Goal: Transaction & Acquisition: Obtain resource

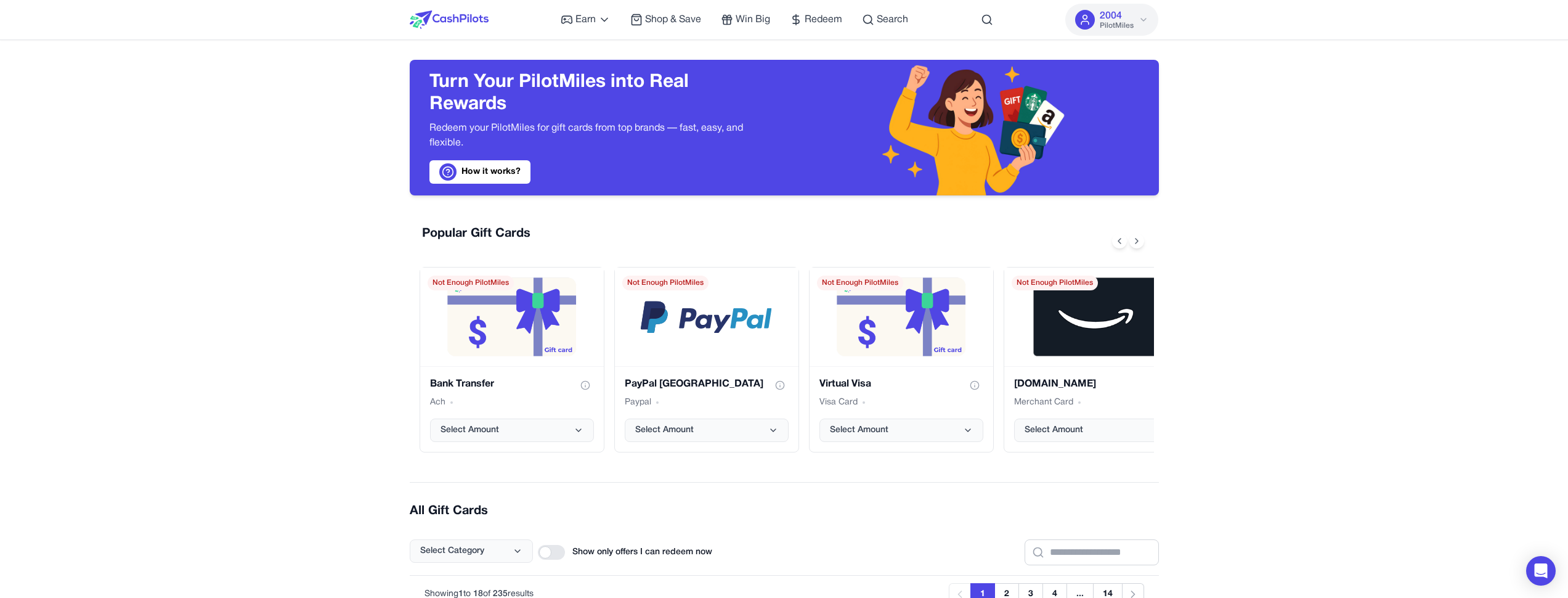
click at [1126, 28] on span "PilotMiles" at bounding box center [1116, 26] width 34 height 10
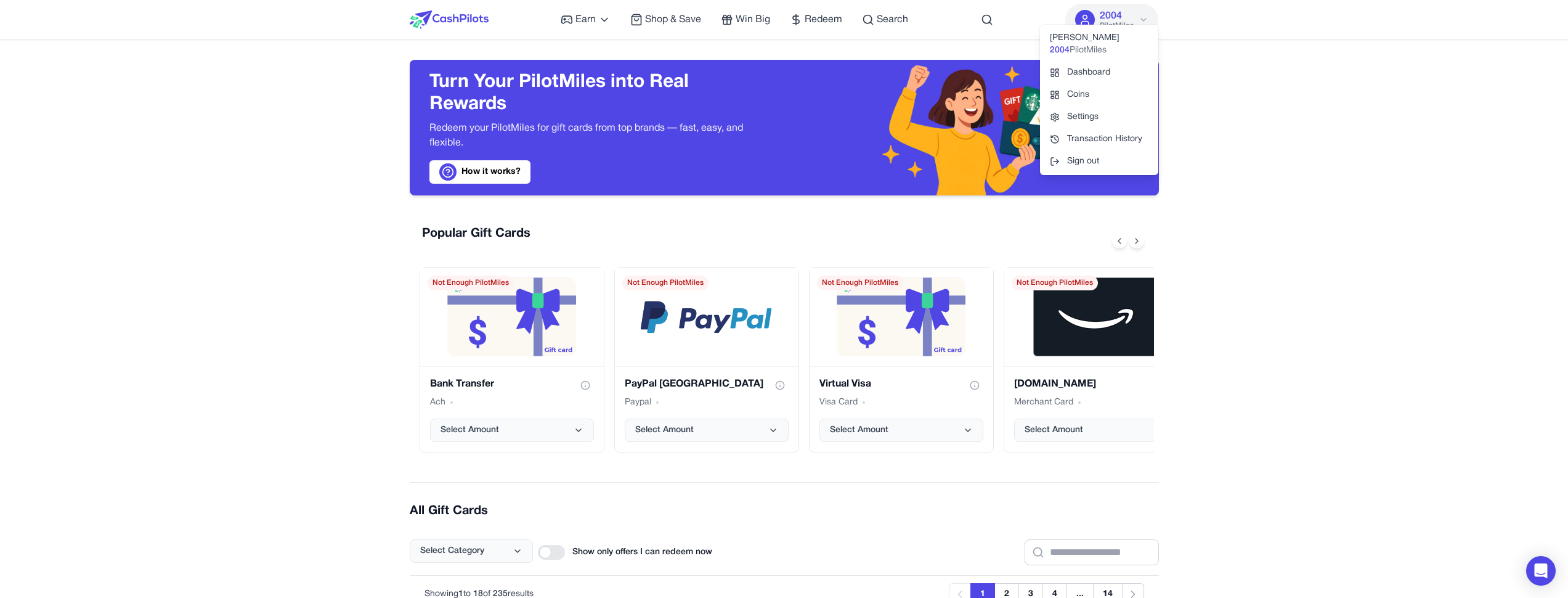
click at [758, 156] on div "Turn Your PilotMiles into Real Rewards Redeem your PilotMiles for gift cards fr…" at bounding box center [597, 128] width 335 height 112
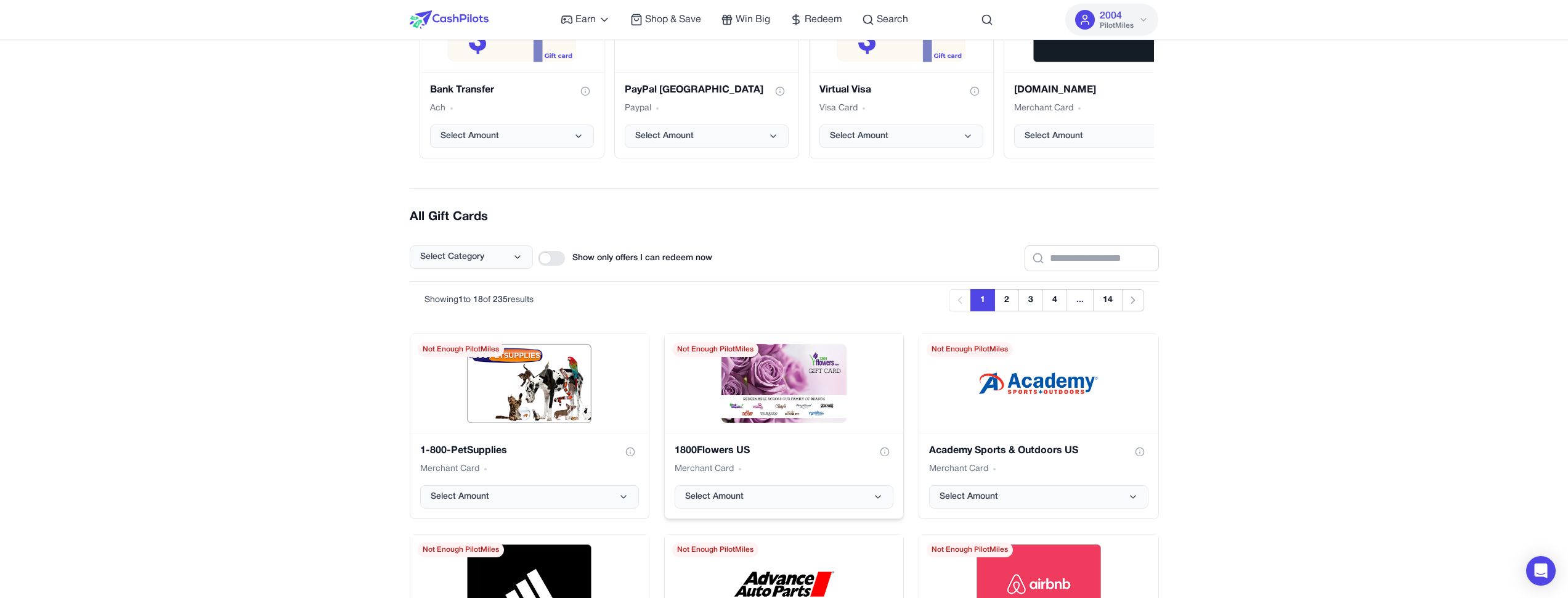
scroll to position [296, 0]
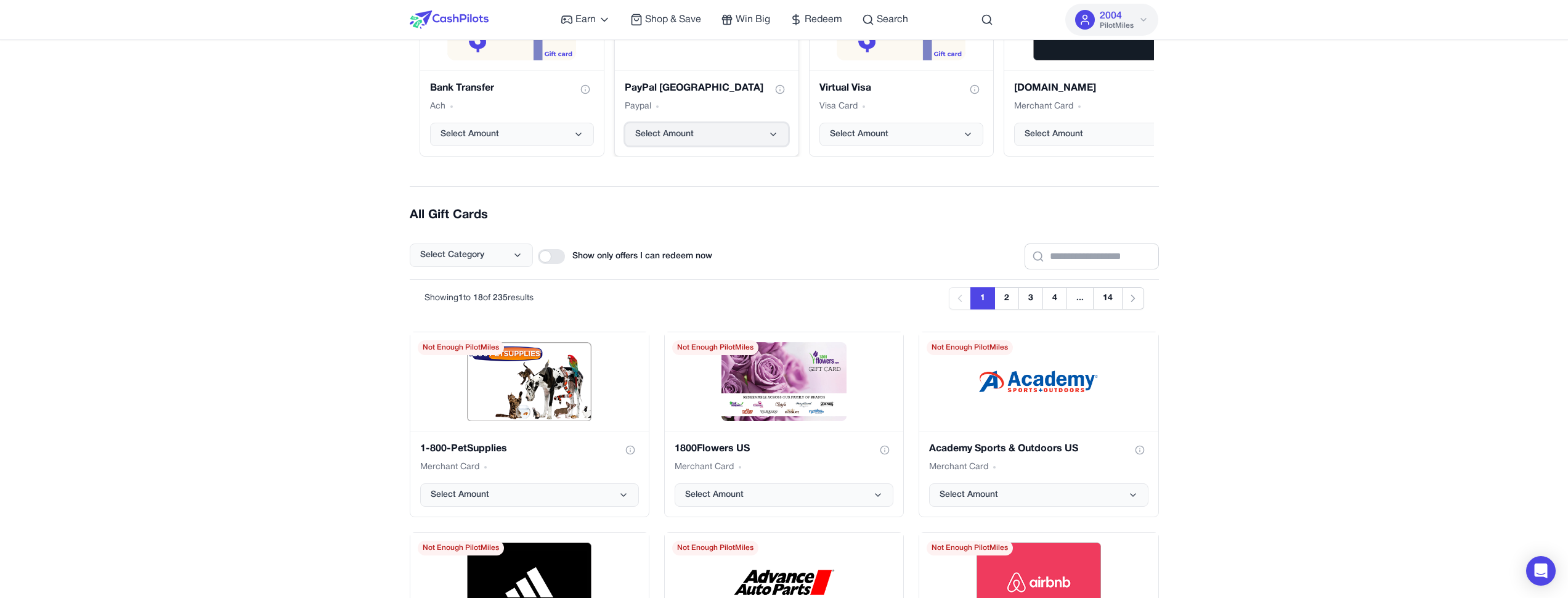
click at [723, 128] on button "Select Amount" at bounding box center [707, 134] width 164 height 23
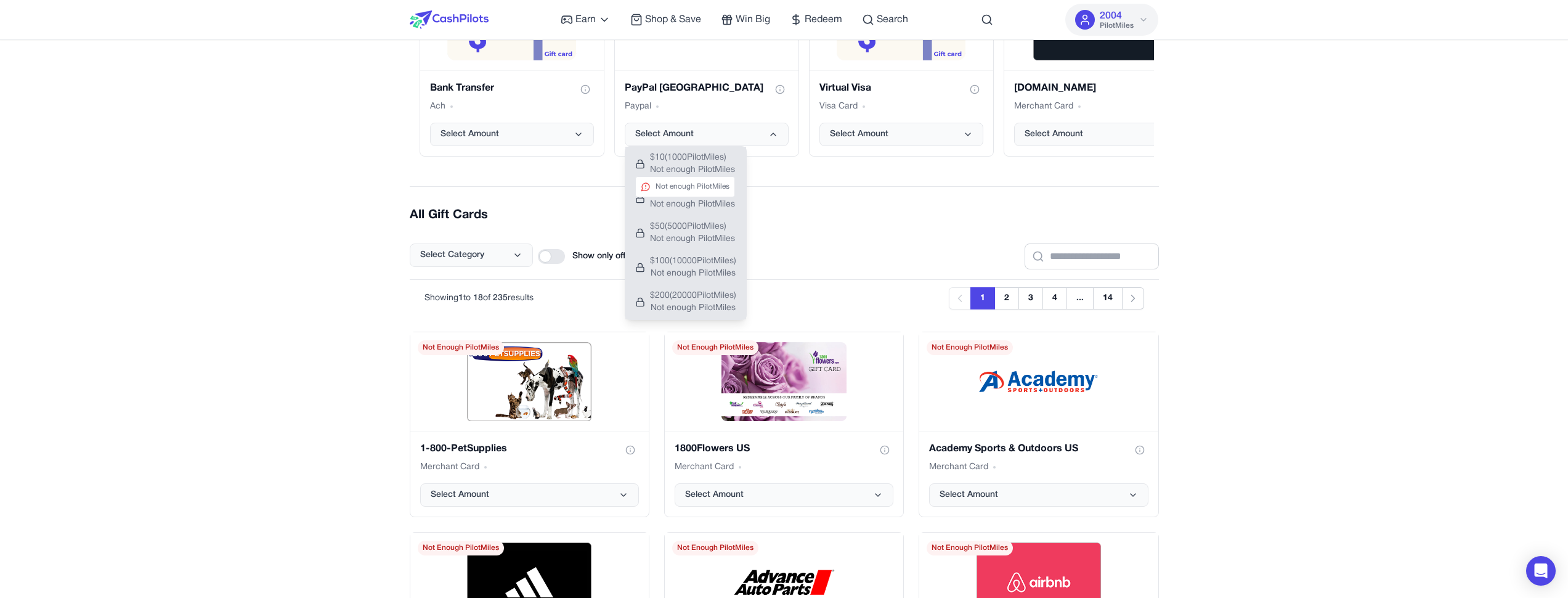
click at [714, 165] on span "Not enough PilotMiles" at bounding box center [693, 169] width 85 height 12
click at [876, 214] on h2 "All Gift Cards" at bounding box center [784, 215] width 749 height 18
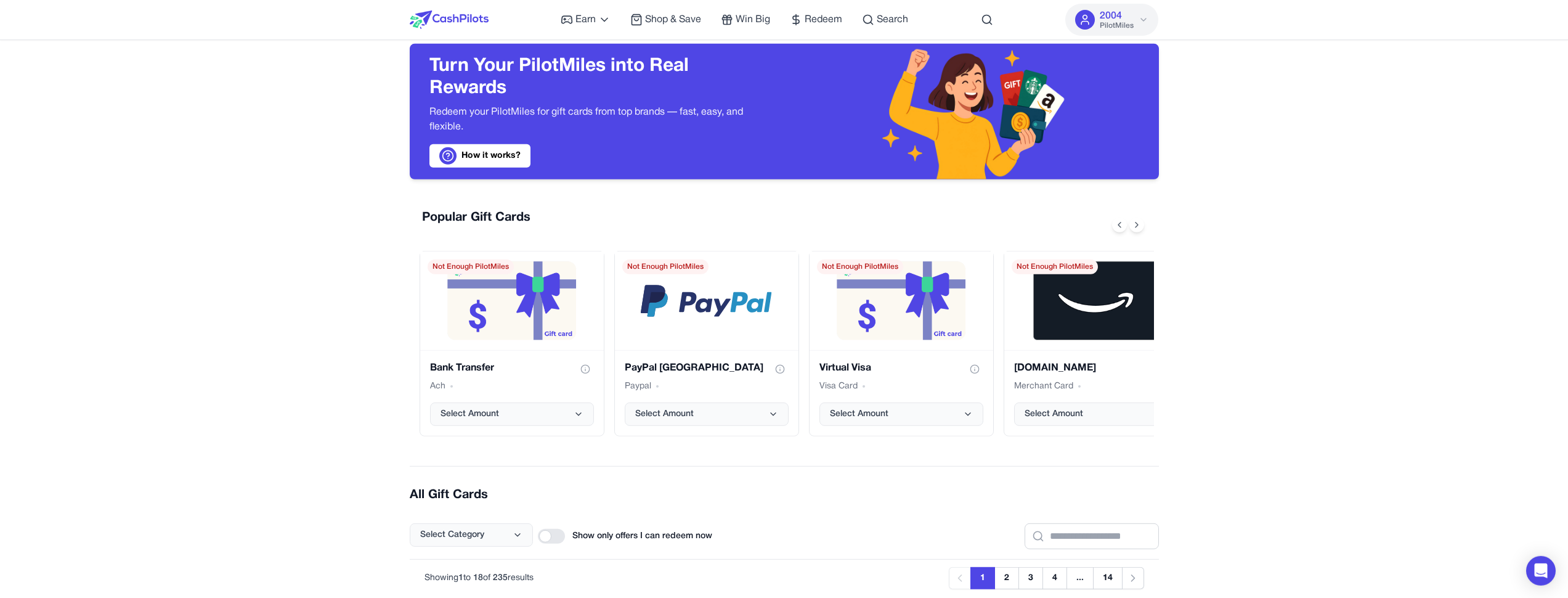
scroll to position [0, 0]
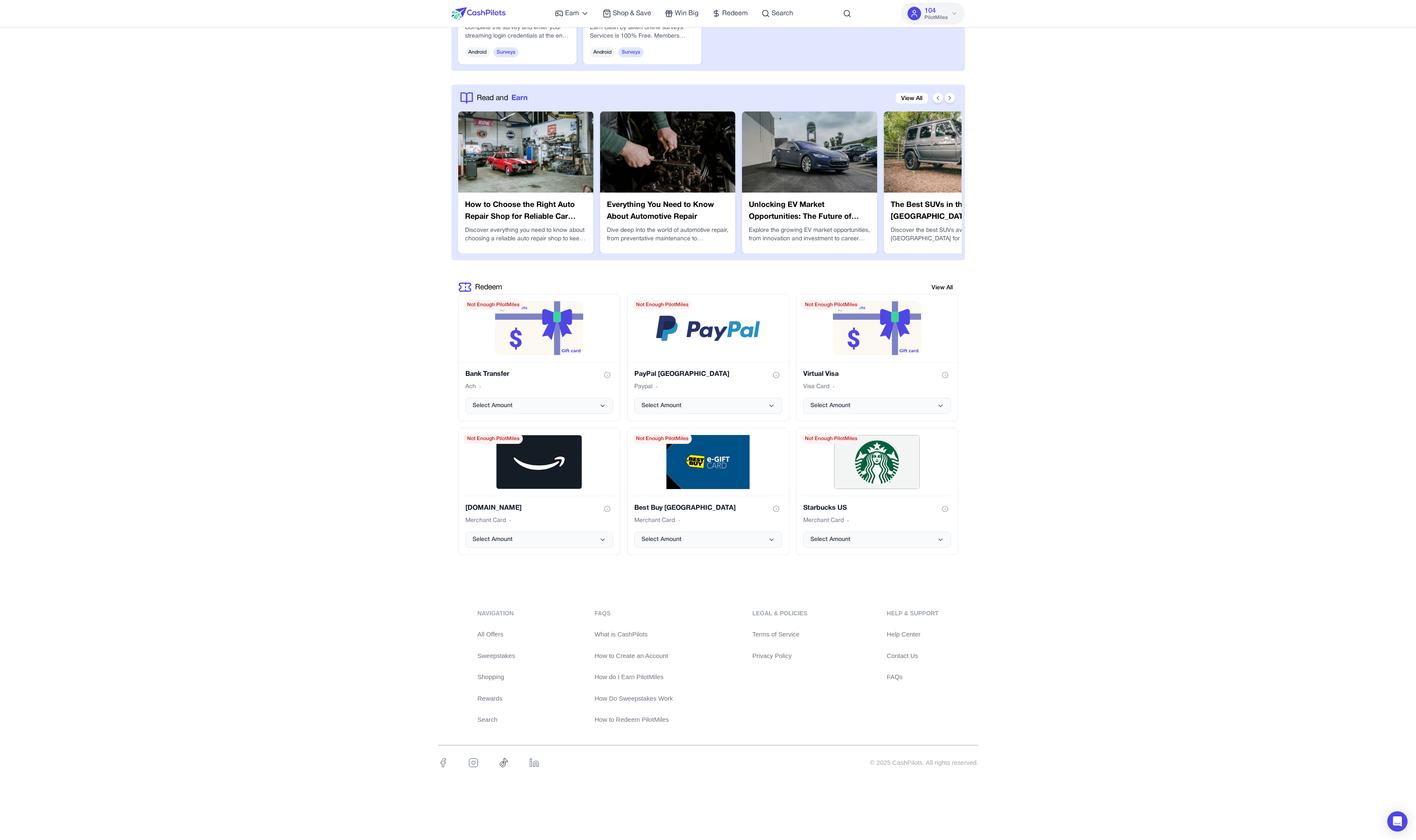
scroll to position [1494, 0]
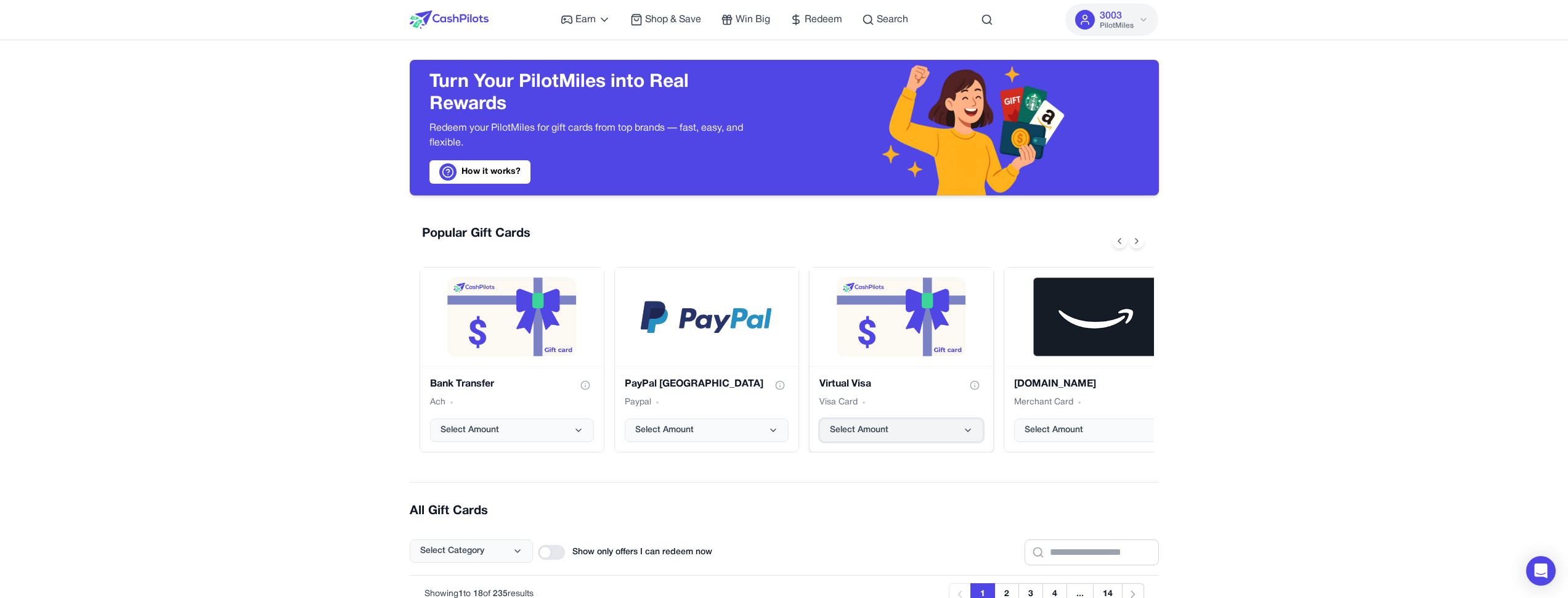
click at [883, 429] on span "Select Amount" at bounding box center [859, 430] width 59 height 12
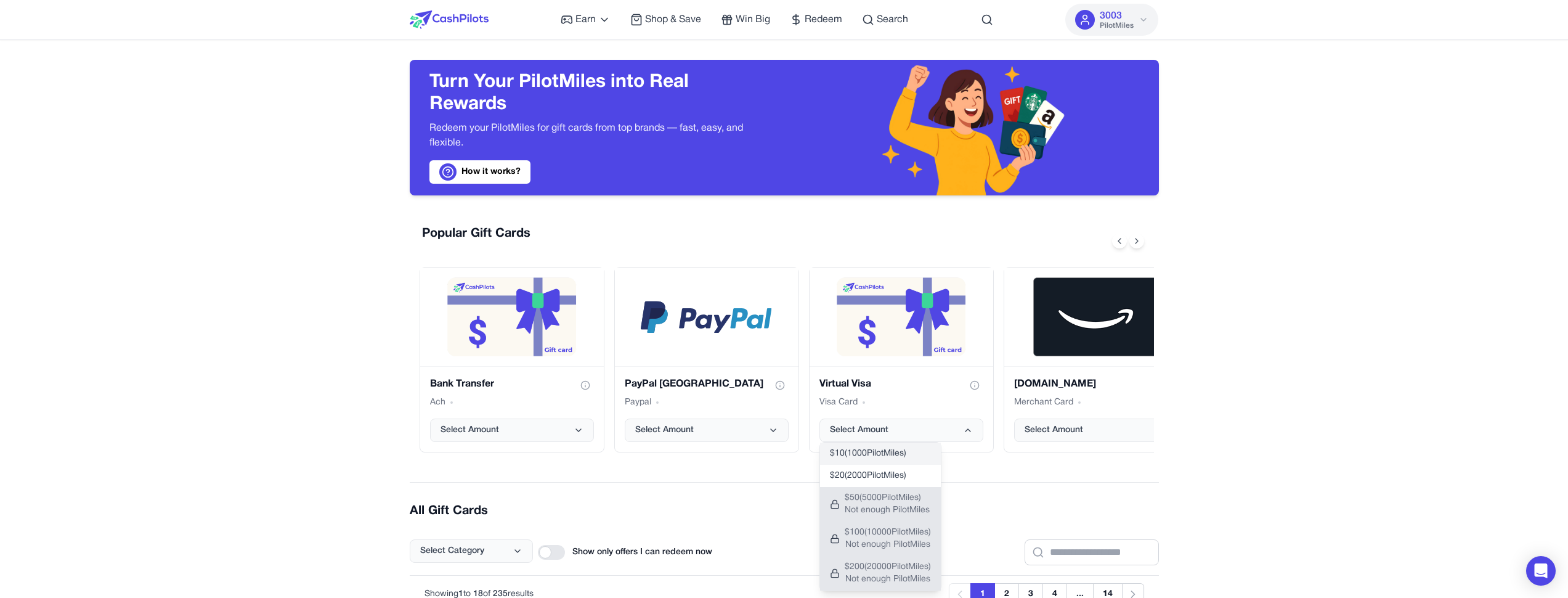
click at [872, 459] on span "$ 10 ( 1000 PilotMiles)" at bounding box center [868, 454] width 76 height 12
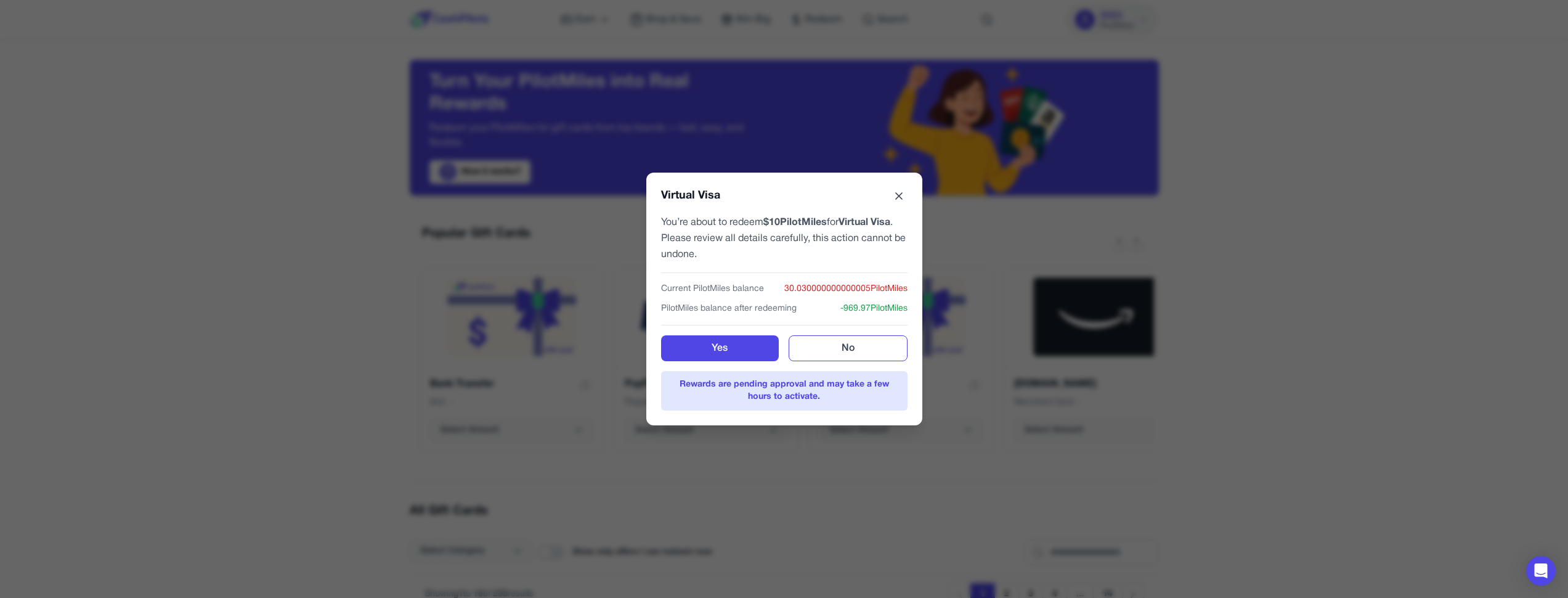
click at [906, 189] on button at bounding box center [899, 197] width 18 height 18
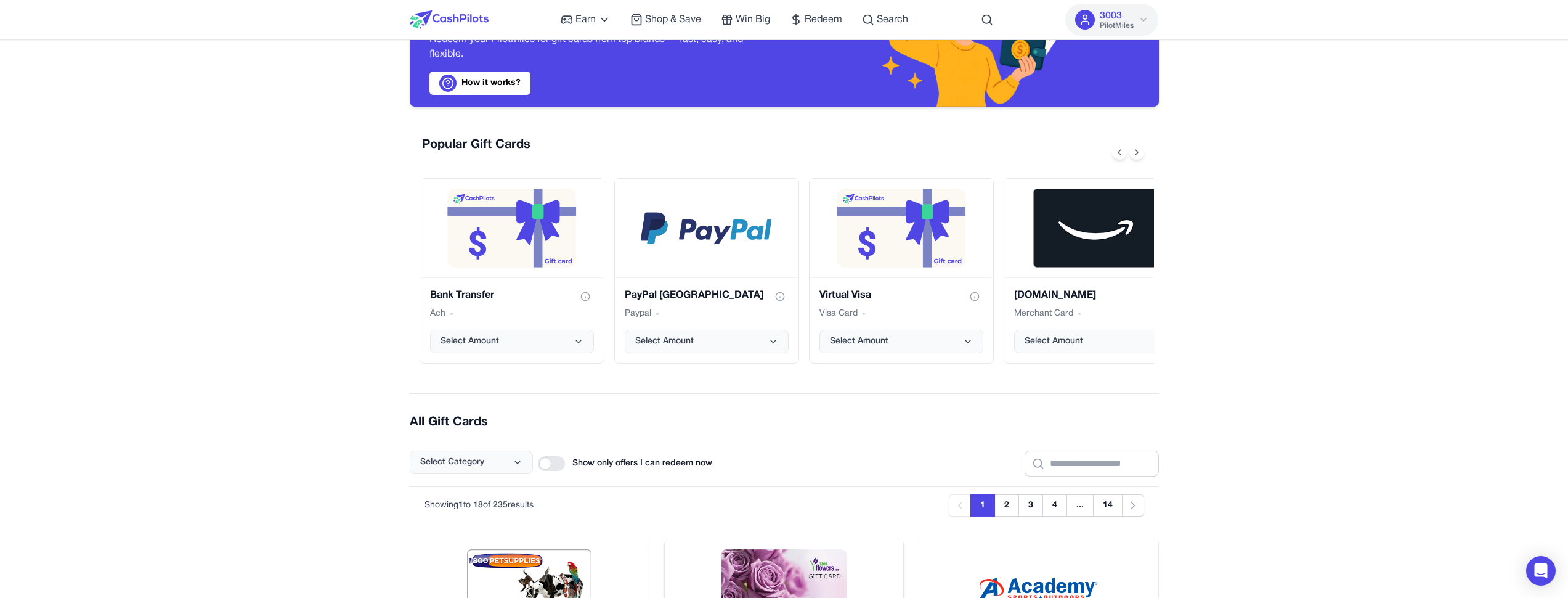
scroll to position [365, 0]
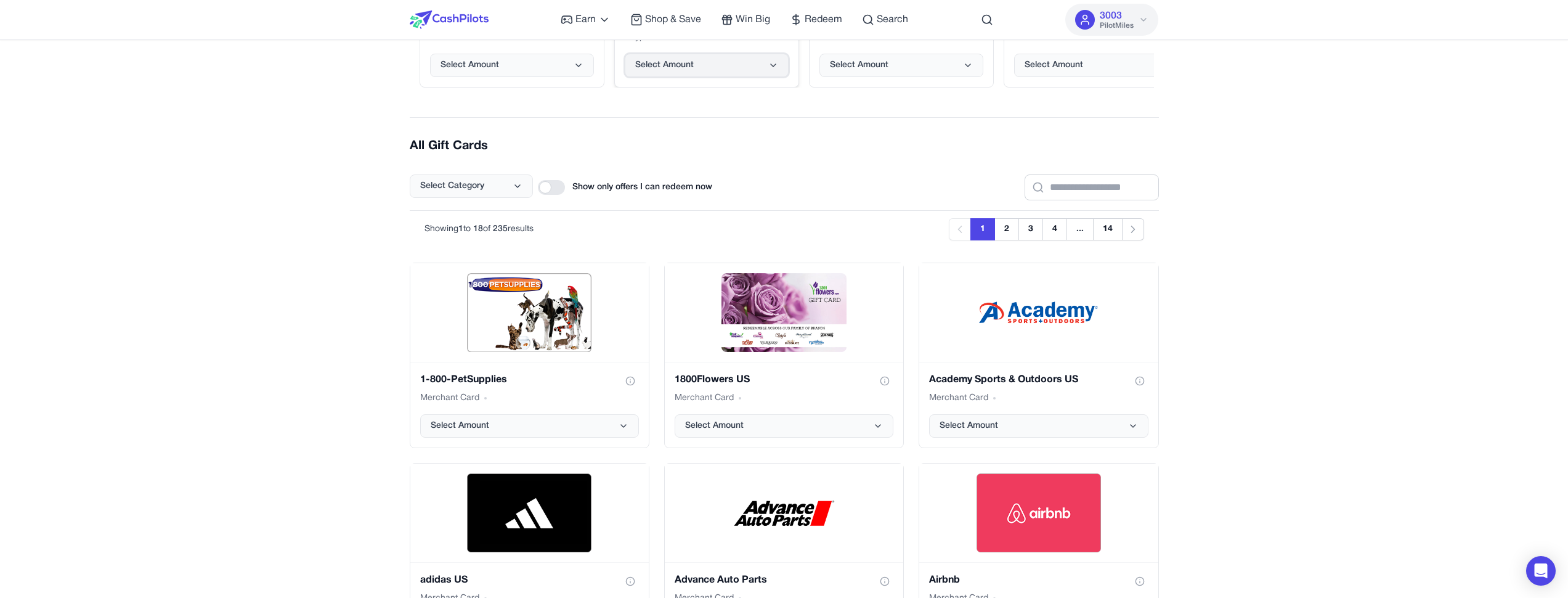
click at [726, 68] on button "Select Amount" at bounding box center [707, 65] width 164 height 23
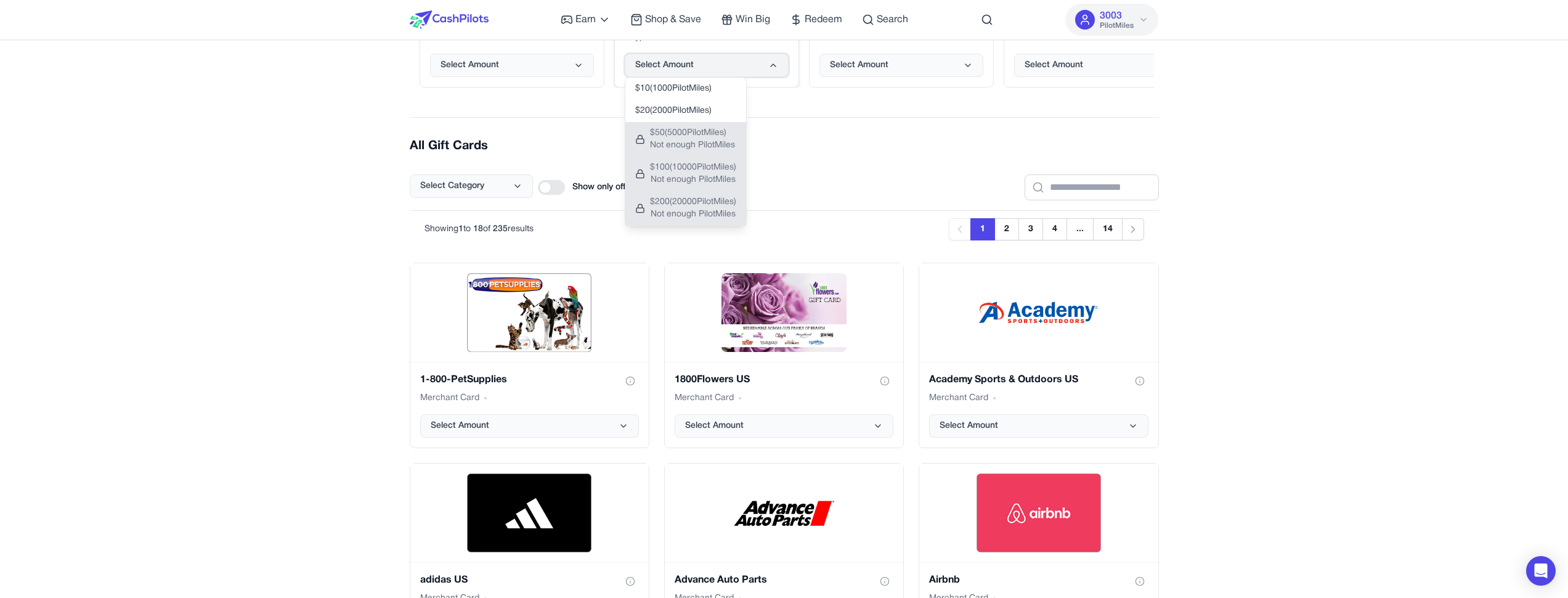
click at [725, 68] on button "Select Amount" at bounding box center [707, 65] width 164 height 23
click at [581, 169] on div "Select Category Show only offers I can redeem now" at bounding box center [784, 177] width 749 height 46
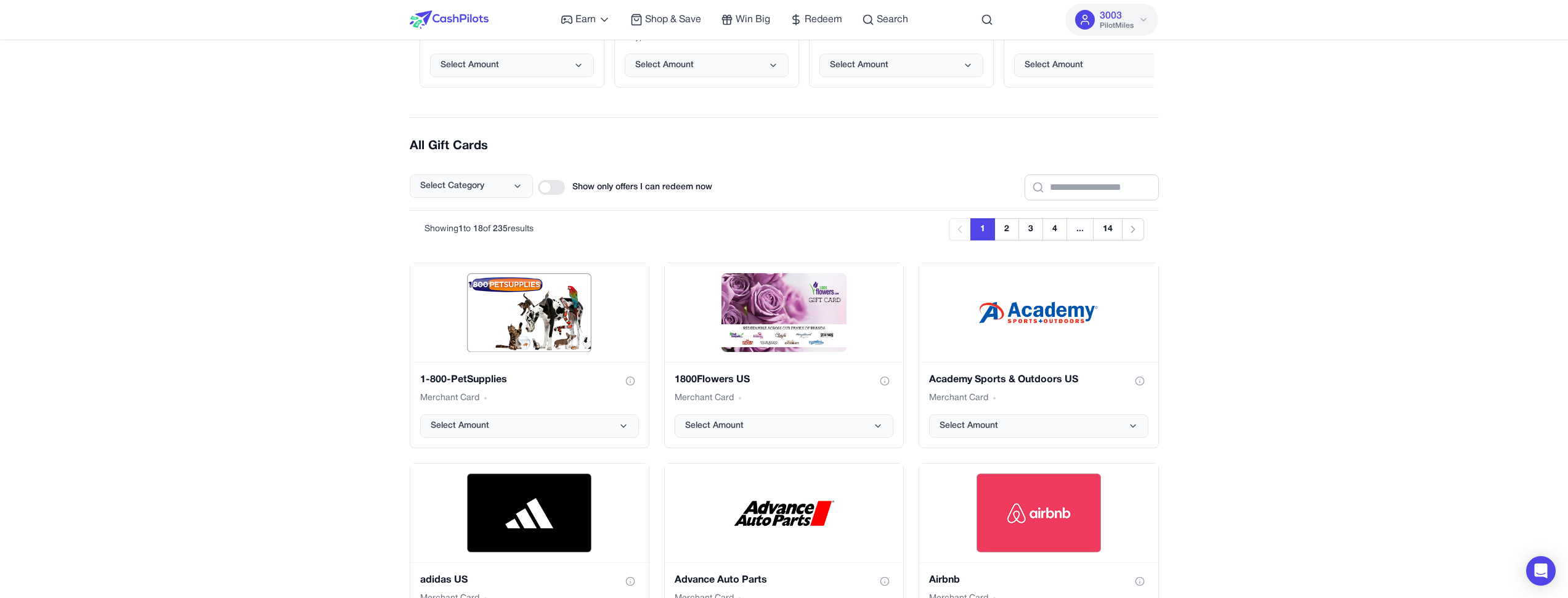
click at [562, 185] on div at bounding box center [552, 187] width 27 height 14
click at [561, 185] on div at bounding box center [552, 187] width 27 height 14
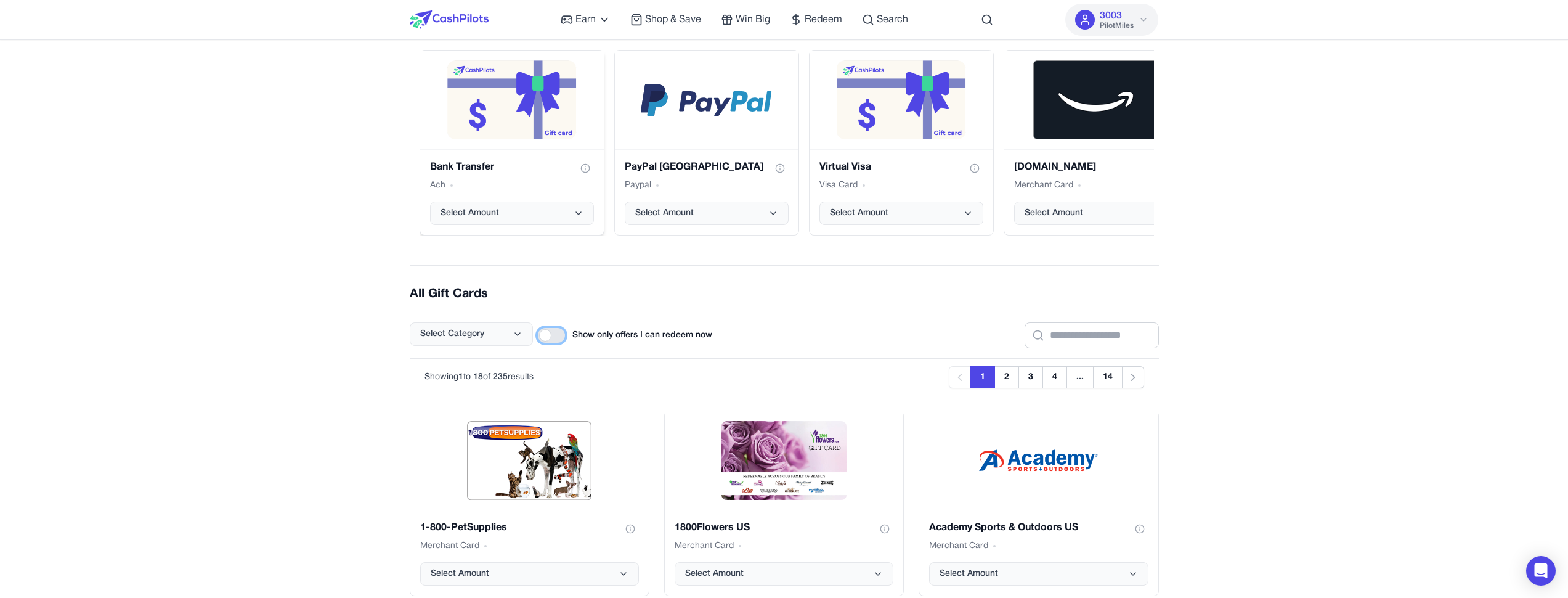
scroll to position [0, 0]
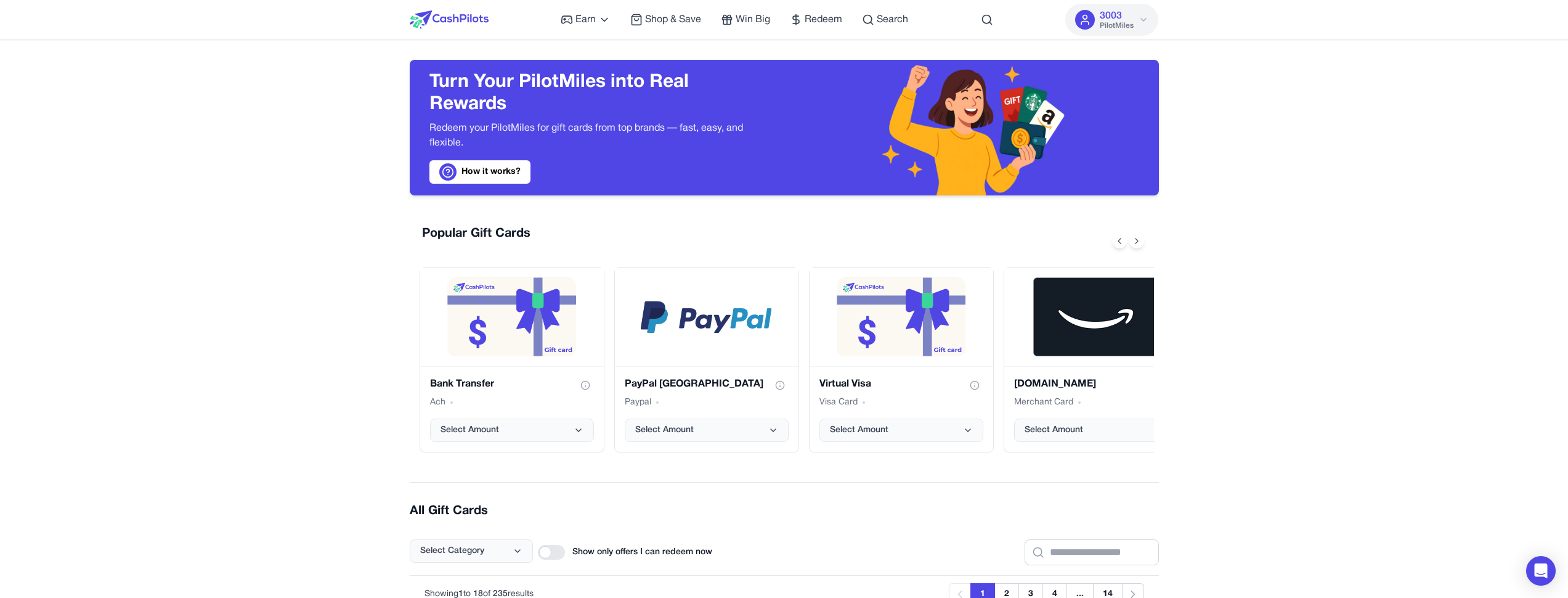
drag, startPoint x: 276, startPoint y: 18, endPoint x: 178, endPoint y: 0, distance: 99.6
click at [275, 18] on nav "Earn Play Games Enjoy fun games and earn Try New App Test new app for rewards T…" at bounding box center [784, 20] width 1568 height 40
click at [736, 427] on button "Select Amount" at bounding box center [707, 430] width 164 height 23
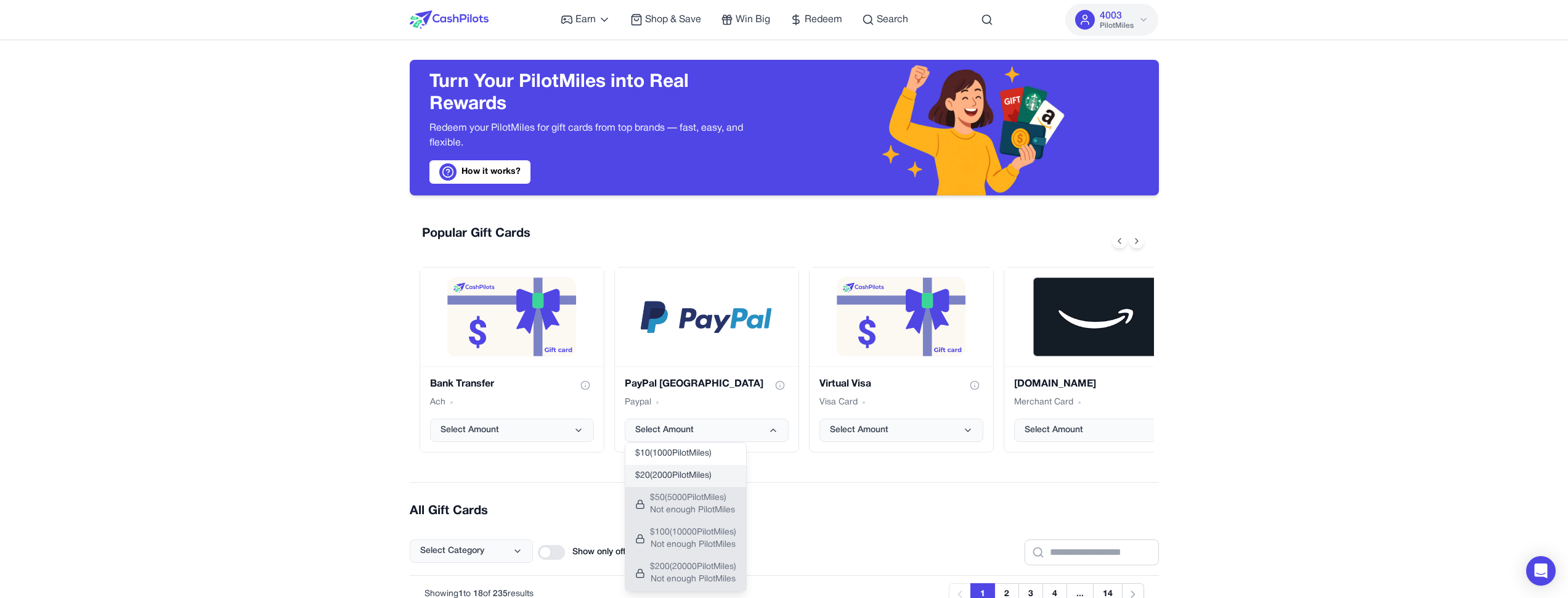
click at [711, 470] on button "$ 20 ( 2000 PilotMiles)" at bounding box center [686, 476] width 121 height 22
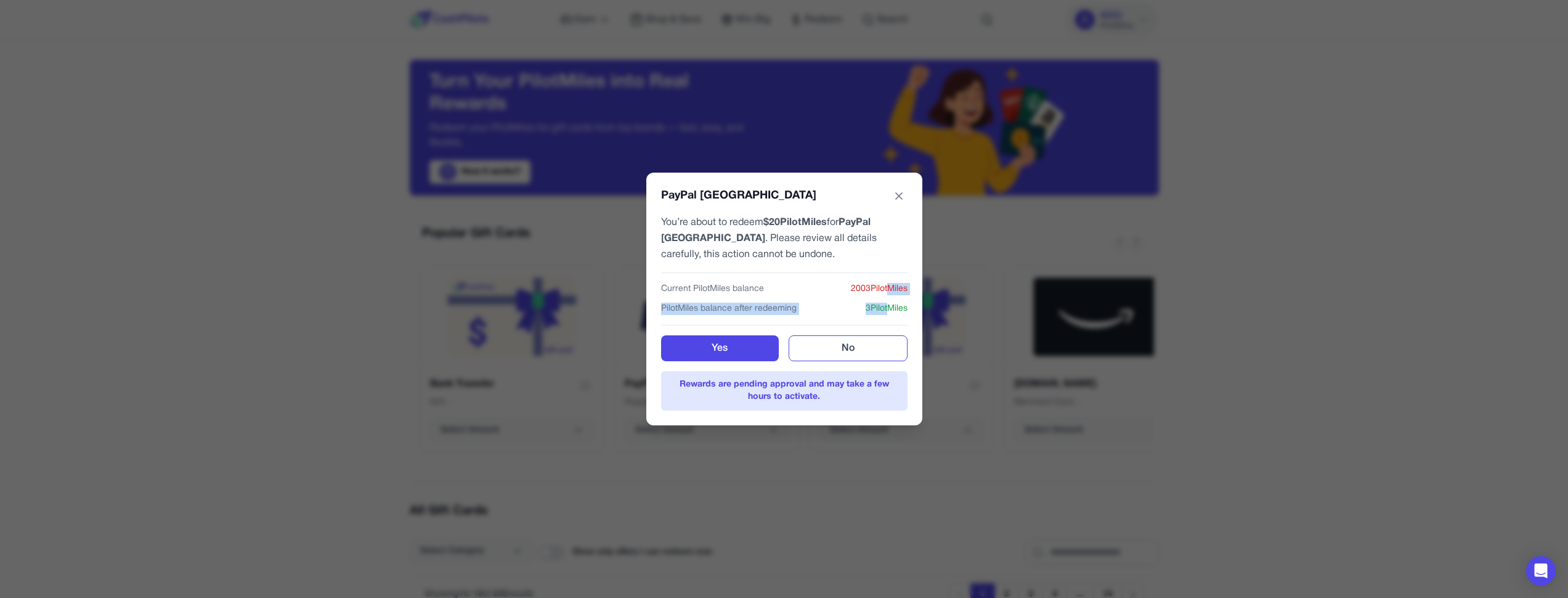
drag, startPoint x: 885, startPoint y: 309, endPoint x: 885, endPoint y: 286, distance: 23.0
click at [885, 286] on div "Current PilotMiles balance 2003 PilotMiles PilotMiles balance after redeeming 3…" at bounding box center [784, 294] width 246 height 43
click at [885, 286] on span "2003 PilotMiles" at bounding box center [879, 289] width 57 height 12
drag, startPoint x: 895, startPoint y: 295, endPoint x: 895, endPoint y: 307, distance: 12.0
click at [895, 307] on div "Current PilotMiles balance 2003 PilotMiles PilotMiles balance after redeeming 3…" at bounding box center [784, 294] width 246 height 43
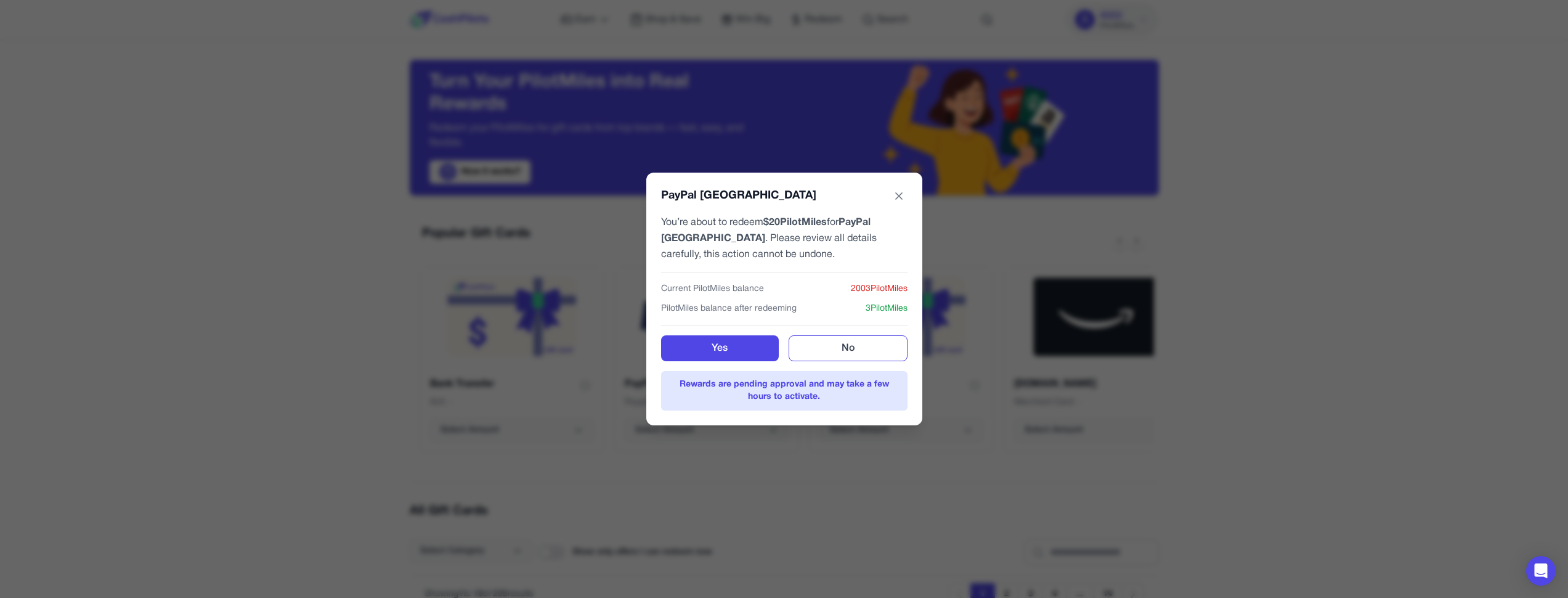
click at [897, 305] on span "3 PilotMiles" at bounding box center [886, 308] width 42 height 12
drag, startPoint x: 895, startPoint y: 305, endPoint x: 892, endPoint y: 286, distance: 19.2
click at [892, 286] on div "Current PilotMiles balance 2003 PilotMiles PilotMiles balance after redeeming 3…" at bounding box center [784, 294] width 246 height 43
click at [892, 286] on span "2003 PilotMiles" at bounding box center [879, 289] width 57 height 12
click at [934, 250] on div "PayPal USA You’re about to redeem $ 20 PilotMiles for PayPal USA . Please revie…" at bounding box center [784, 299] width 1568 height 598
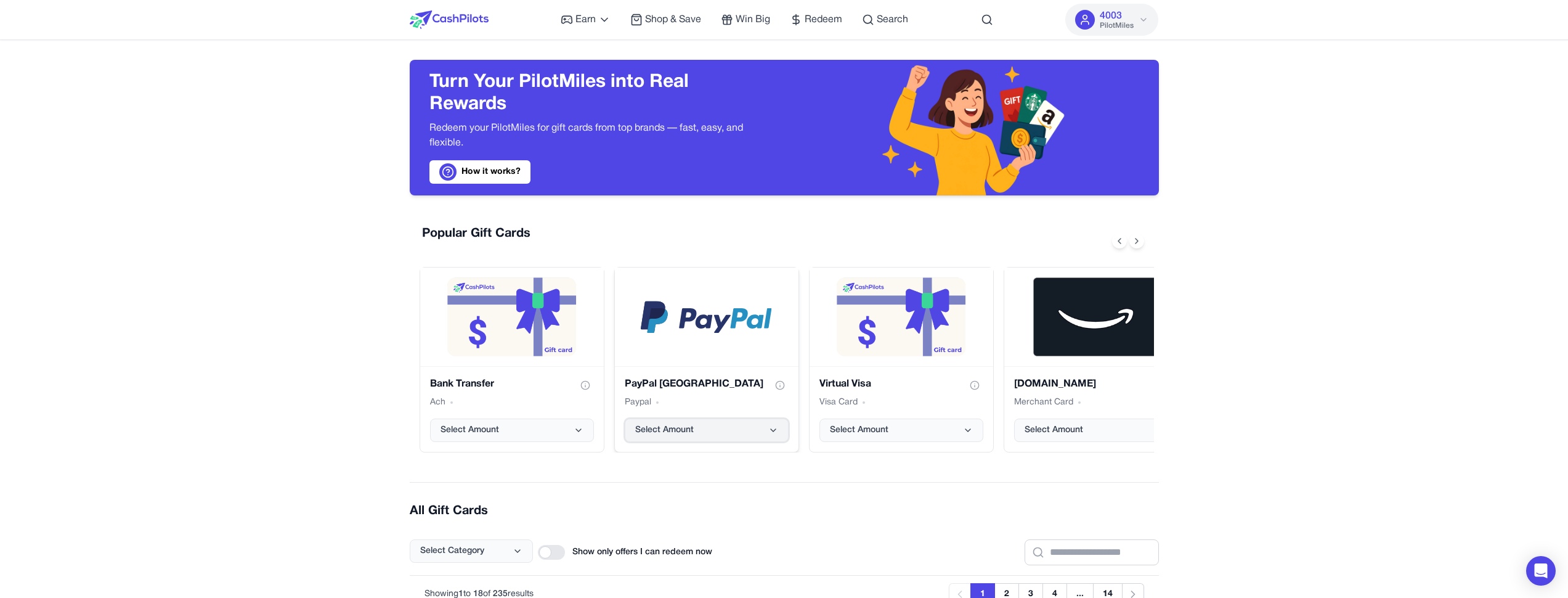
click at [767, 424] on button "Select Amount" at bounding box center [707, 430] width 164 height 23
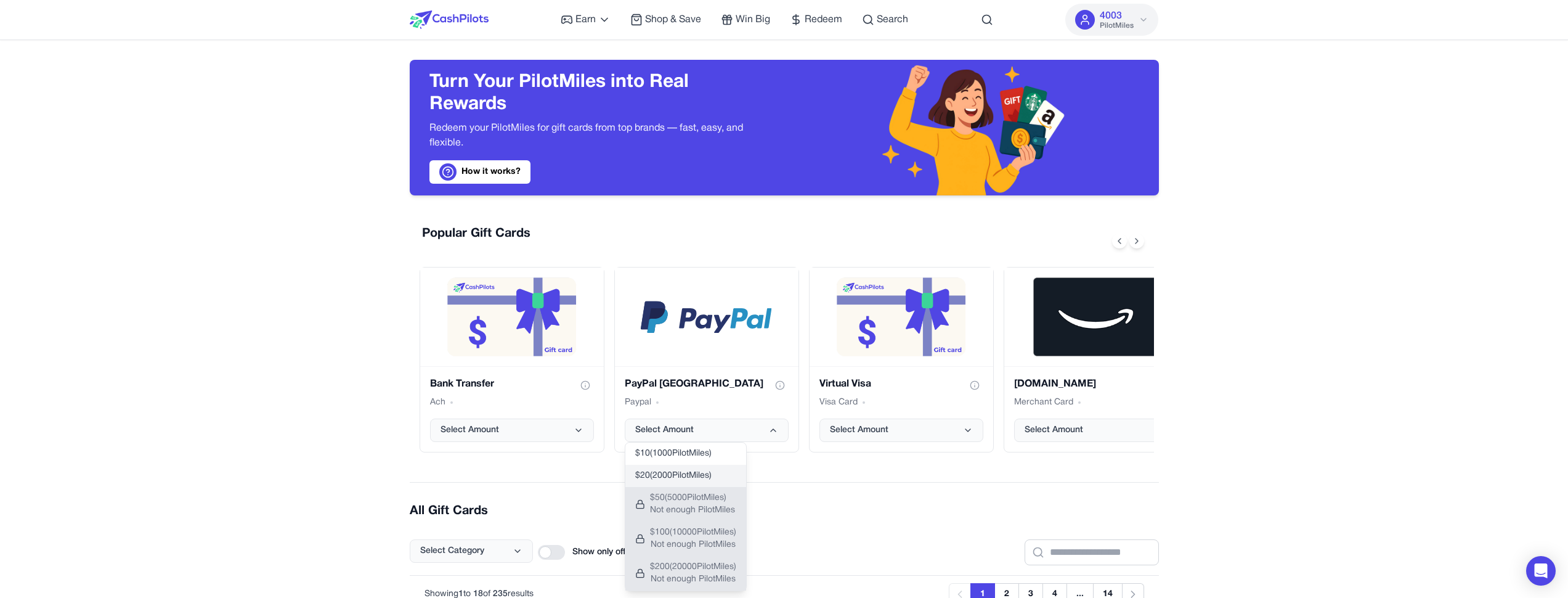
click at [739, 466] on button "$ 20 ( 2000 PilotMiles)" at bounding box center [686, 476] width 121 height 22
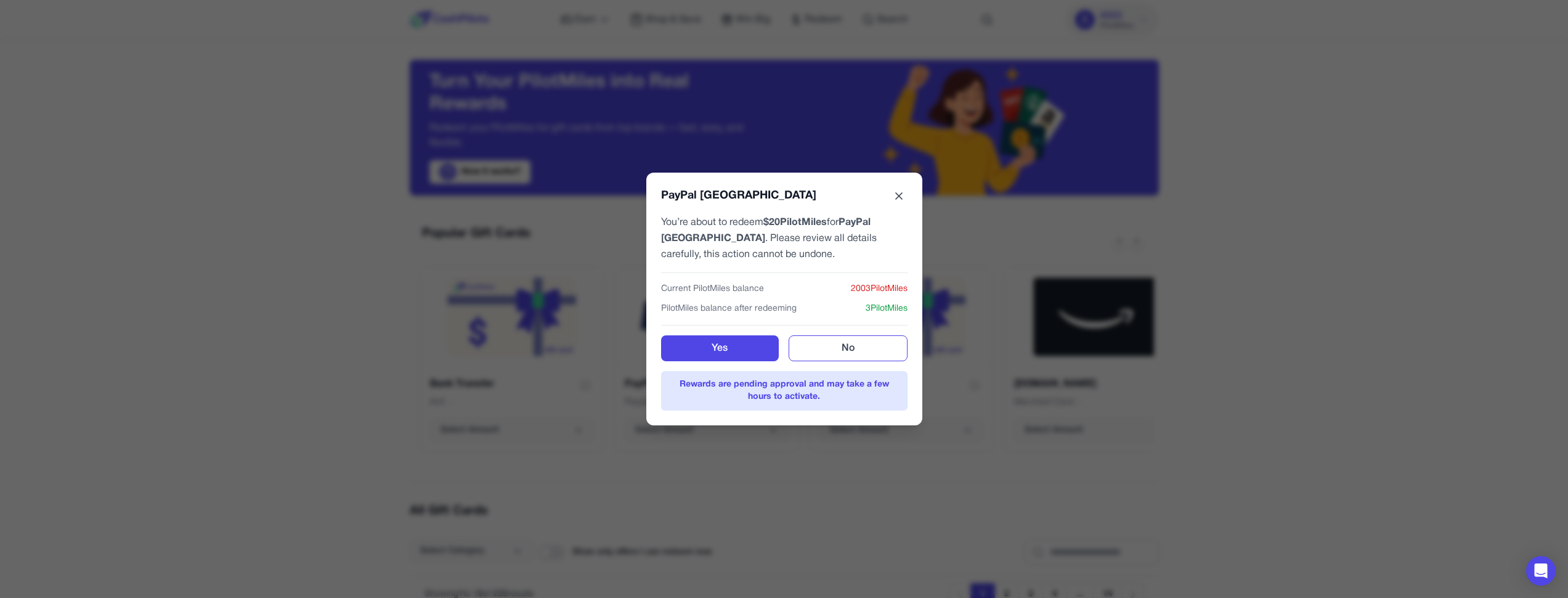
click at [905, 198] on icon at bounding box center [898, 196] width 12 height 12
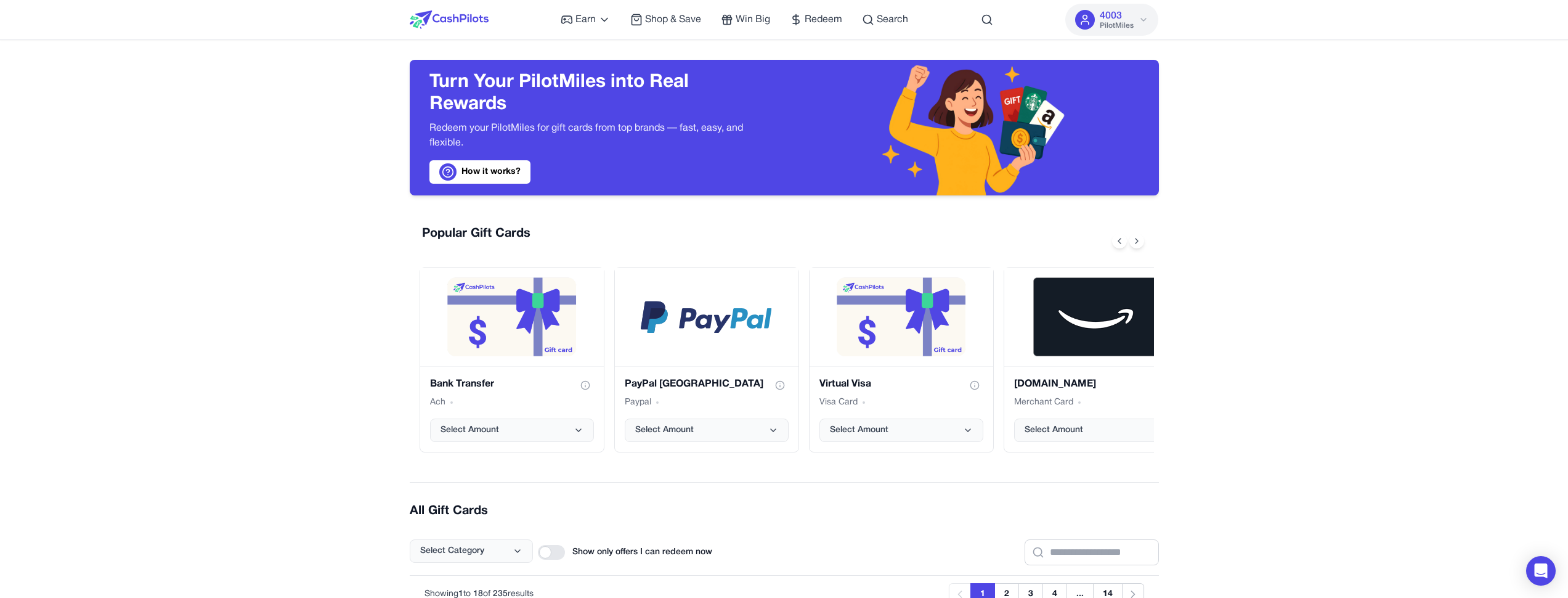
click at [472, 23] on img at bounding box center [449, 19] width 79 height 18
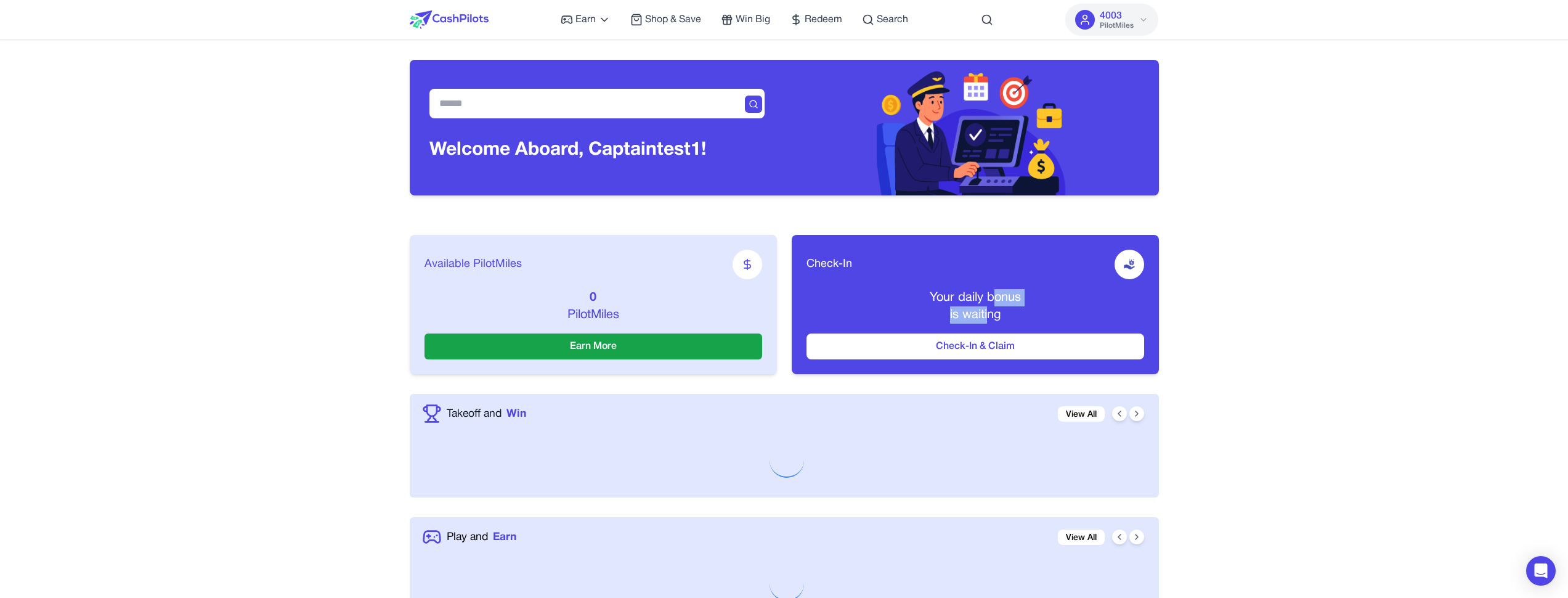
drag, startPoint x: 995, startPoint y: 306, endPoint x: 988, endPoint y: 320, distance: 15.7
click at [988, 320] on div "Your daily bonus is waiting" at bounding box center [975, 306] width 338 height 35
click at [988, 320] on span "is waiting" at bounding box center [975, 315] width 51 height 11
drag, startPoint x: 984, startPoint y: 314, endPoint x: 991, endPoint y: 297, distance: 18.4
click at [991, 298] on div "Your daily bonus is waiting" at bounding box center [975, 306] width 338 height 35
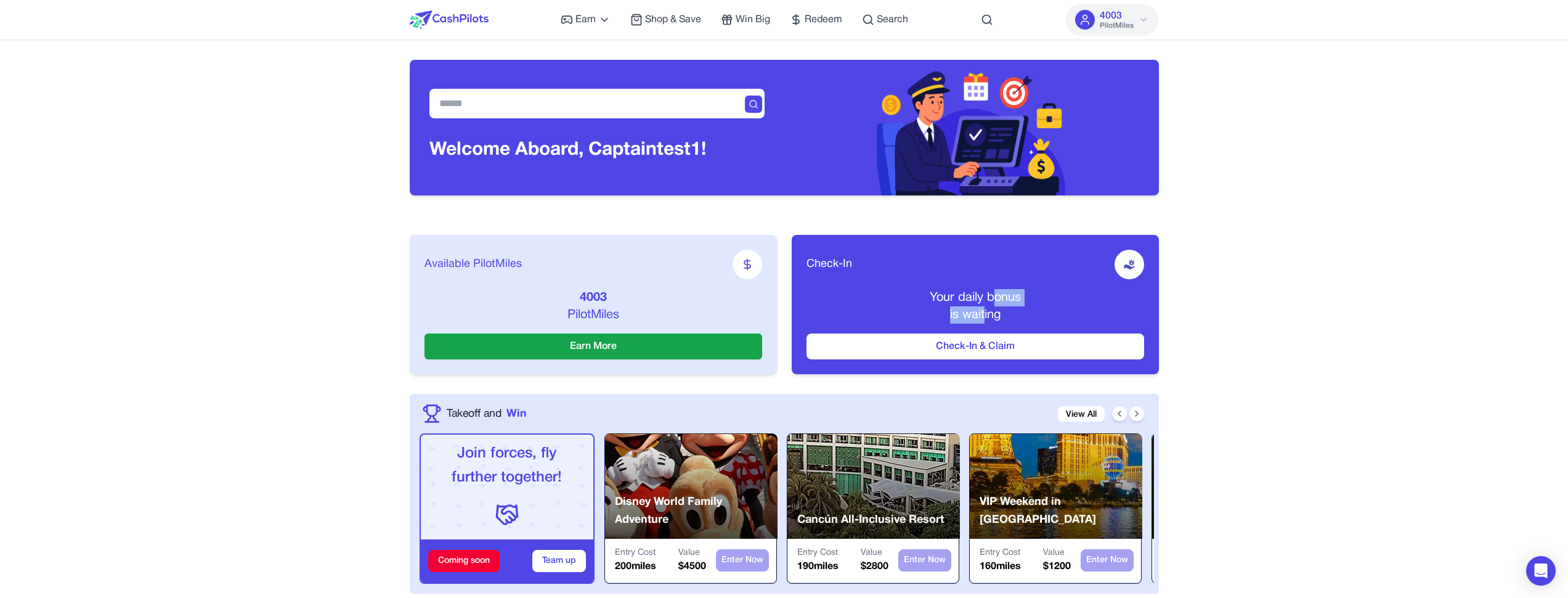
click at [987, 305] on p "Your daily bonus" at bounding box center [975, 298] width 338 height 18
click at [970, 313] on div "Your daily bonus is waiting" at bounding box center [975, 306] width 338 height 35
click at [983, 313] on span "is waiting" at bounding box center [975, 315] width 51 height 11
drag, startPoint x: 976, startPoint y: 311, endPoint x: 974, endPoint y: 296, distance: 15.1
click at [974, 296] on div "Your daily bonus is waiting" at bounding box center [975, 306] width 338 height 35
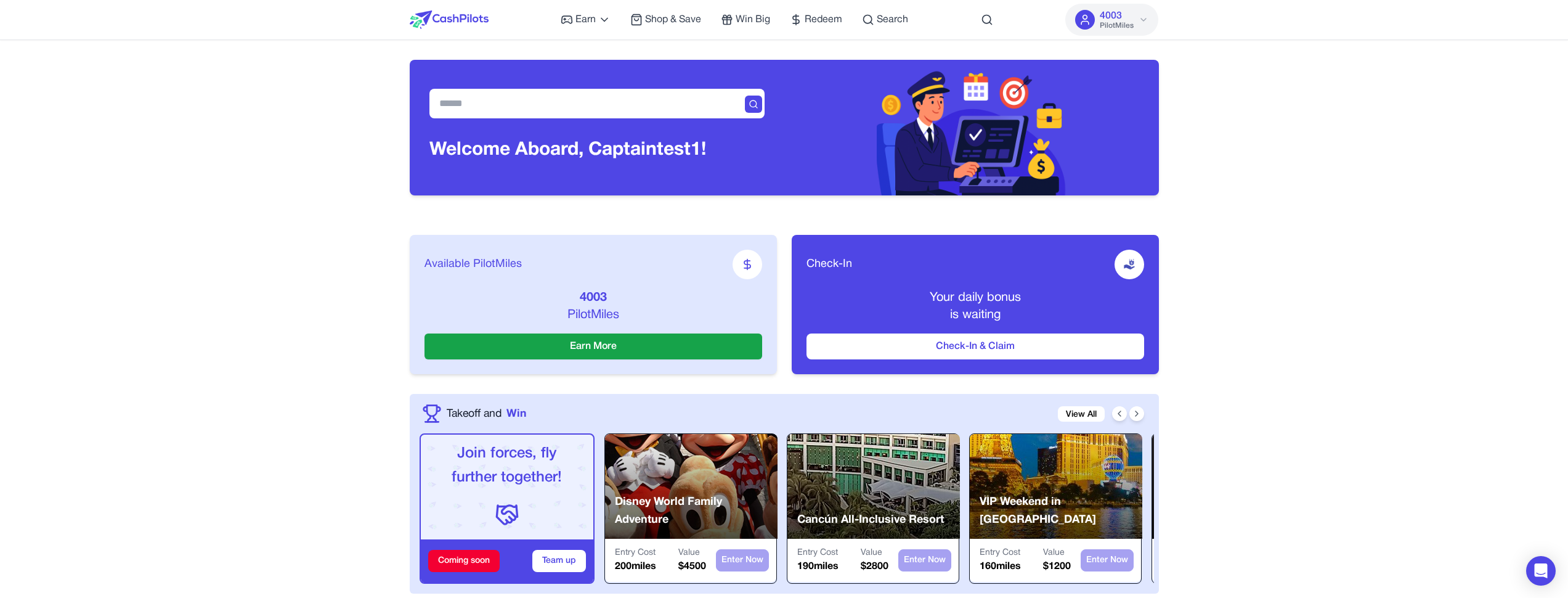
click at [972, 296] on p "Your daily bonus" at bounding box center [975, 298] width 338 height 18
drag, startPoint x: 597, startPoint y: 298, endPoint x: 597, endPoint y: 310, distance: 12.0
click at [597, 310] on div "4003 PilotMiles" at bounding box center [593, 306] width 338 height 35
click at [599, 310] on p "PilotMiles" at bounding box center [593, 315] width 338 height 18
drag, startPoint x: 980, startPoint y: 305, endPoint x: 972, endPoint y: 316, distance: 13.6
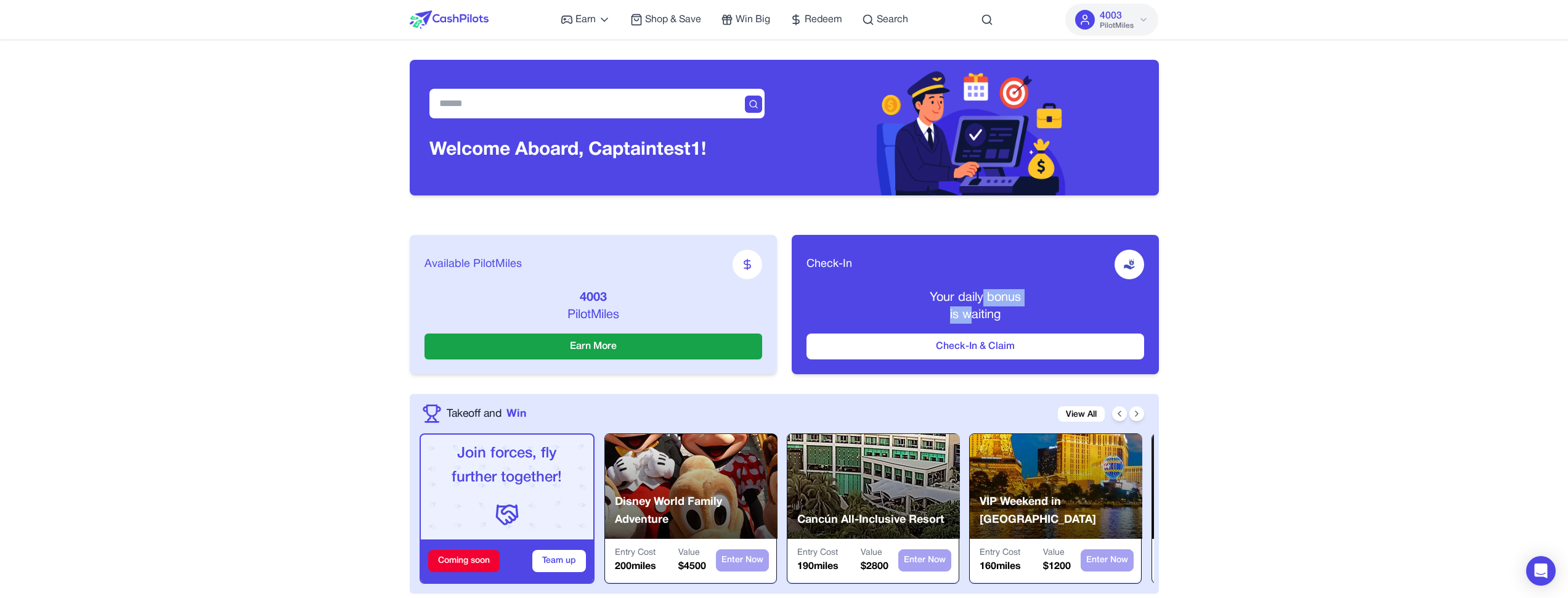
click at [972, 316] on div "Your daily bonus is waiting" at bounding box center [975, 306] width 338 height 35
click at [972, 315] on span "is waiting" at bounding box center [975, 315] width 51 height 11
drag, startPoint x: 974, startPoint y: 295, endPoint x: 971, endPoint y: 310, distance: 15.3
click at [971, 310] on div "Your daily bonus is waiting" at bounding box center [975, 306] width 338 height 35
click at [984, 307] on div "Your daily bonus is waiting" at bounding box center [975, 306] width 338 height 35
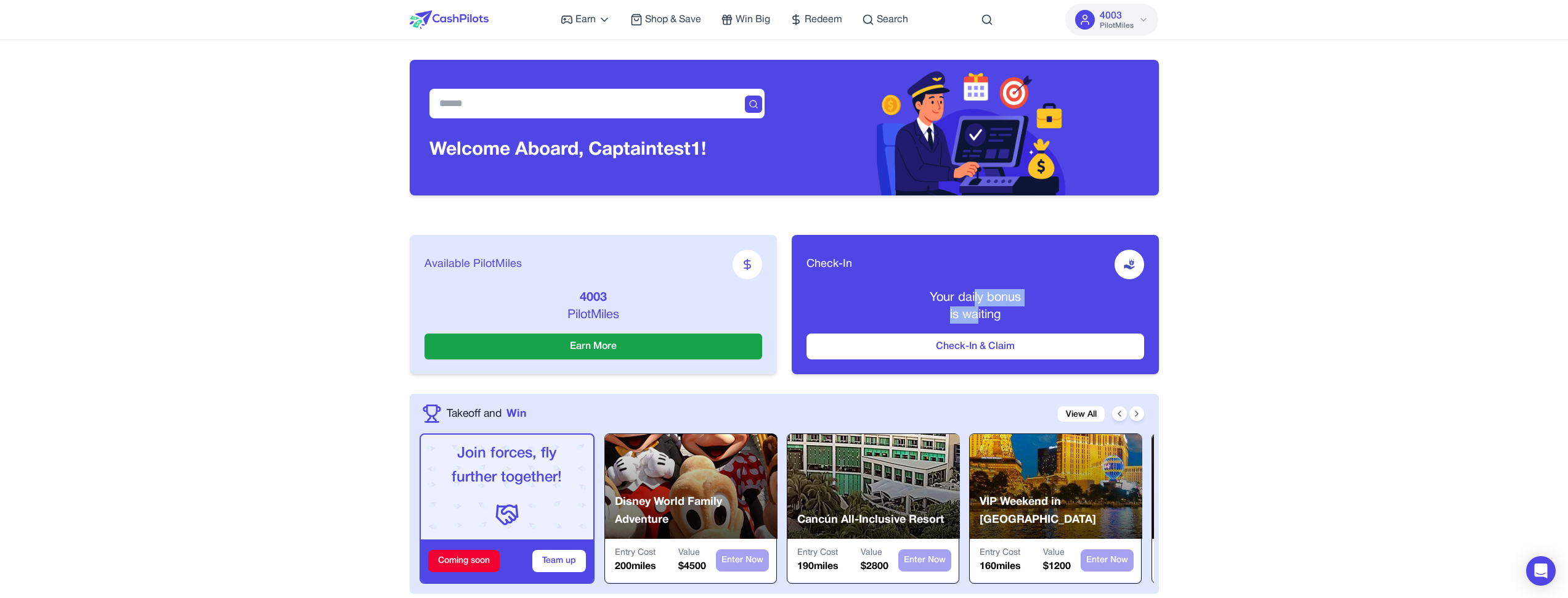
drag, startPoint x: 975, startPoint y: 310, endPoint x: 974, endPoint y: 299, distance: 11.0
click at [975, 297] on div "Your daily bonus is waiting" at bounding box center [975, 306] width 338 height 35
drag, startPoint x: 974, startPoint y: 299, endPoint x: 977, endPoint y: 315, distance: 16.3
click at [977, 315] on div "Your daily bonus is waiting" at bounding box center [975, 306] width 338 height 35
drag, startPoint x: 999, startPoint y: 312, endPoint x: 999, endPoint y: 301, distance: 11.0
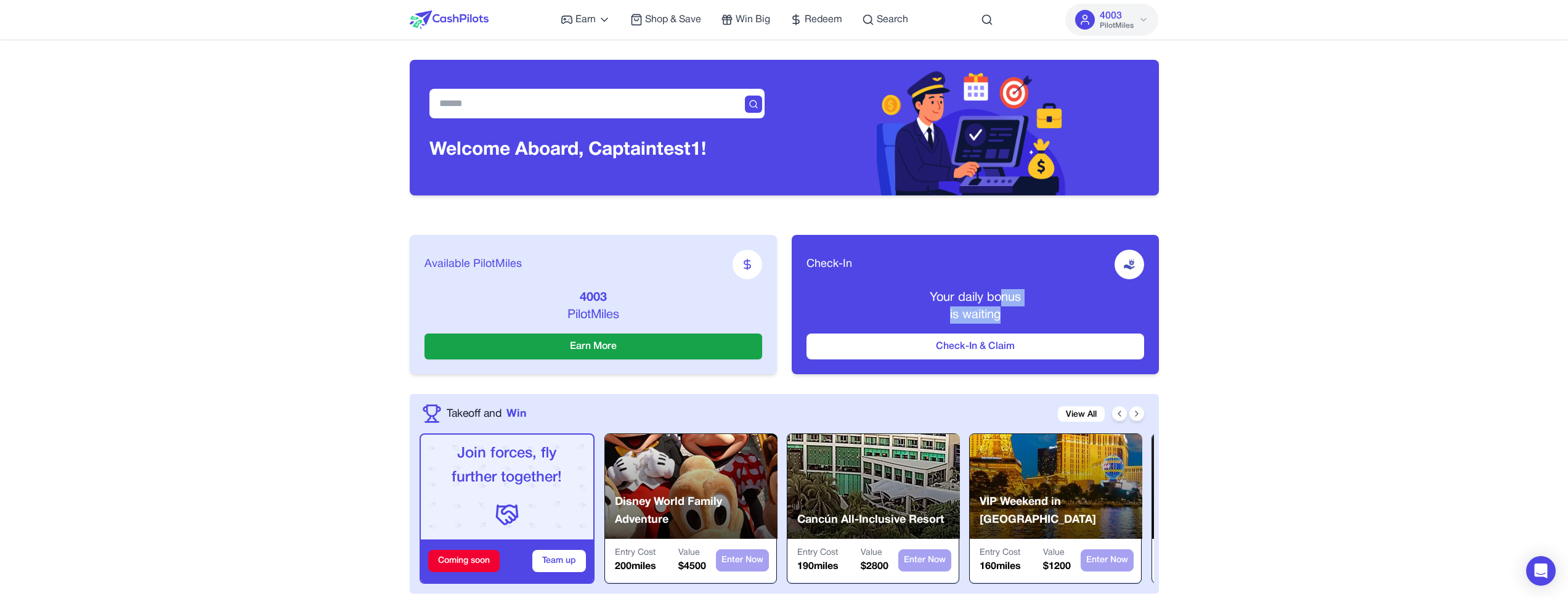
click at [999, 302] on div "Your daily bonus is waiting" at bounding box center [975, 306] width 338 height 35
drag, startPoint x: 991, startPoint y: 296, endPoint x: 989, endPoint y: 311, distance: 15.1
click at [989, 311] on div "Your daily bonus is waiting" at bounding box center [975, 306] width 338 height 35
click at [972, 313] on div "Your daily bonus is waiting" at bounding box center [975, 306] width 338 height 35
drag, startPoint x: 972, startPoint y: 300, endPoint x: 978, endPoint y: 318, distance: 19.0
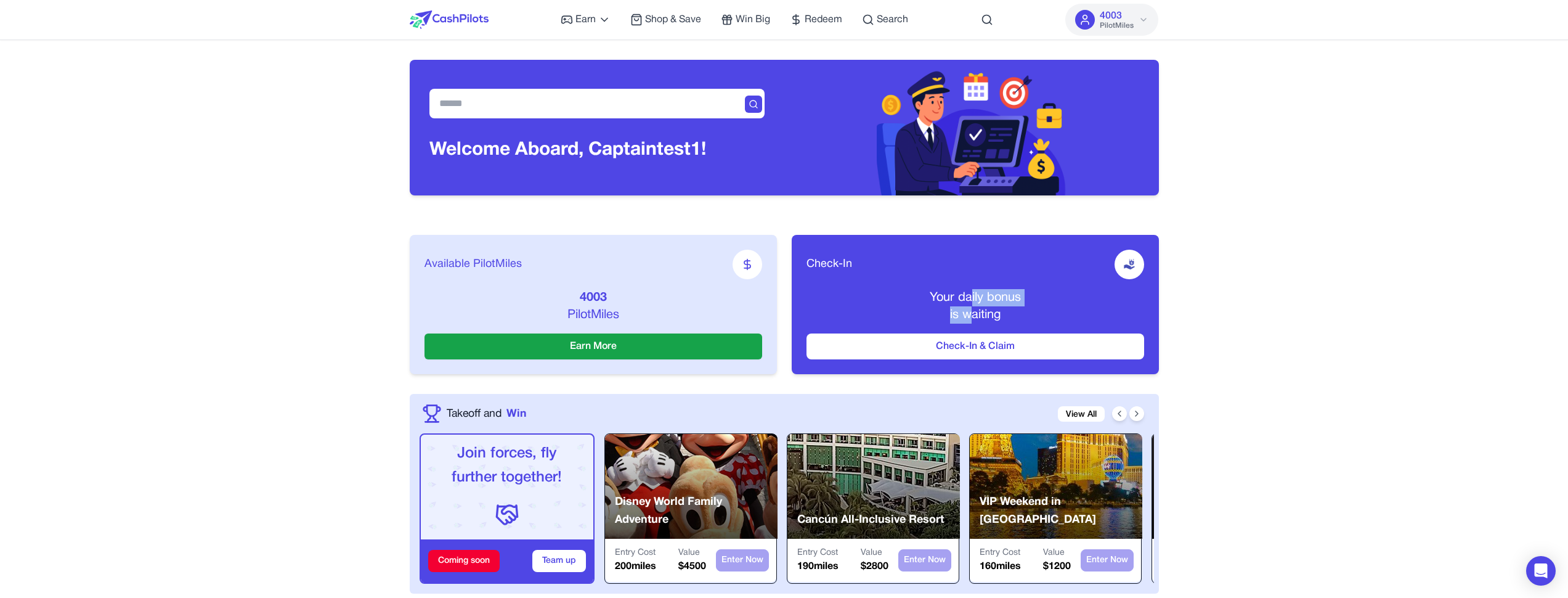
click at [974, 315] on div "Your daily bonus is waiting" at bounding box center [975, 306] width 338 height 35
click at [1010, 315] on div "Your daily bonus is waiting" at bounding box center [975, 306] width 338 height 35
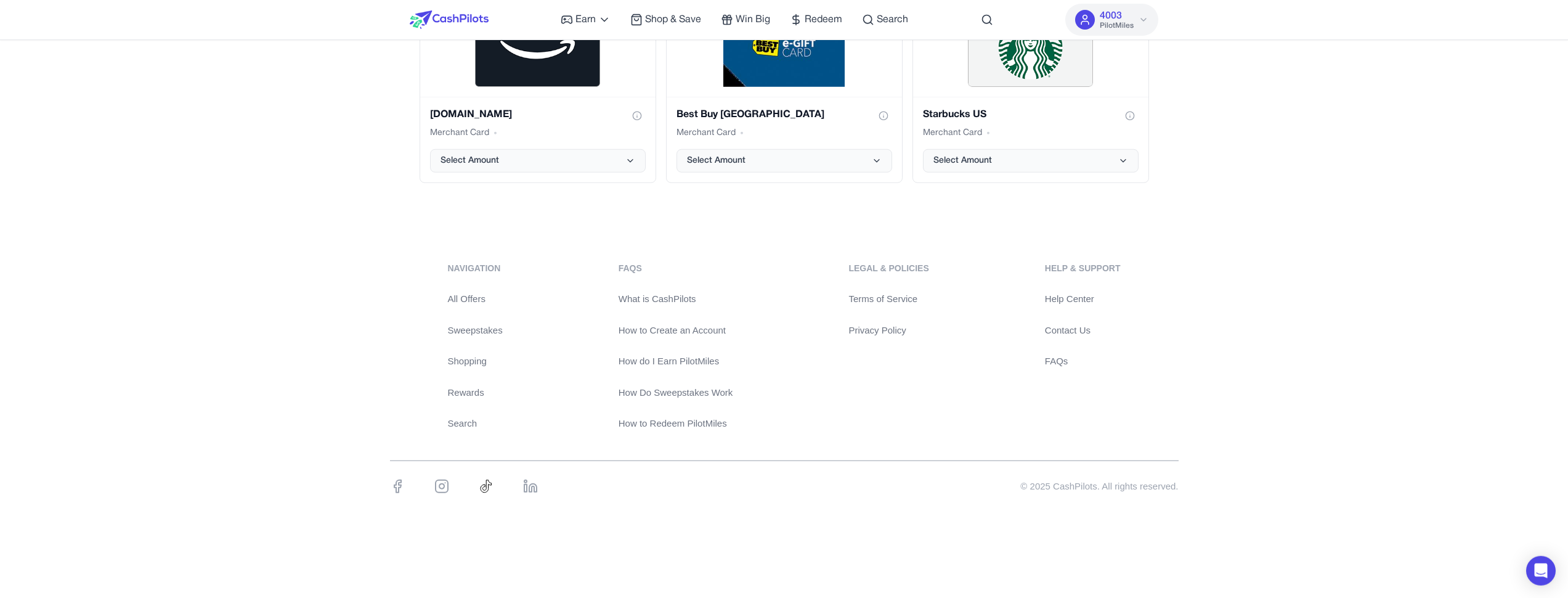
scroll to position [2652, 0]
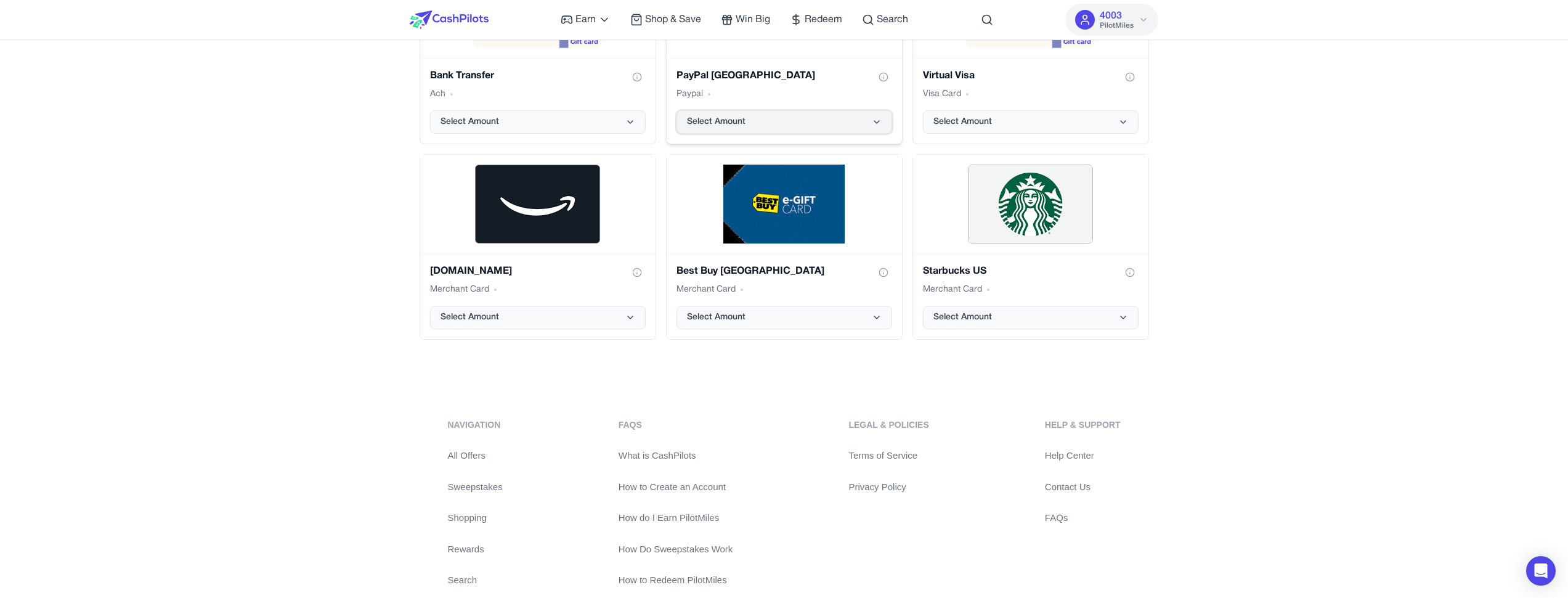
click at [829, 113] on button "Select Amount" at bounding box center [784, 122] width 216 height 23
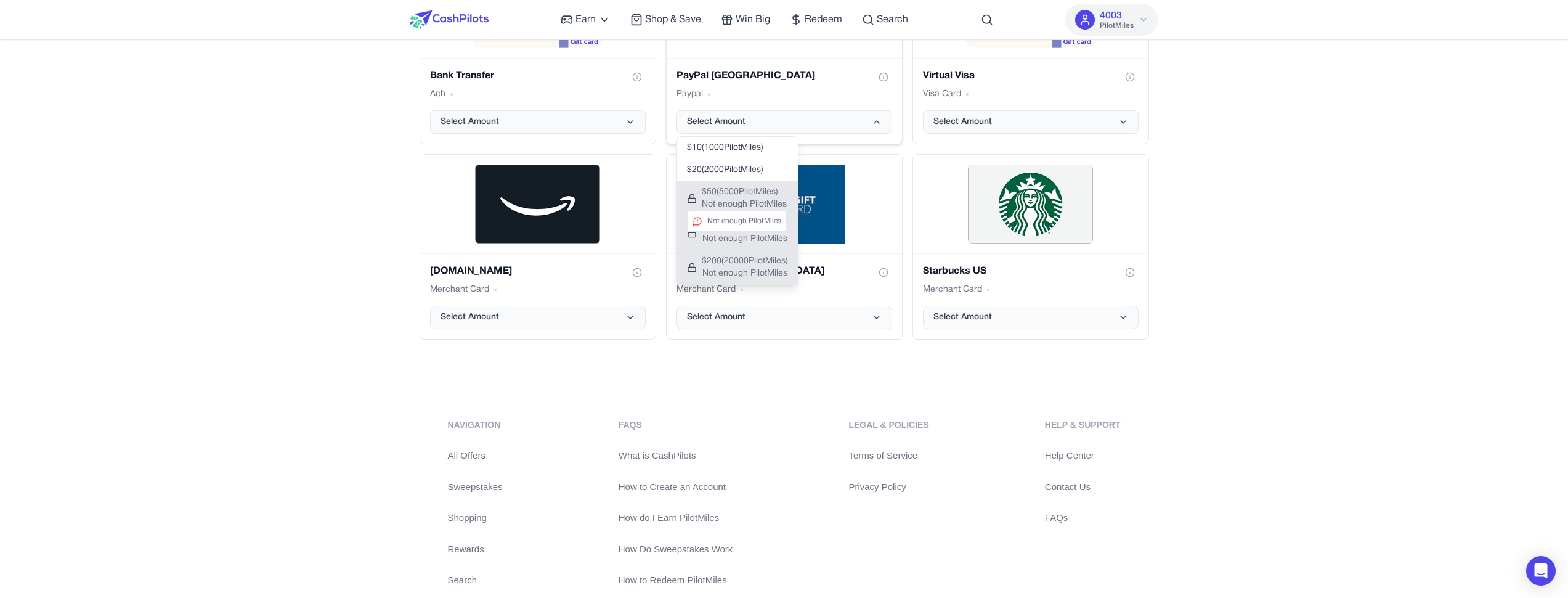
click at [755, 198] on span "$ 50 ( 5000 PilotMiles)" at bounding box center [744, 192] width 85 height 12
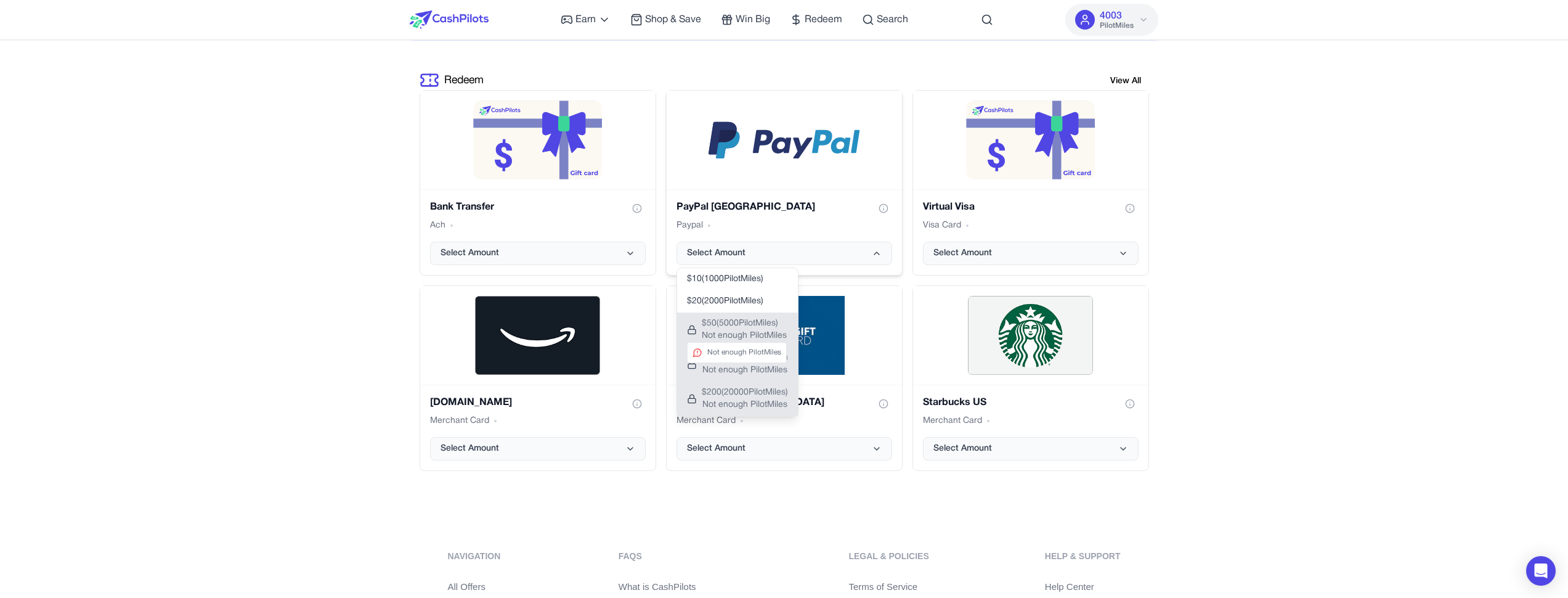
scroll to position [2513, 0]
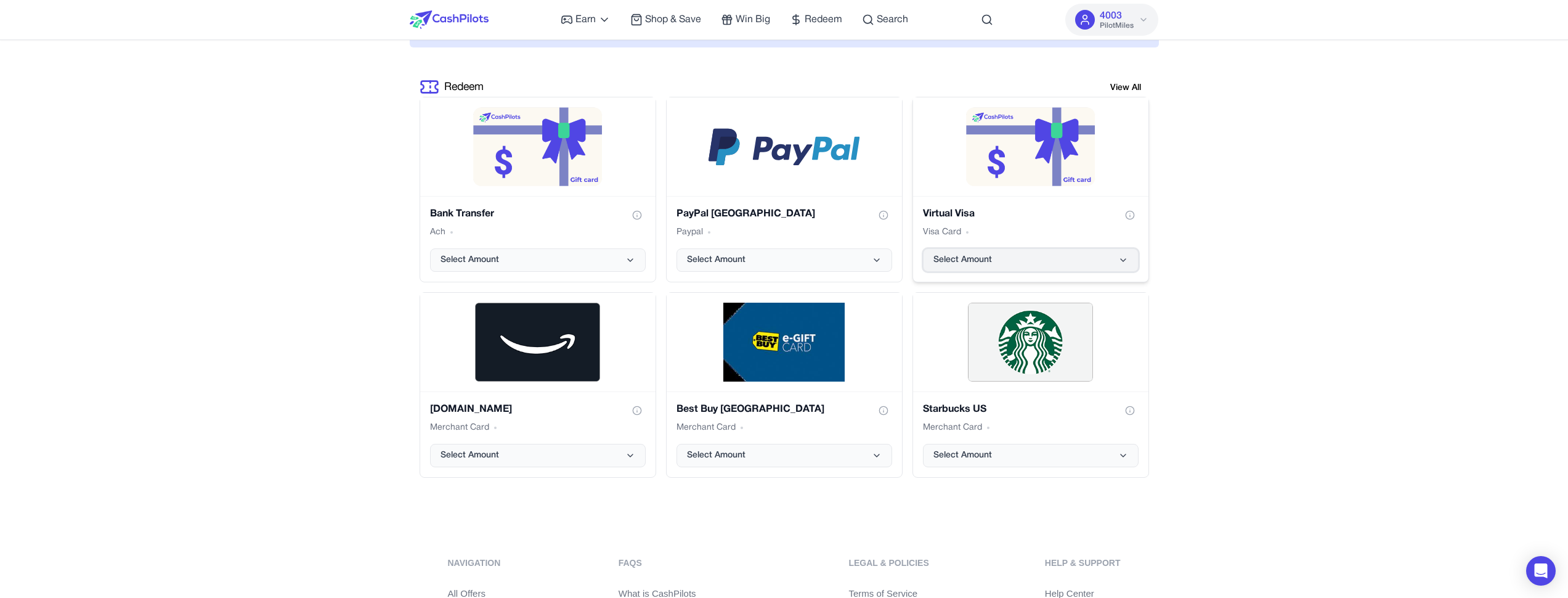
click at [987, 259] on span "Select Amount" at bounding box center [962, 260] width 59 height 12
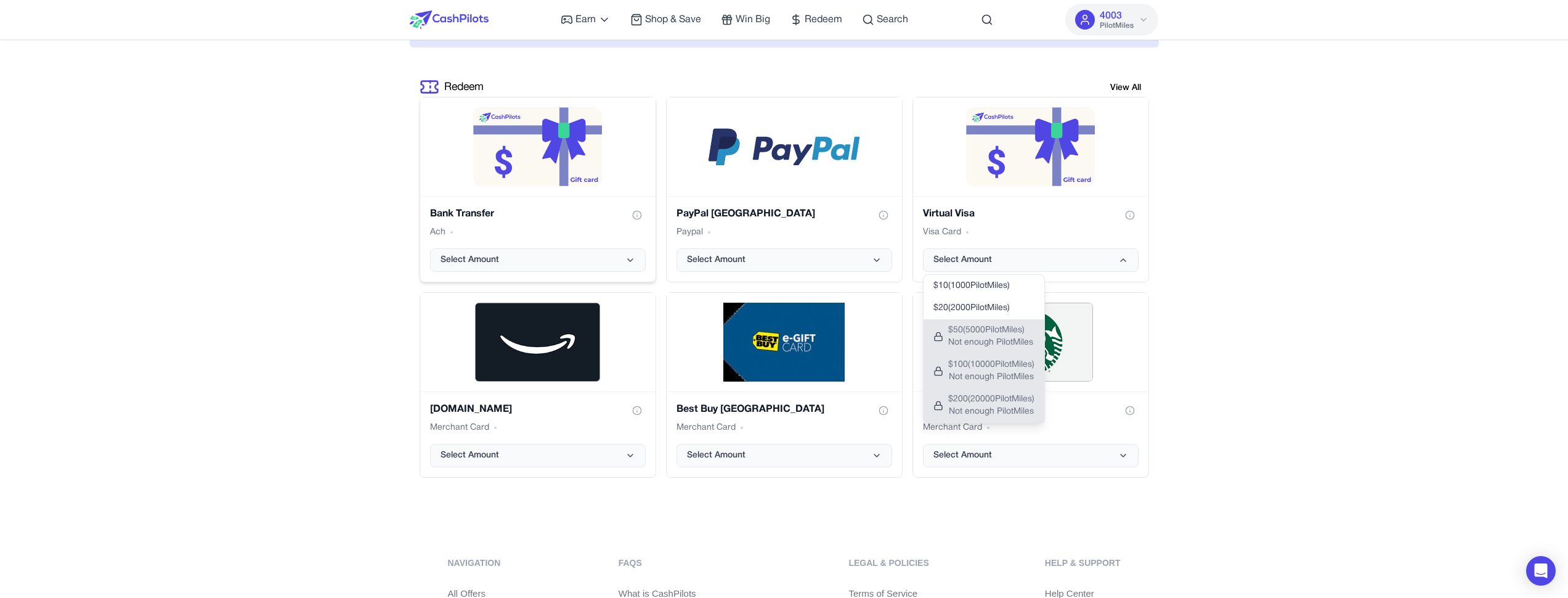
click at [608, 275] on div "Bank Transfer Ach Select Amount" at bounding box center [537, 238] width 235 height 86
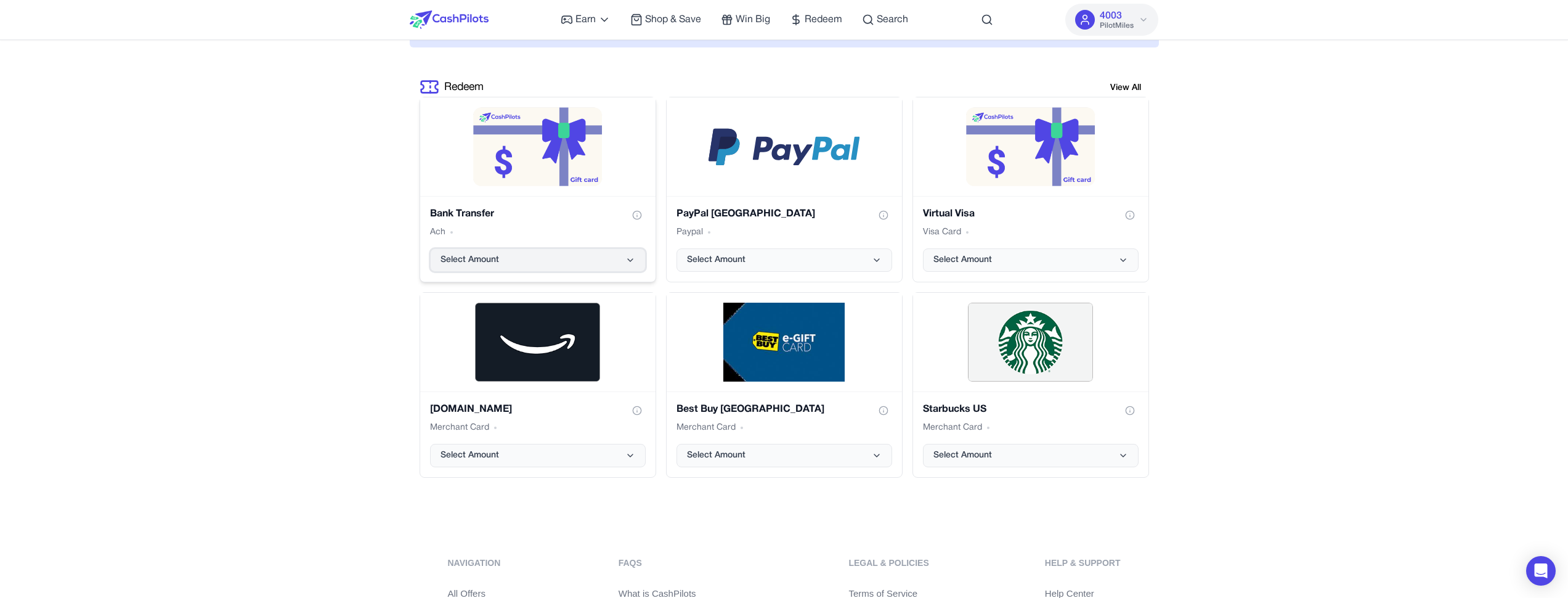
click at [610, 267] on button "Select Amount" at bounding box center [537, 260] width 216 height 23
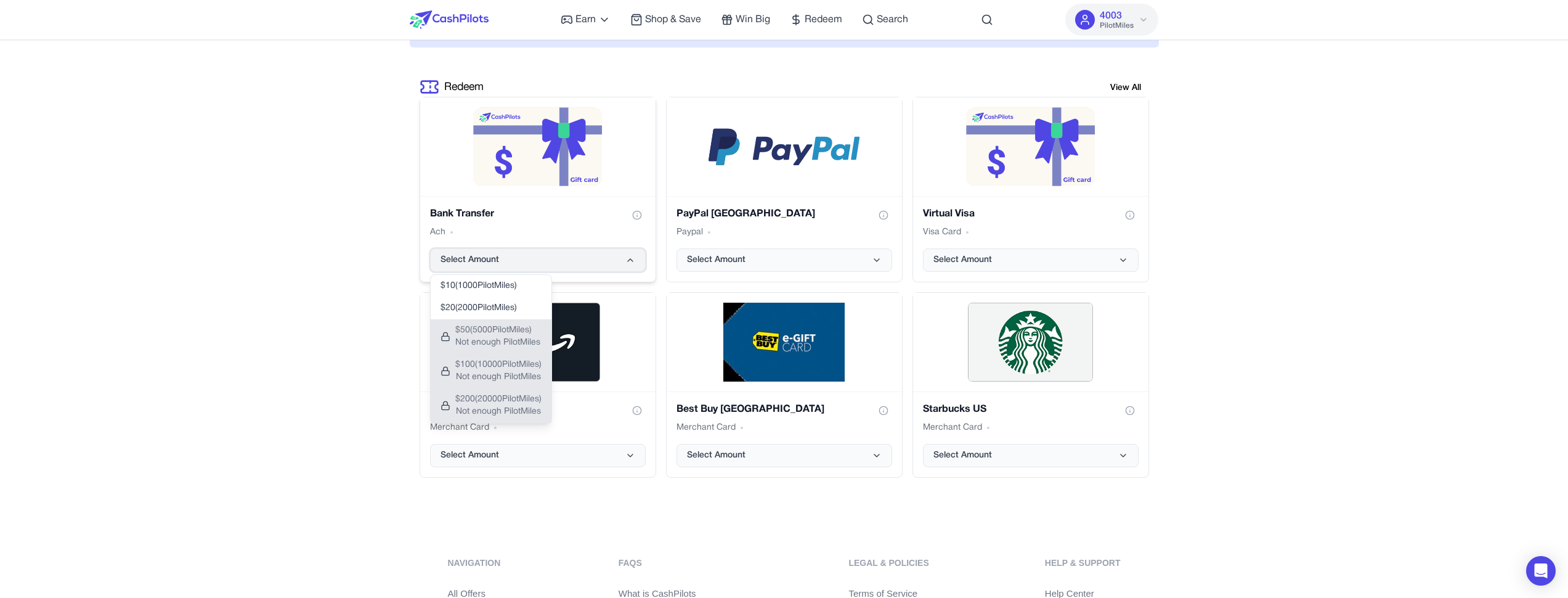
click at [601, 266] on button "Select Amount" at bounding box center [537, 260] width 216 height 23
click at [606, 275] on div "Bank Transfer Ach Select Amount $ 10 ( 1000 PilotMiles) $ 20 ( 2000 PilotMiles)…" at bounding box center [537, 238] width 235 height 86
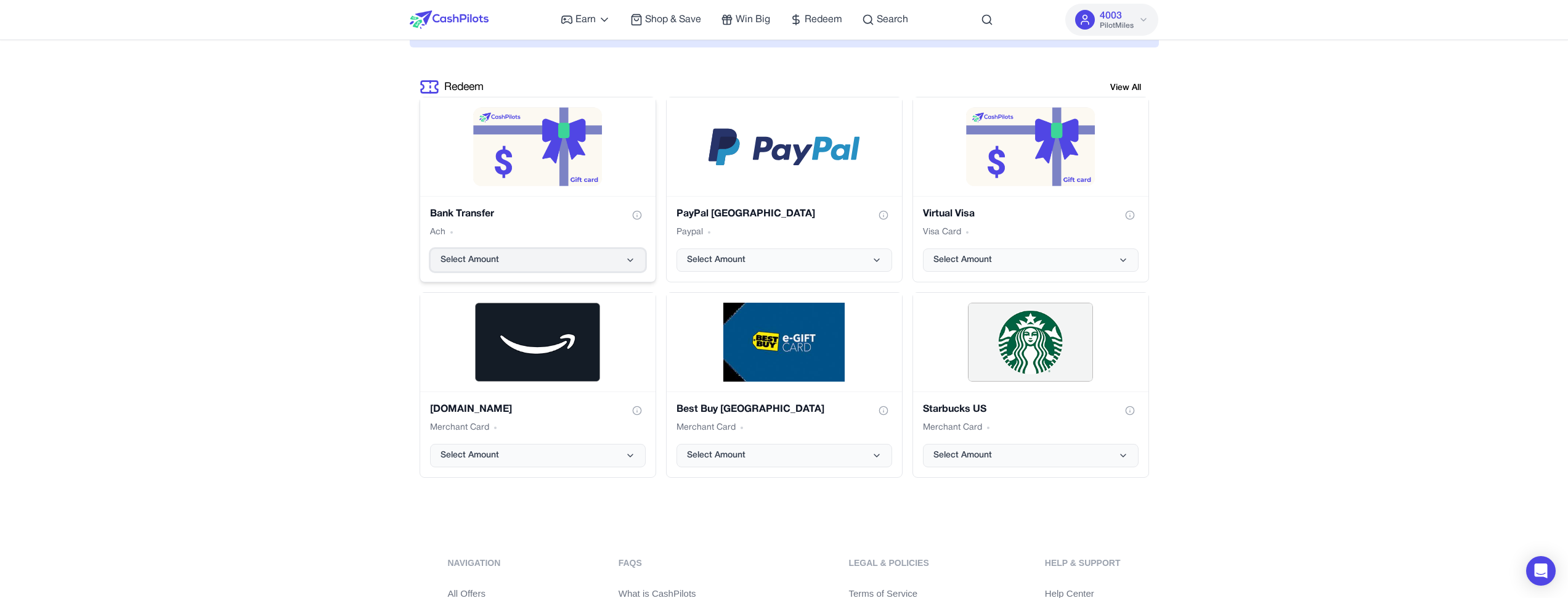
click at [610, 266] on button "Select Amount" at bounding box center [537, 260] width 216 height 23
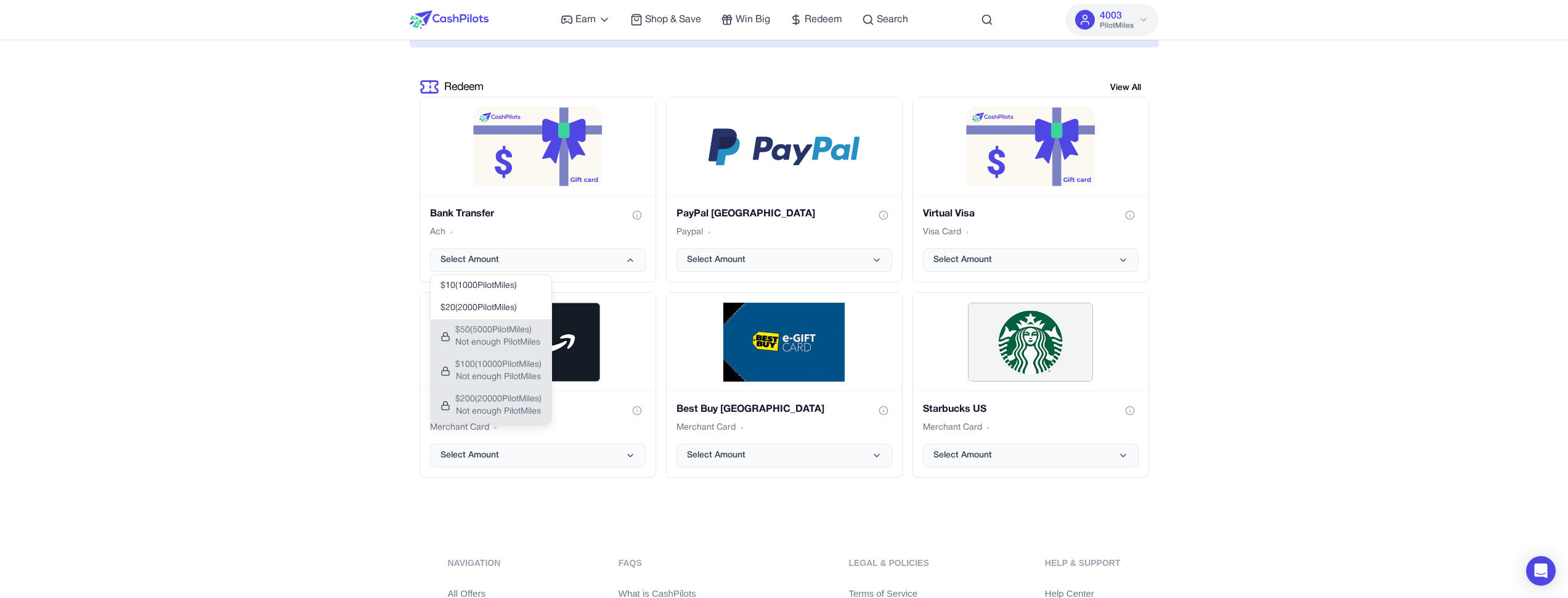
click at [594, 283] on div "Bank Transfer Ach Select Amount $ 10 ( 1000 PilotMiles) $ 20 ( 2000 PilotMiles)…" at bounding box center [784, 287] width 730 height 381
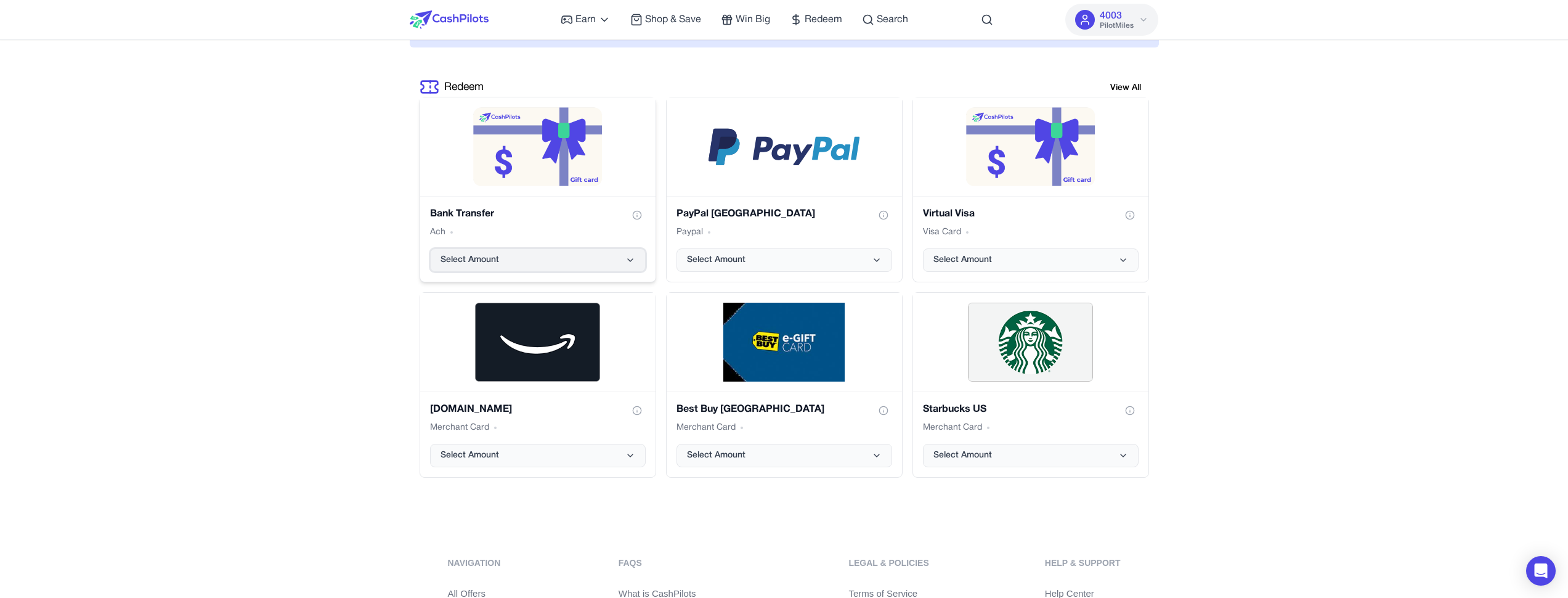
click at [602, 265] on button "Select Amount" at bounding box center [537, 260] width 216 height 23
click at [605, 264] on button "Select Amount" at bounding box center [537, 260] width 216 height 23
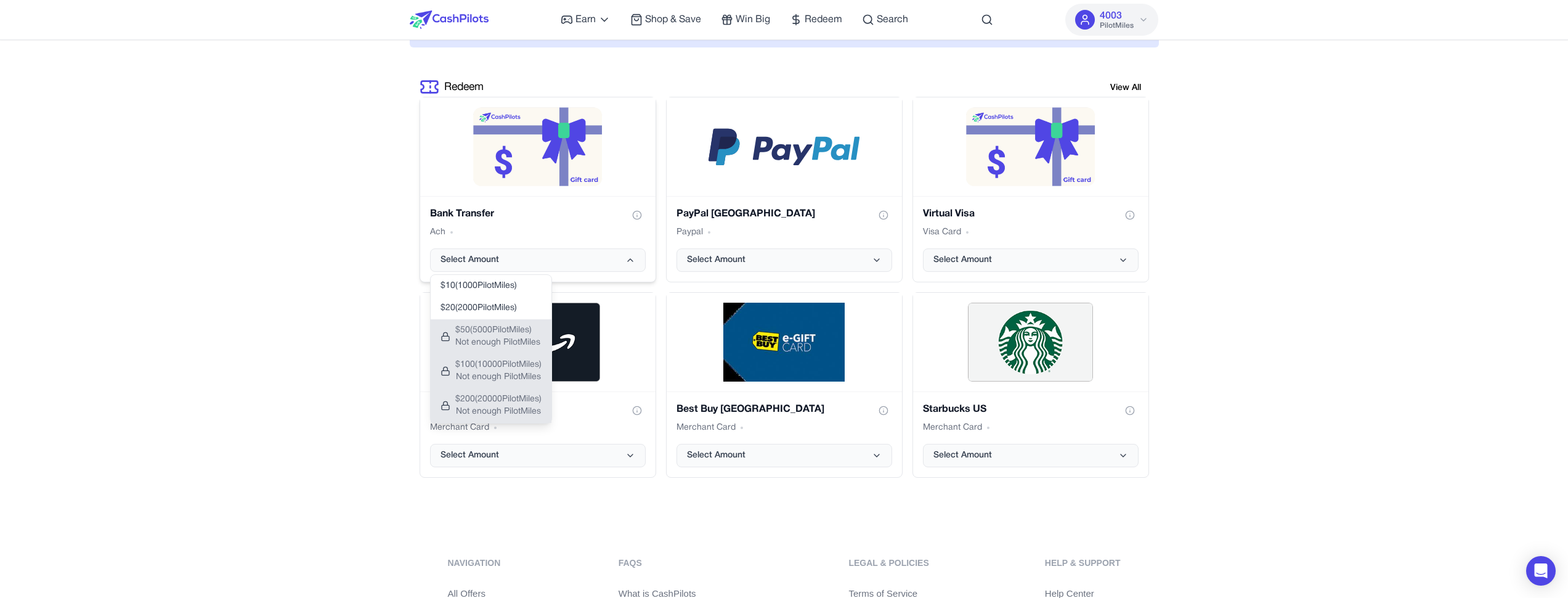
click at [625, 246] on div "Bank Transfer Ach Select Amount $ 10 ( 1000 PilotMiles) $ 20 ( 2000 PilotMiles)…" at bounding box center [537, 238] width 235 height 86
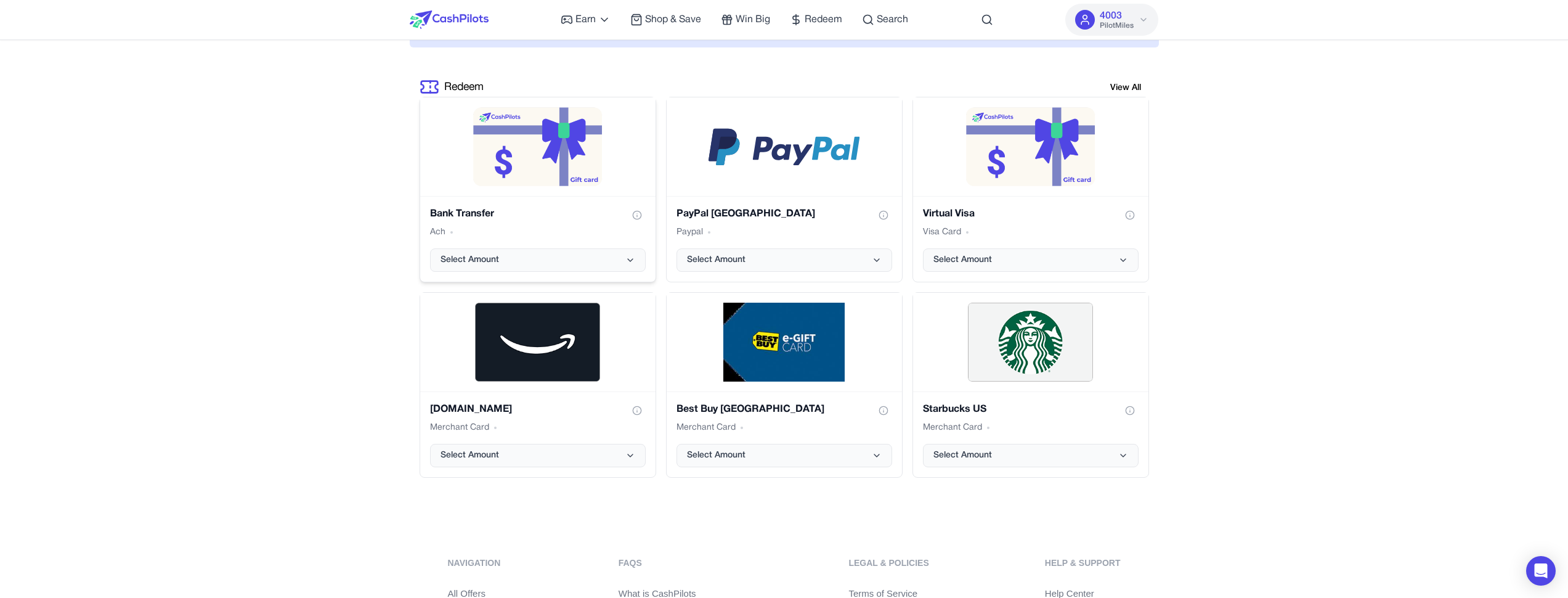
drag, startPoint x: 469, startPoint y: 228, endPoint x: 431, endPoint y: 214, distance: 40.5
click at [416, 208] on div "Redeem View All Bank Transfer Ach Select Amount PayPal USA Paypal Select Amount…" at bounding box center [784, 278] width 749 height 421
click at [446, 218] on h3 "Bank Transfer" at bounding box center [462, 214] width 64 height 14
drag, startPoint x: 446, startPoint y: 218, endPoint x: 439, endPoint y: 234, distance: 17.5
click at [439, 222] on h3 "Bank Transfer" at bounding box center [462, 214] width 64 height 14
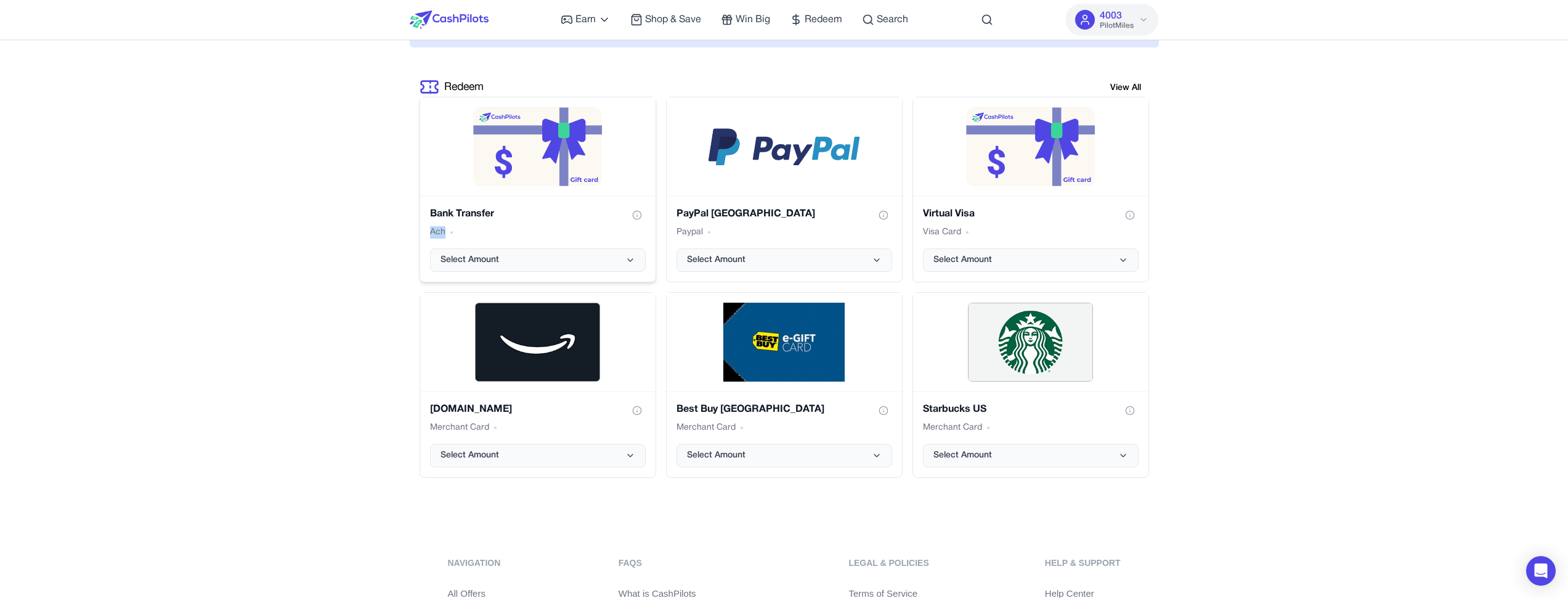
click at [439, 234] on span "Ach" at bounding box center [437, 232] width 15 height 12
drag, startPoint x: 438, startPoint y: 235, endPoint x: 443, endPoint y: 218, distance: 17.7
click at [443, 218] on div "Bank Transfer Ach" at bounding box center [537, 222] width 216 height 32
click at [443, 218] on h3 "Bank Transfer" at bounding box center [462, 214] width 64 height 14
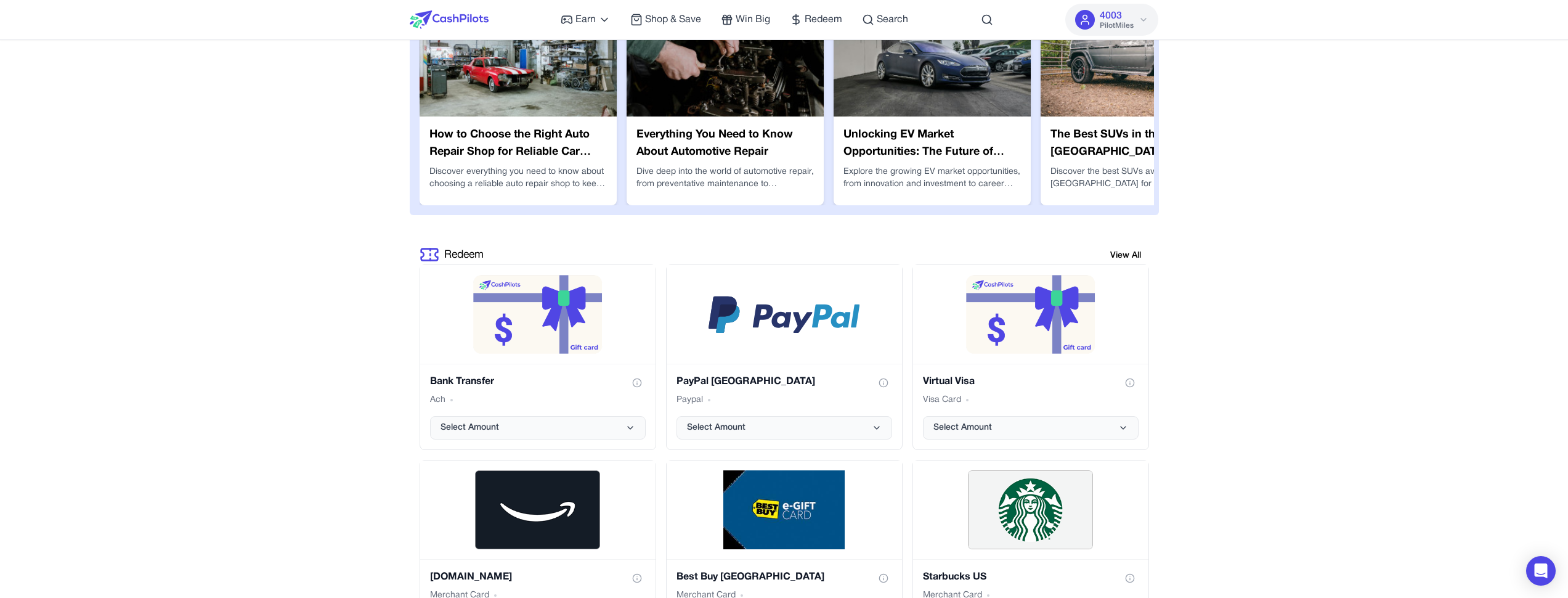
scroll to position [1981, 0]
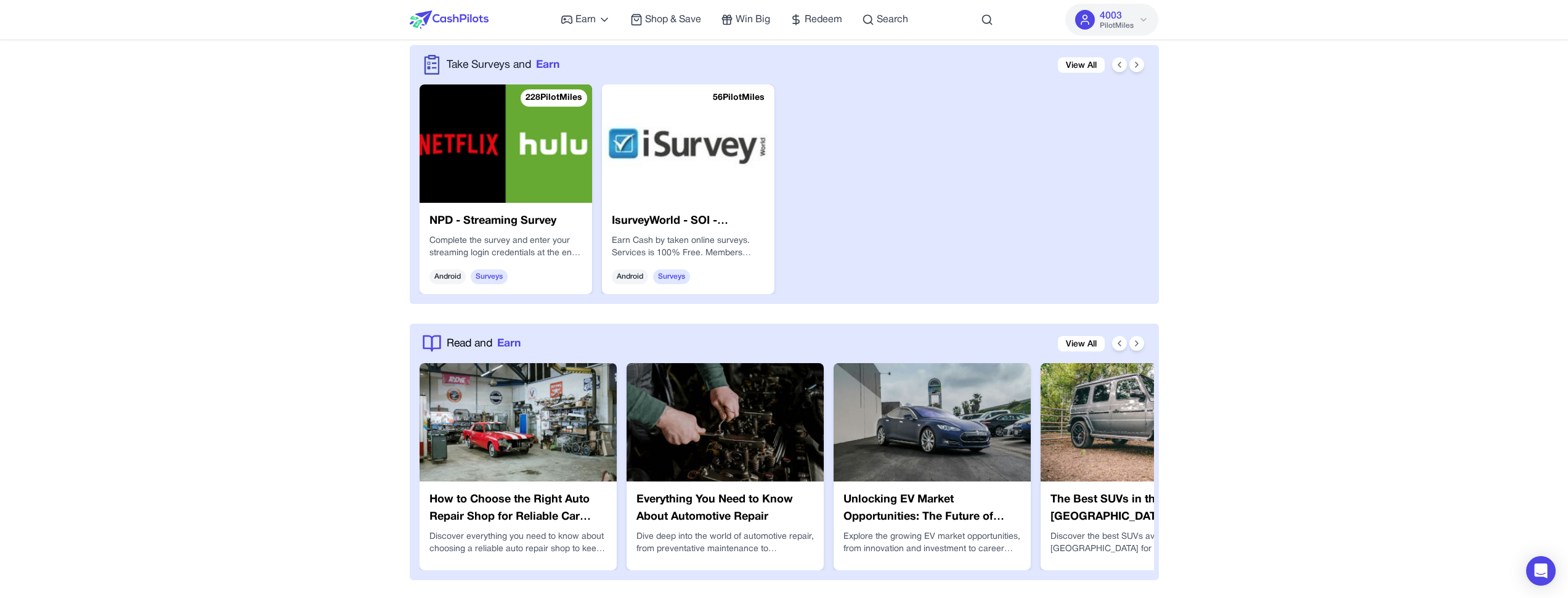
drag, startPoint x: 10, startPoint y: 247, endPoint x: 310, endPoint y: 288, distance: 302.8
drag, startPoint x: 310, startPoint y: 288, endPoint x: 338, endPoint y: 318, distance: 41.0
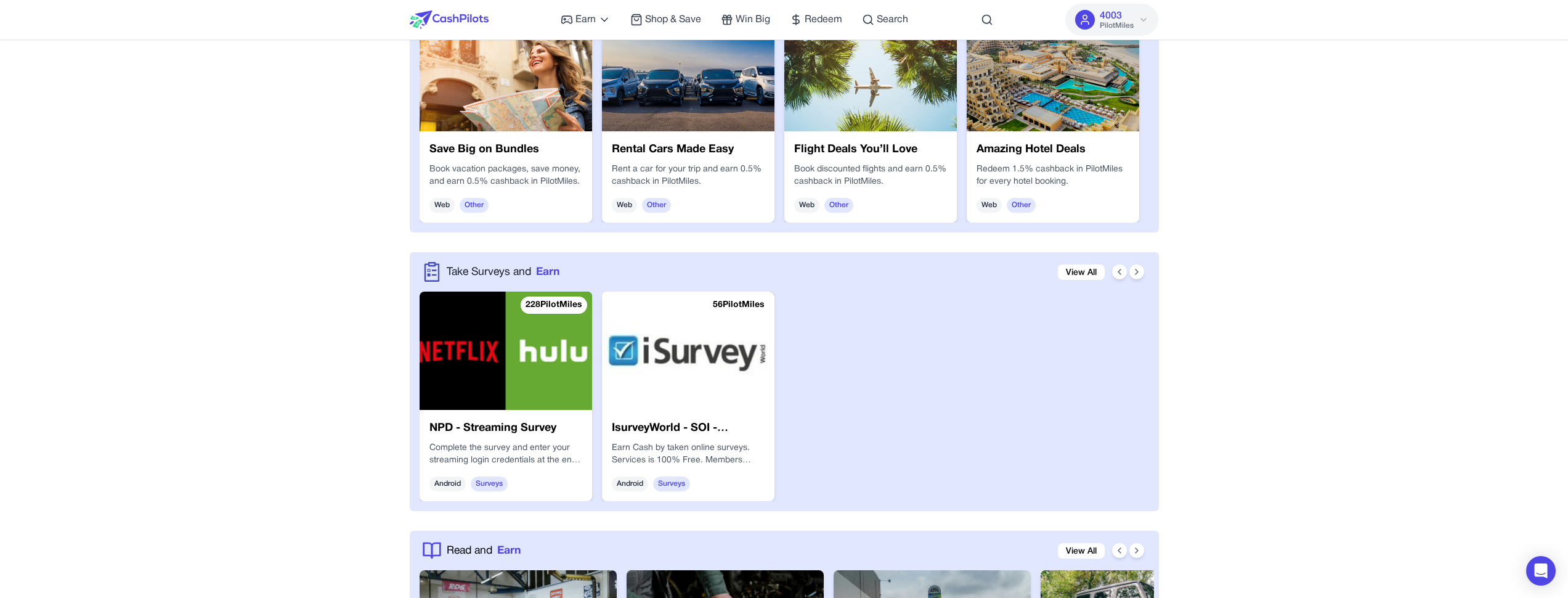
drag, startPoint x: 338, startPoint y: 318, endPoint x: 384, endPoint y: 298, distance: 50.2
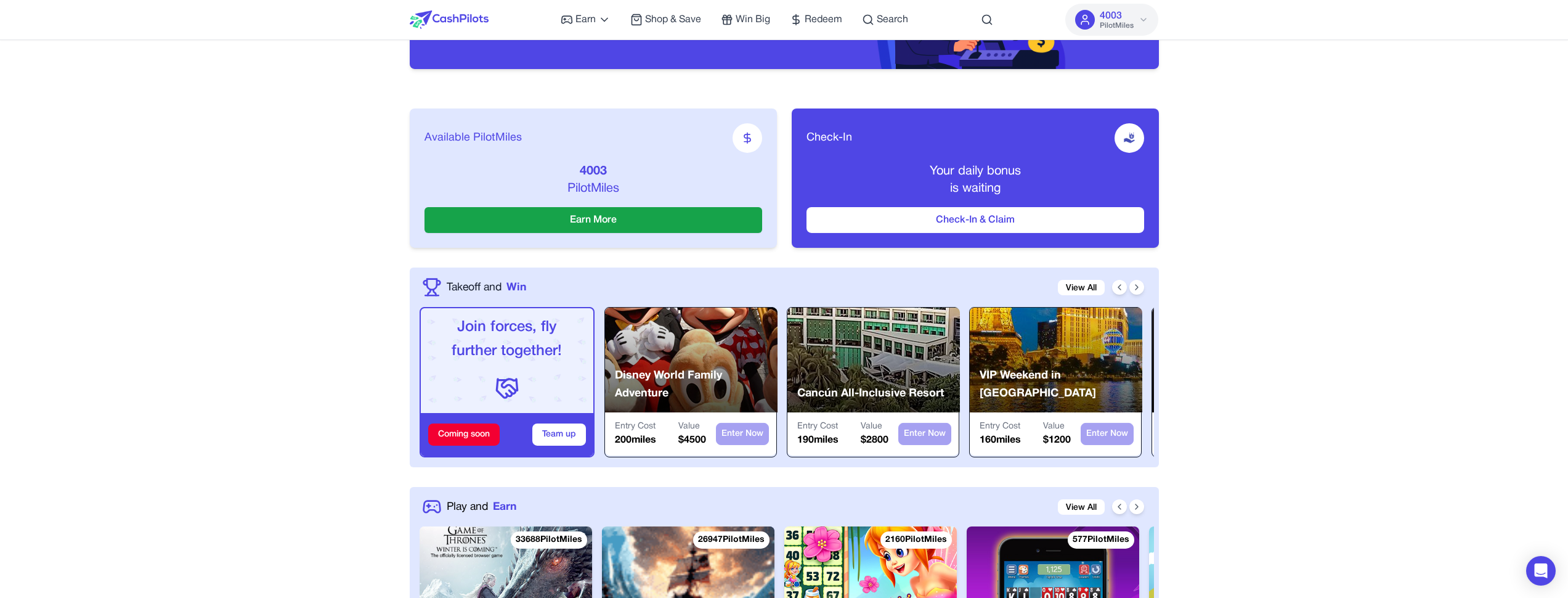
scroll to position [0, 0]
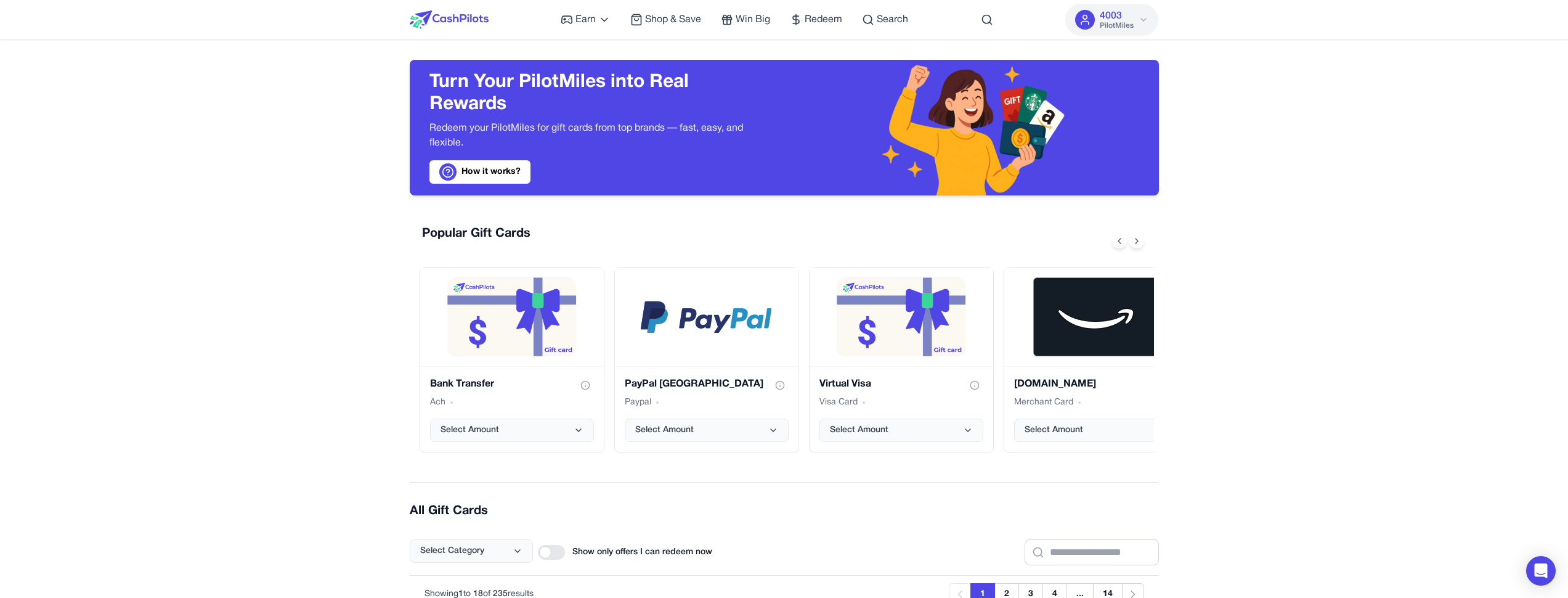
click at [454, 26] on img at bounding box center [449, 19] width 79 height 18
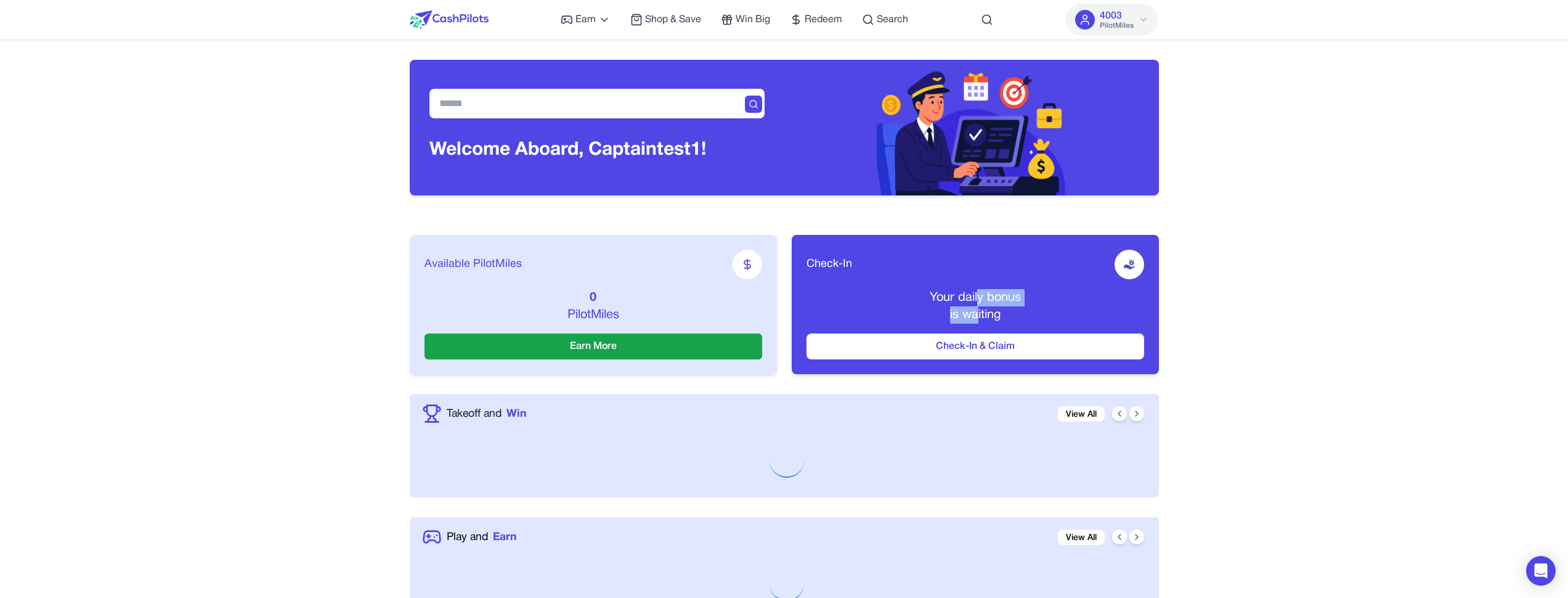
drag, startPoint x: 980, startPoint y: 302, endPoint x: 980, endPoint y: 315, distance: 13.0
click at [978, 314] on div "Your daily bonus is waiting" at bounding box center [975, 306] width 338 height 35
click at [991, 313] on span "is waiting" at bounding box center [975, 315] width 51 height 11
click at [997, 297] on div "Your daily bonus is waiting" at bounding box center [975, 306] width 338 height 35
click at [972, 315] on div "Your daily bonus is waiting" at bounding box center [975, 306] width 338 height 35
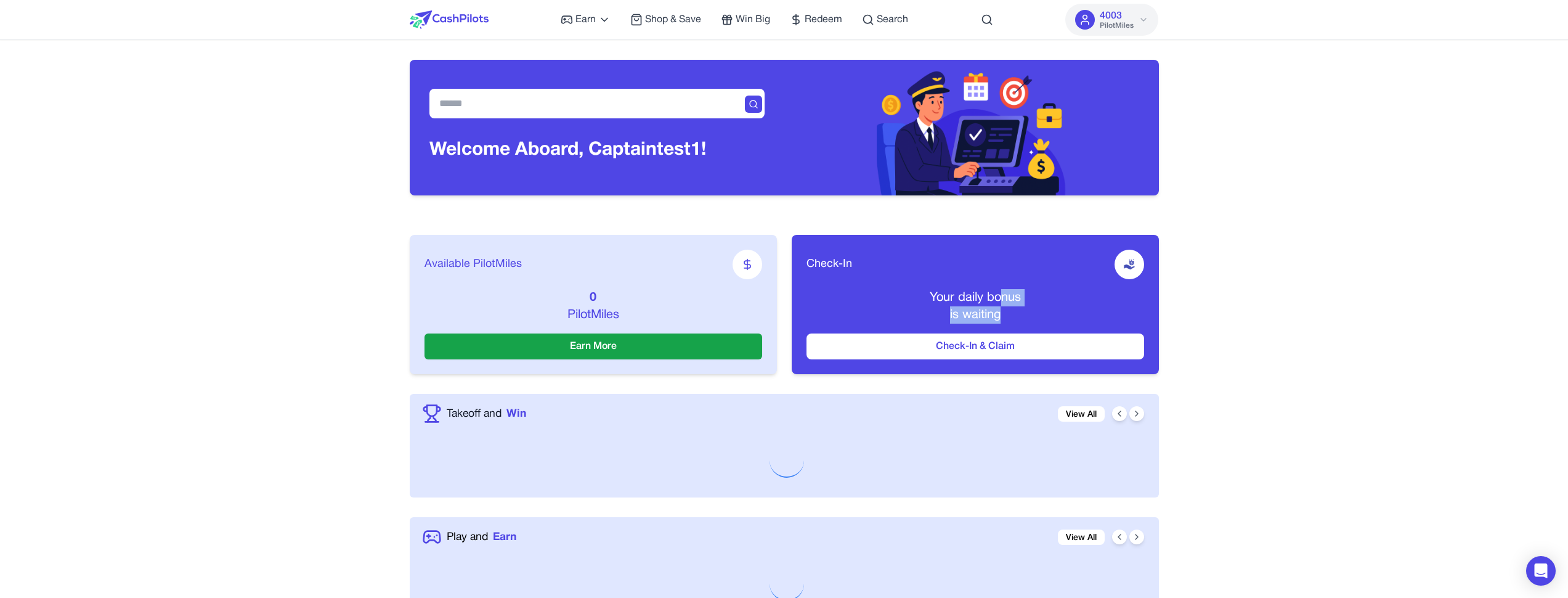
drag, startPoint x: 998, startPoint y: 308, endPoint x: 999, endPoint y: 298, distance: 10.0
click at [999, 298] on div "Your daily bonus is waiting" at bounding box center [975, 306] width 338 height 35
drag, startPoint x: 974, startPoint y: 303, endPoint x: 972, endPoint y: 313, distance: 10.2
click at [972, 313] on div "Your daily bonus is waiting" at bounding box center [975, 306] width 338 height 35
drag, startPoint x: 991, startPoint y: 310, endPoint x: 988, endPoint y: 299, distance: 11.4
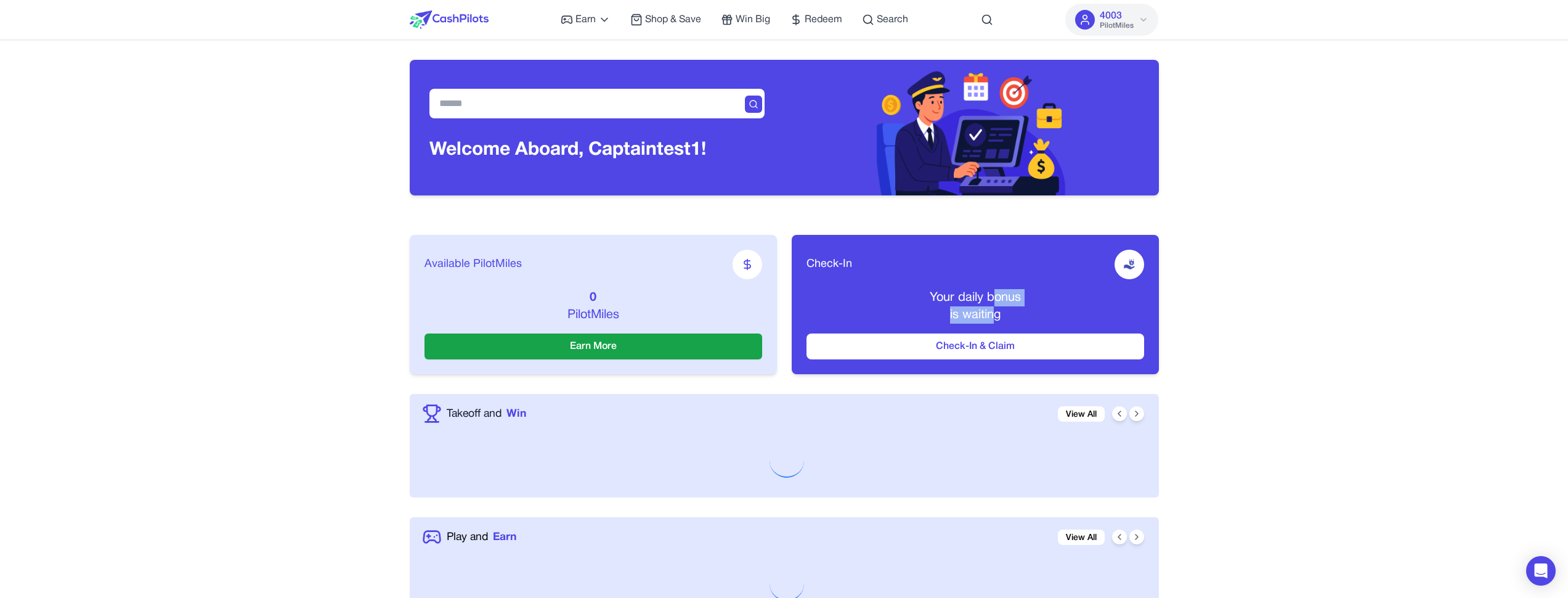
click at [991, 299] on div "Your daily bonus is waiting" at bounding box center [975, 306] width 338 height 35
click at [971, 311] on div "Your daily bonus is waiting" at bounding box center [975, 306] width 338 height 35
click at [1004, 311] on div "Your daily bonus is waiting" at bounding box center [975, 306] width 338 height 35
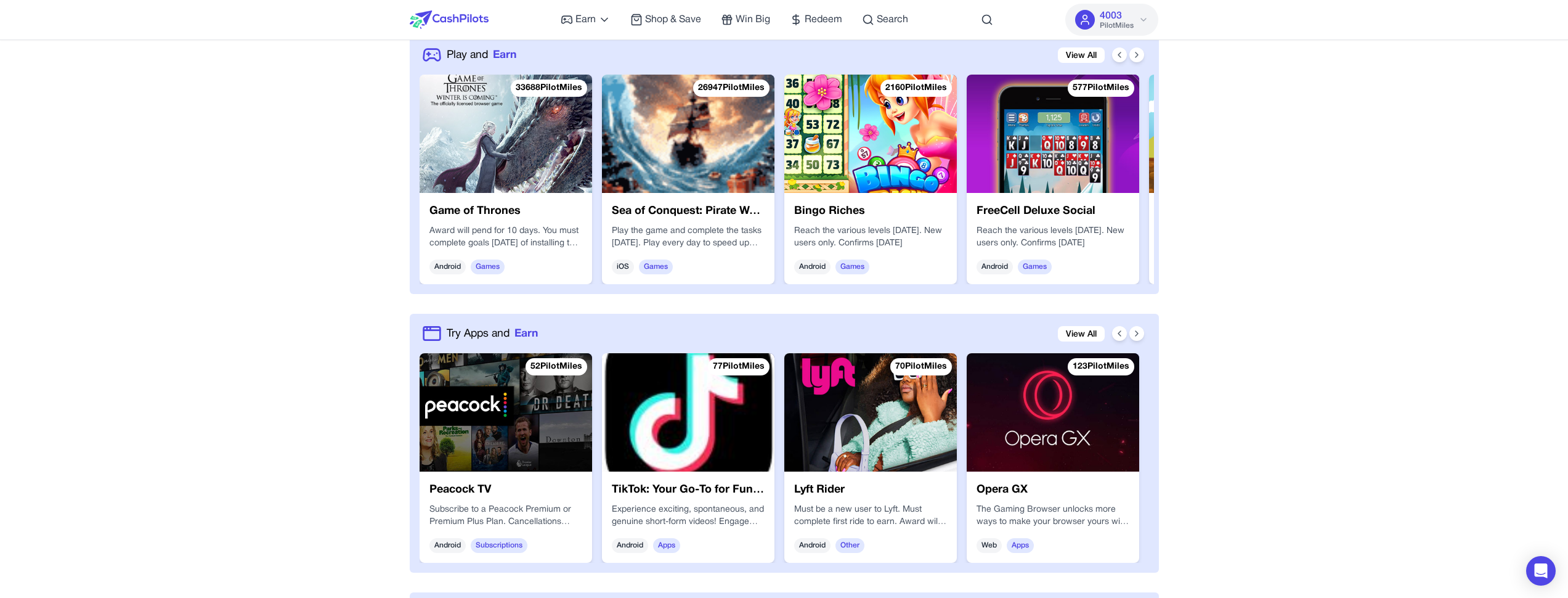
scroll to position [467, 0]
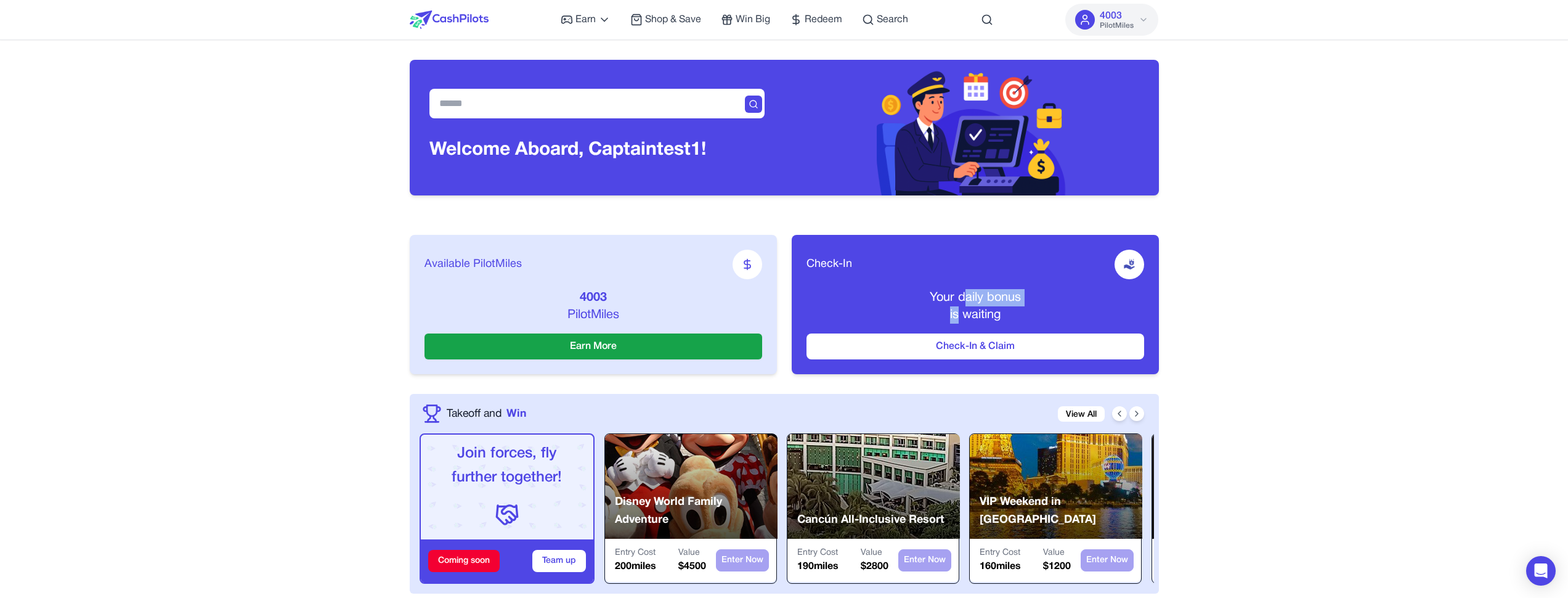
drag, startPoint x: 966, startPoint y: 299, endPoint x: 958, endPoint y: 320, distance: 22.5
click at [958, 320] on div "Your daily bonus is waiting" at bounding box center [975, 306] width 338 height 35
drag, startPoint x: 978, startPoint y: 314, endPoint x: 974, endPoint y: 299, distance: 15.5
click at [974, 299] on div "Your daily bonus is waiting" at bounding box center [975, 306] width 338 height 35
drag, startPoint x: 969, startPoint y: 297, endPoint x: 966, endPoint y: 308, distance: 11.4
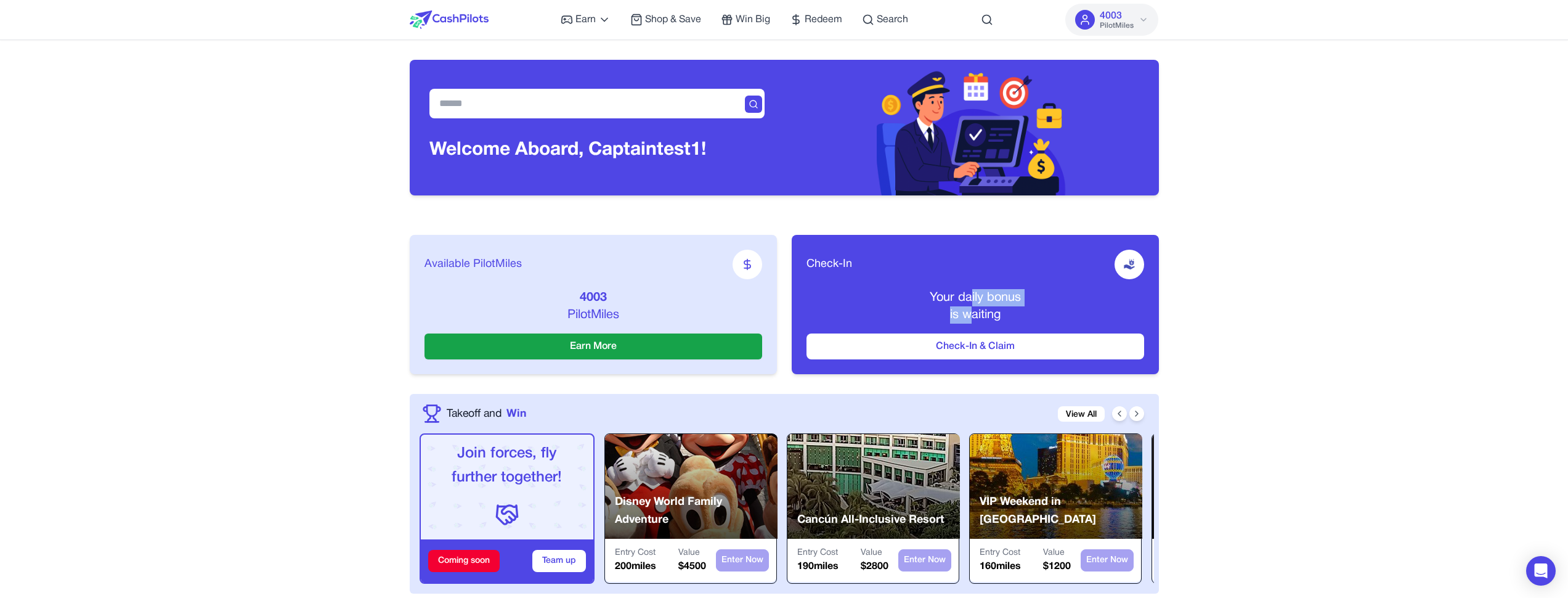
click at [966, 308] on div "Your daily bonus is waiting" at bounding box center [975, 306] width 338 height 35
click at [1033, 315] on div "Your daily bonus is waiting" at bounding box center [975, 306] width 338 height 35
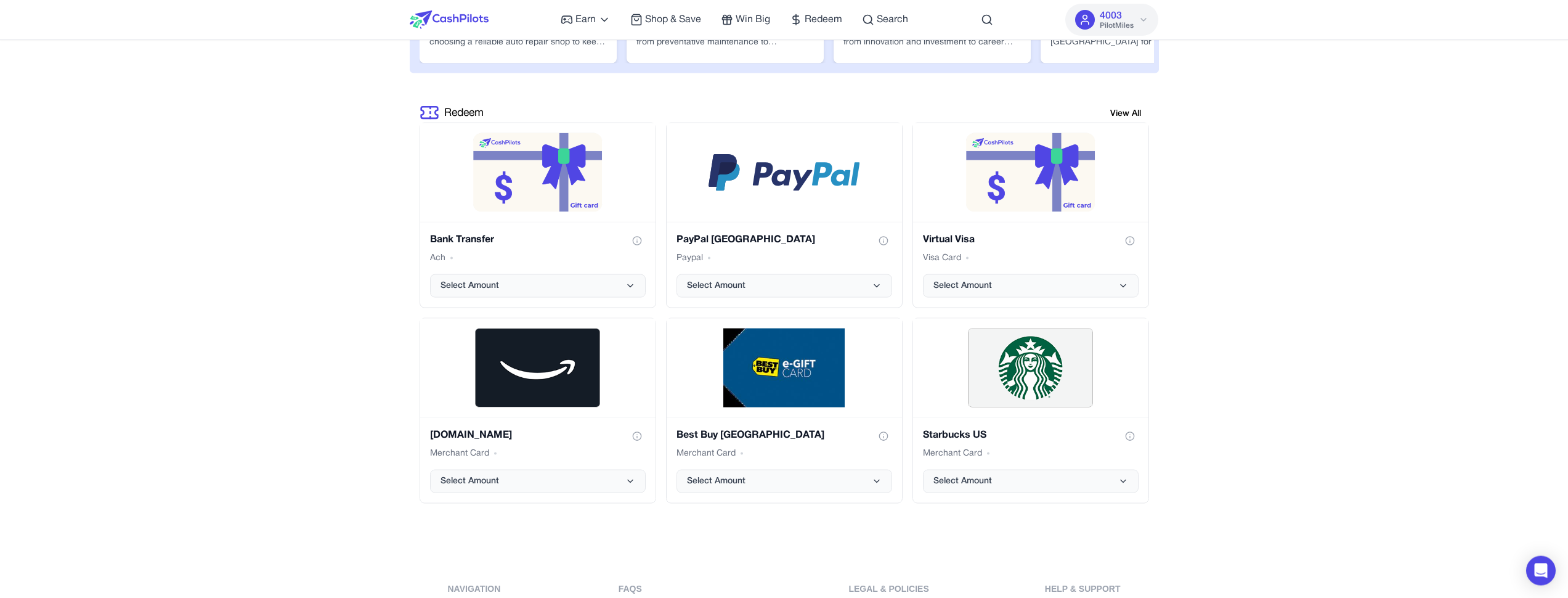
scroll to position [2444, 0]
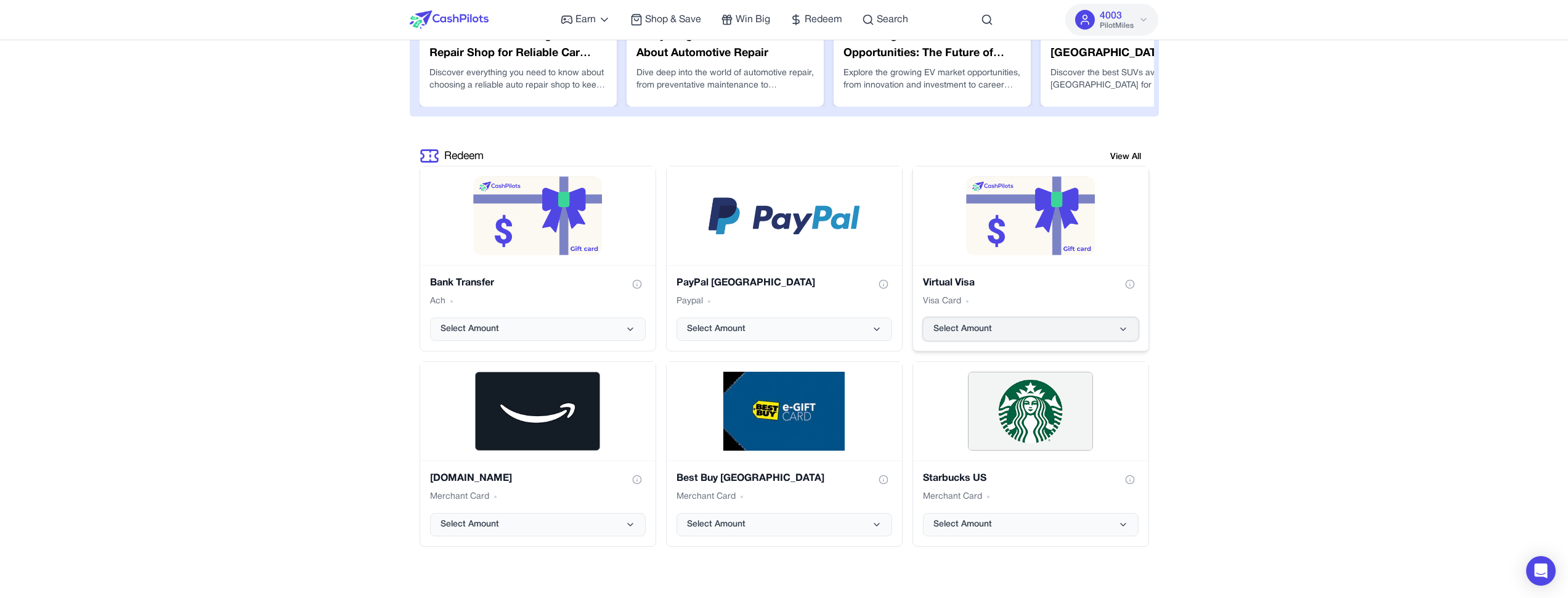
click at [1097, 334] on button "Select Amount" at bounding box center [1031, 329] width 216 height 23
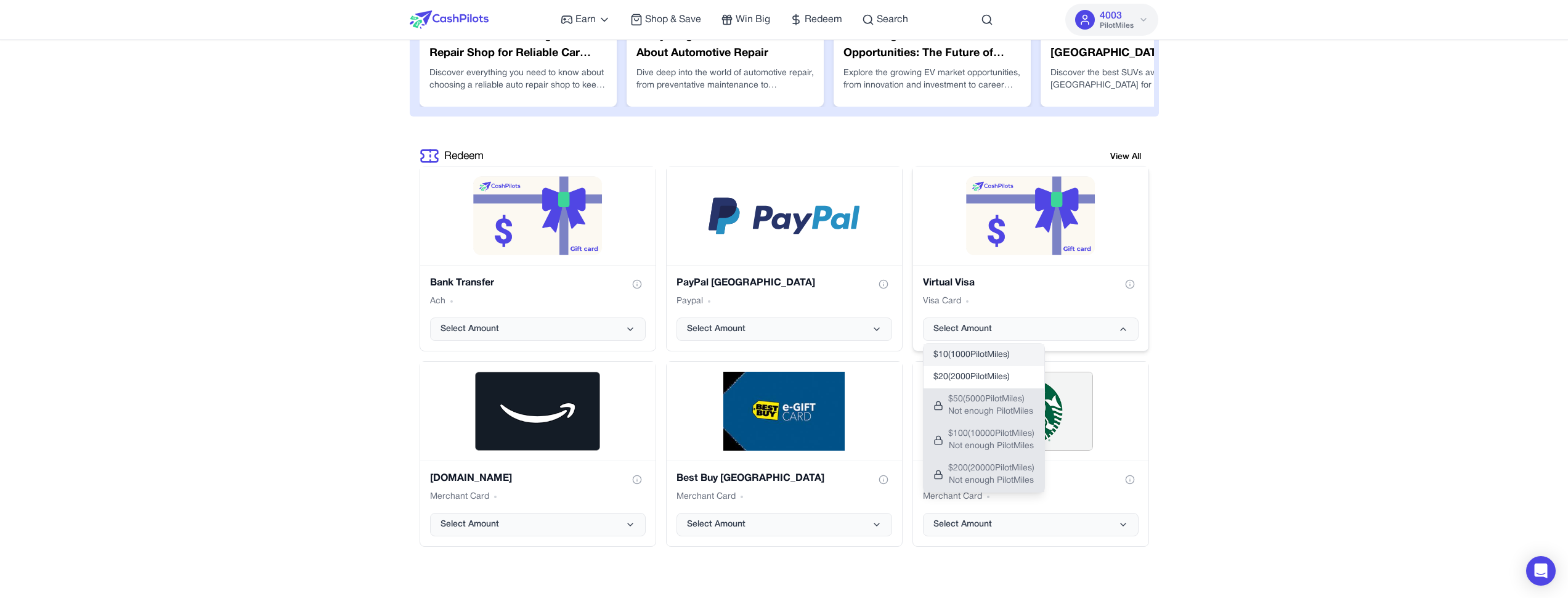
click at [992, 357] on span "$ 10 ( 1000 PilotMiles)" at bounding box center [971, 355] width 76 height 12
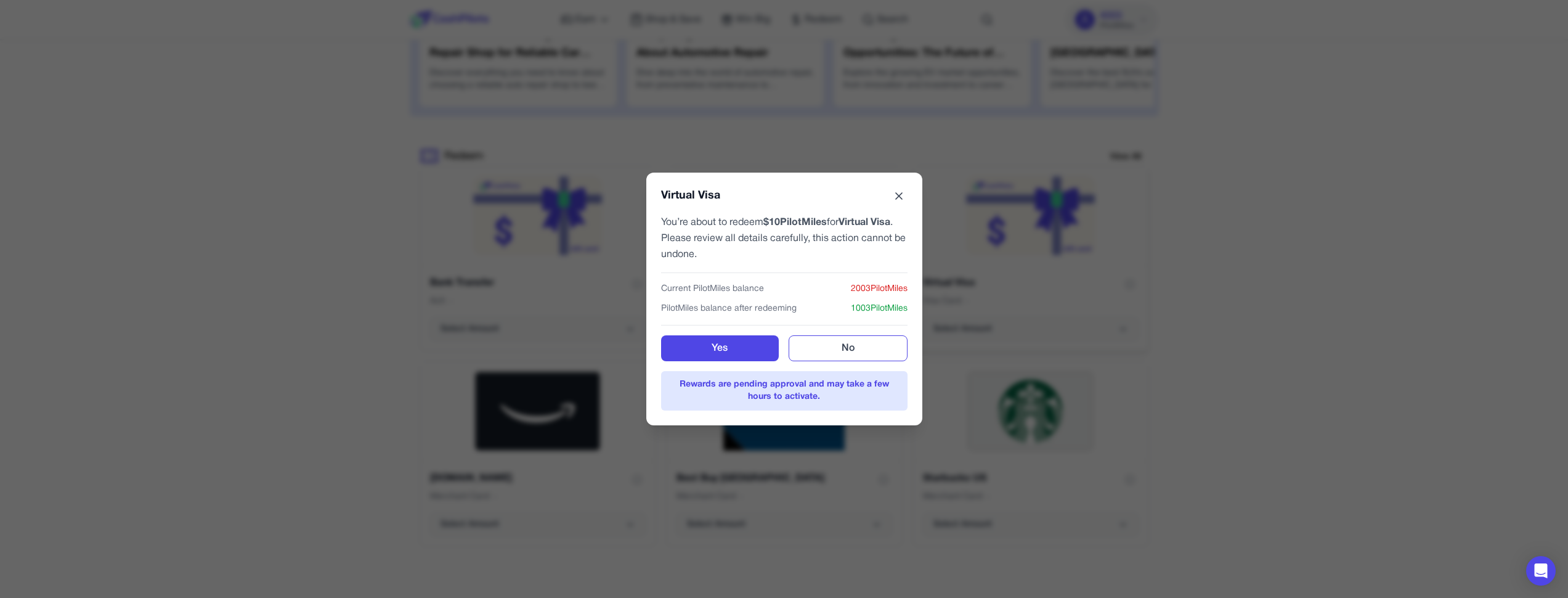
click at [900, 198] on icon at bounding box center [899, 196] width 6 height 6
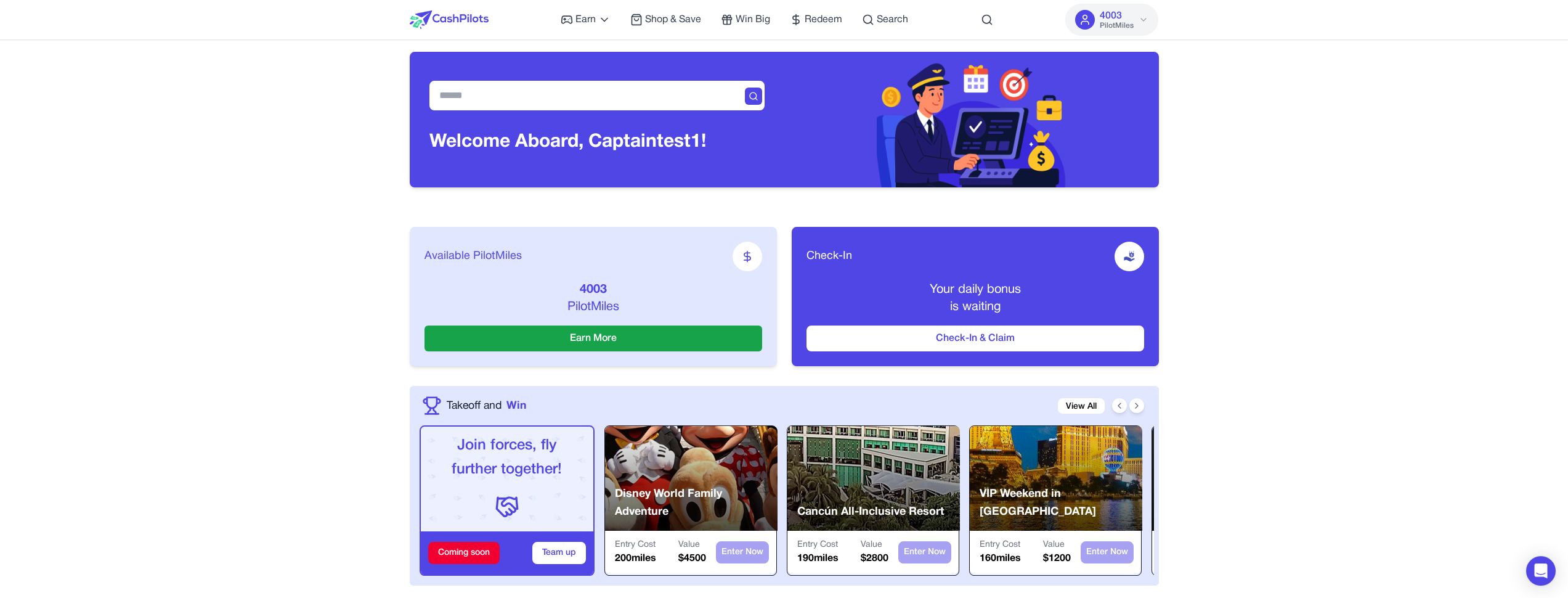
scroll to position [0, 0]
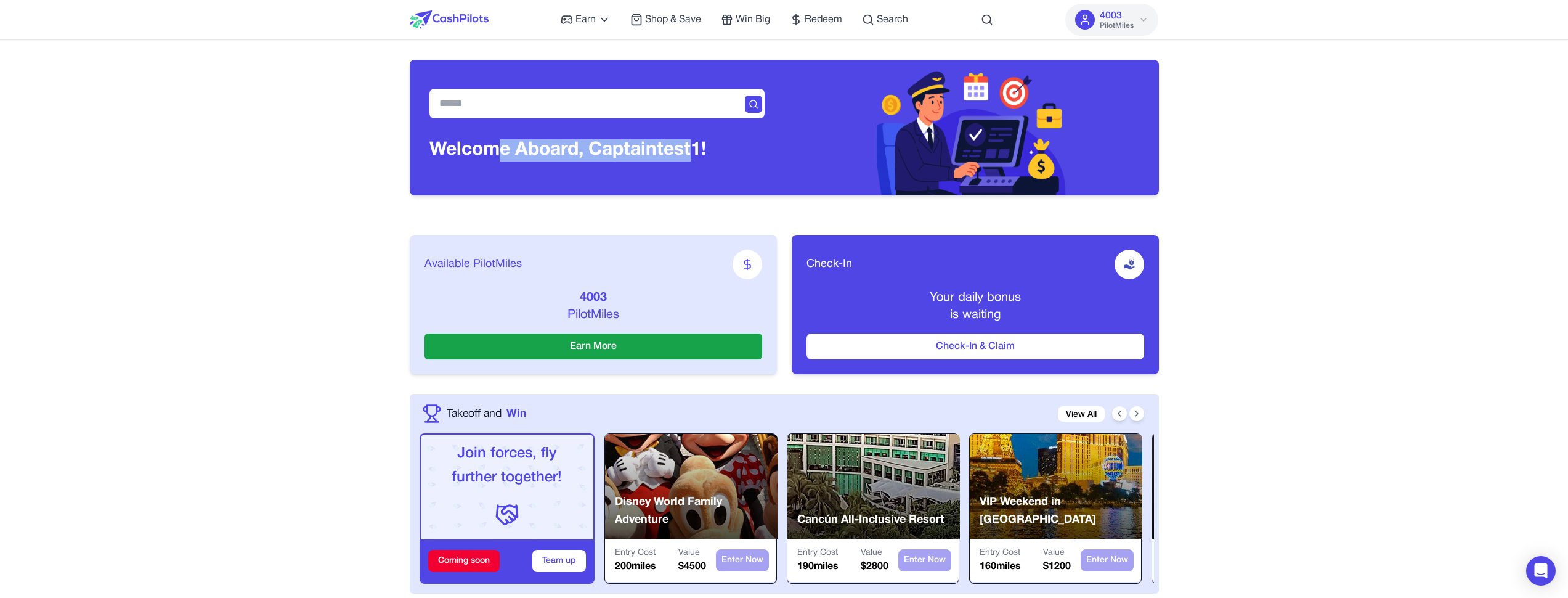
drag, startPoint x: 692, startPoint y: 150, endPoint x: 492, endPoint y: 141, distance: 200.2
click at [492, 141] on h3 "Welcome Aboard, Captain test1!" at bounding box center [567, 151] width 277 height 22
click at [492, 142] on h3 "Welcome Aboard, Captain test1!" at bounding box center [567, 151] width 277 height 22
drag, startPoint x: 483, startPoint y: 147, endPoint x: 654, endPoint y: 151, distance: 171.0
click at [654, 151] on h3 "Welcome Aboard, Captain test1!" at bounding box center [567, 151] width 277 height 22
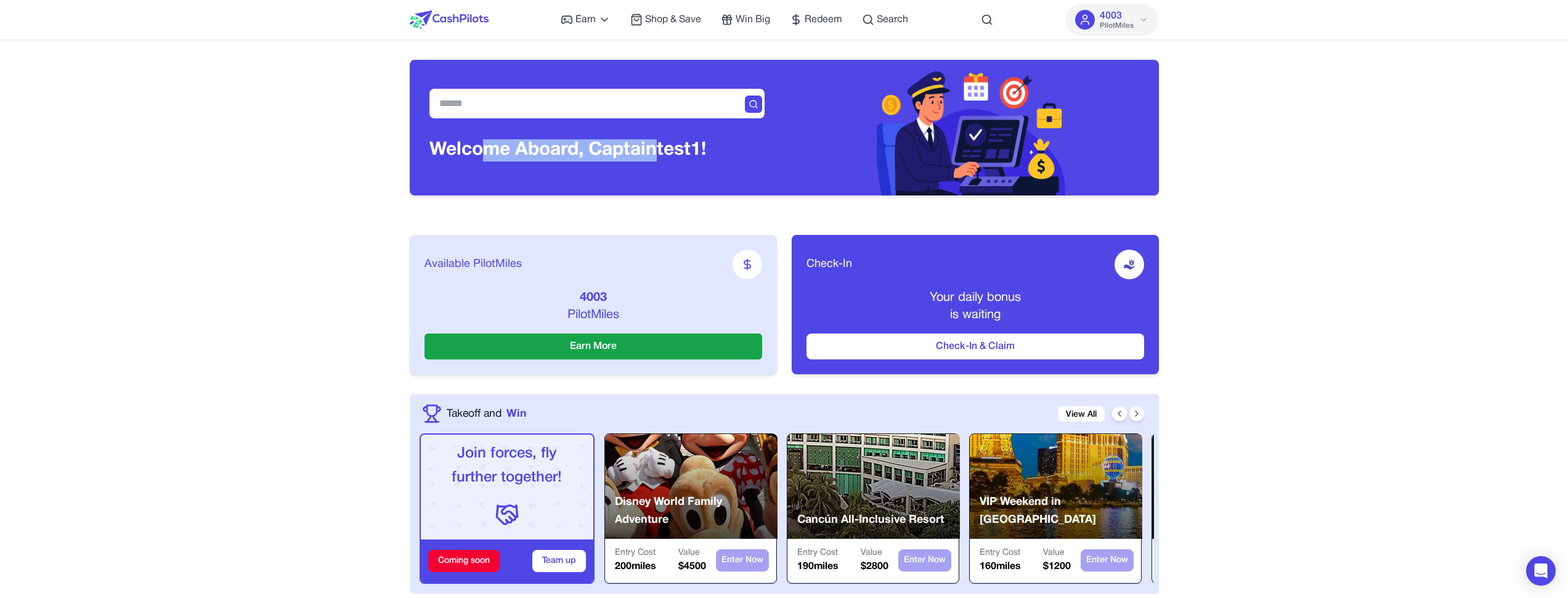
click at [654, 151] on h3 "Welcome Aboard, Captain test1!" at bounding box center [567, 151] width 277 height 22
drag, startPoint x: 662, startPoint y: 148, endPoint x: 418, endPoint y: 148, distance: 244.0
click at [418, 148] on div "Welcome Aboard, Captain test1!" at bounding box center [597, 128] width 375 height 136
click at [449, 145] on h3 "Welcome Aboard, Captain test1!" at bounding box center [567, 151] width 277 height 22
drag, startPoint x: 623, startPoint y: 150, endPoint x: 759, endPoint y: 147, distance: 136.0
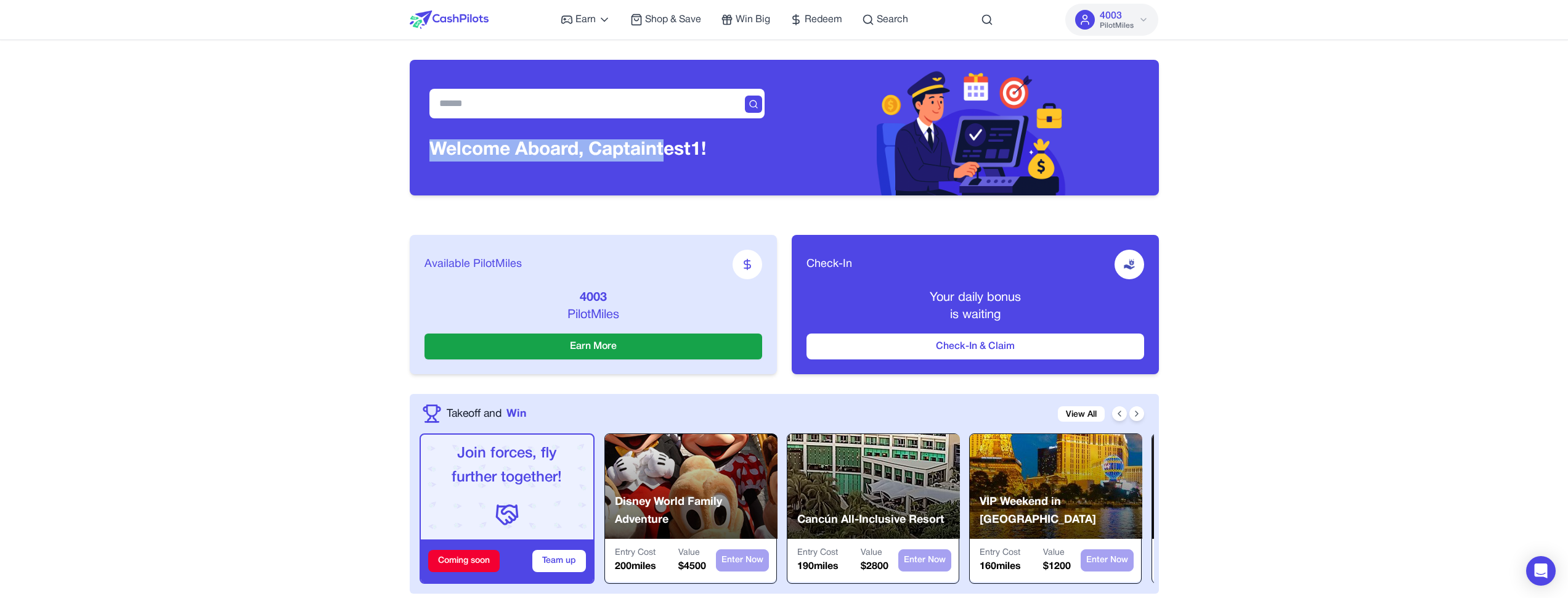
click at [759, 147] on div "Welcome Aboard, Captain test1!" at bounding box center [597, 153] width 335 height 27
drag, startPoint x: 759, startPoint y: 147, endPoint x: 745, endPoint y: 101, distance: 48.1
click at [758, 147] on div "Welcome Aboard, Captain test1!" at bounding box center [597, 153] width 335 height 27
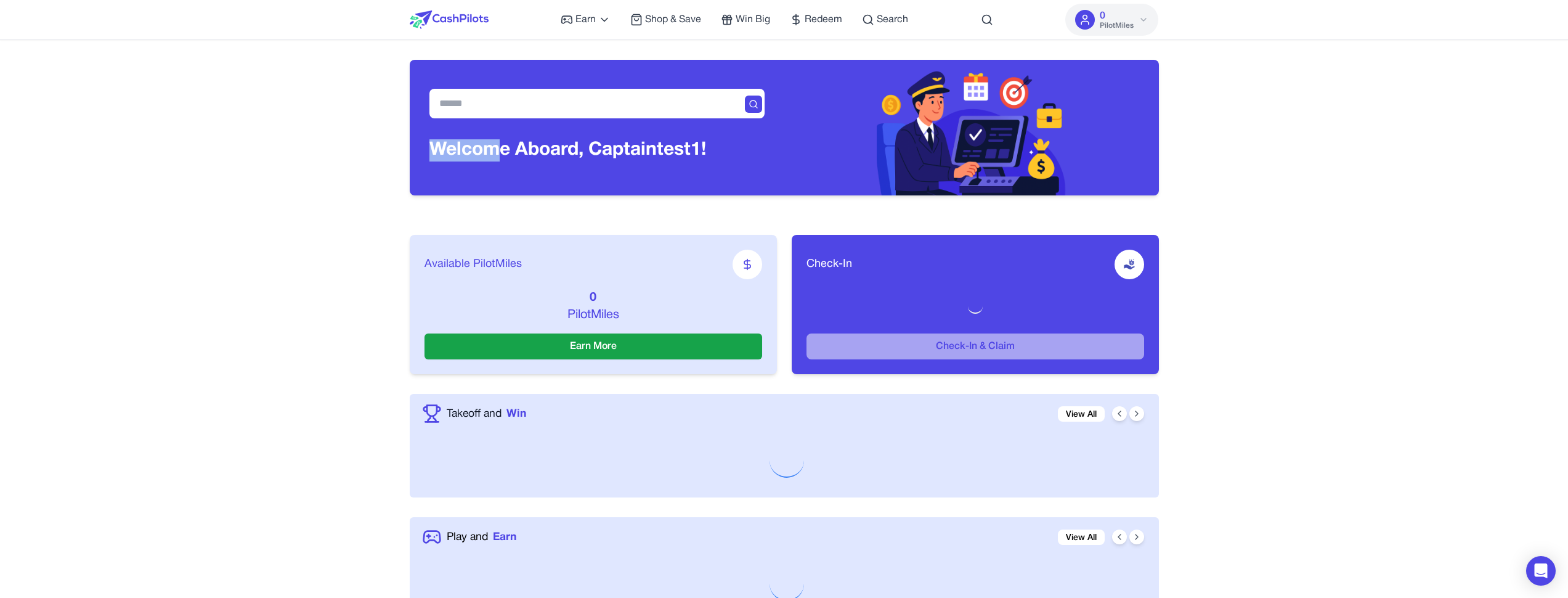
drag, startPoint x: 463, startPoint y: 139, endPoint x: 495, endPoint y: 144, distance: 32.4
click at [494, 144] on div "Welcome Aboard, Captain test1!" at bounding box center [597, 128] width 375 height 136
click at [495, 144] on h3 "Welcome Aboard, Captain test1!" at bounding box center [567, 151] width 277 height 22
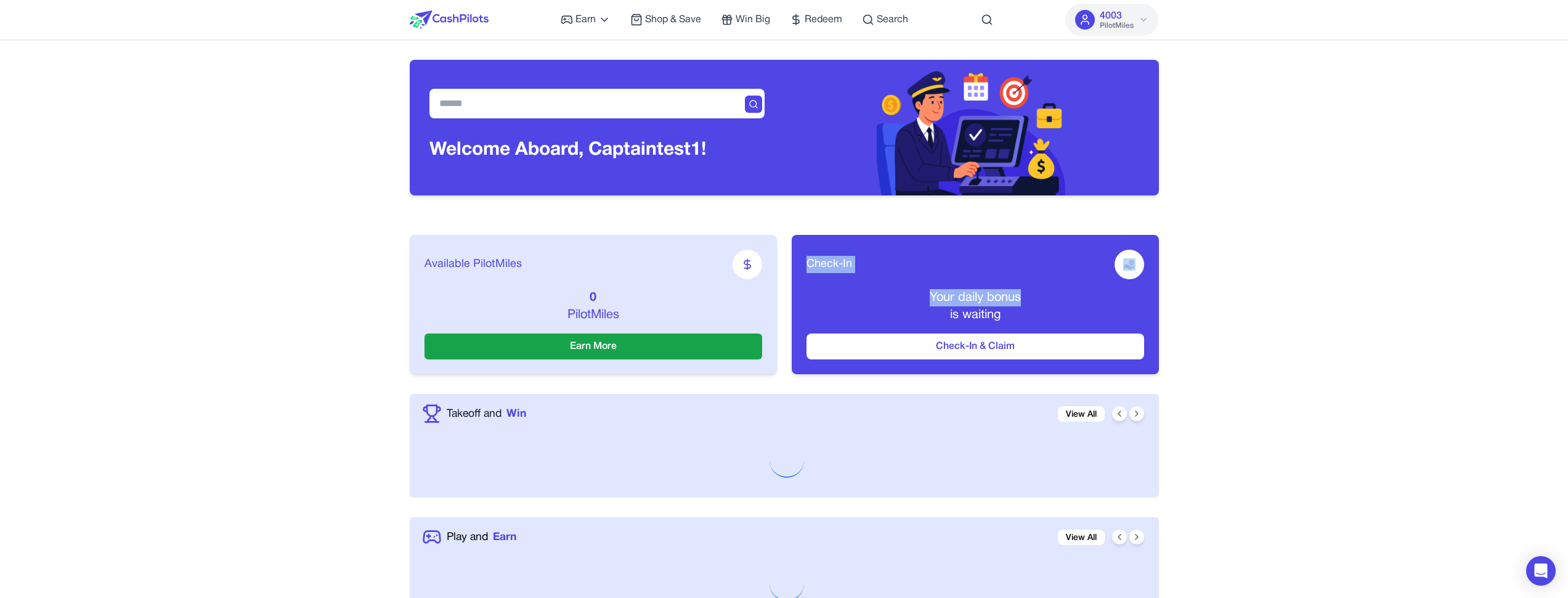
drag, startPoint x: 495, startPoint y: 144, endPoint x: 985, endPoint y: 315, distance: 519.0
click at [985, 196] on div "Welcome Aboard, Captain test1!" at bounding box center [784, 128] width 749 height 136
click at [1031, 313] on div "Your daily bonus is waiting" at bounding box center [975, 306] width 338 height 35
drag, startPoint x: 1031, startPoint y: 313, endPoint x: 507, endPoint y: 60, distance: 581.9
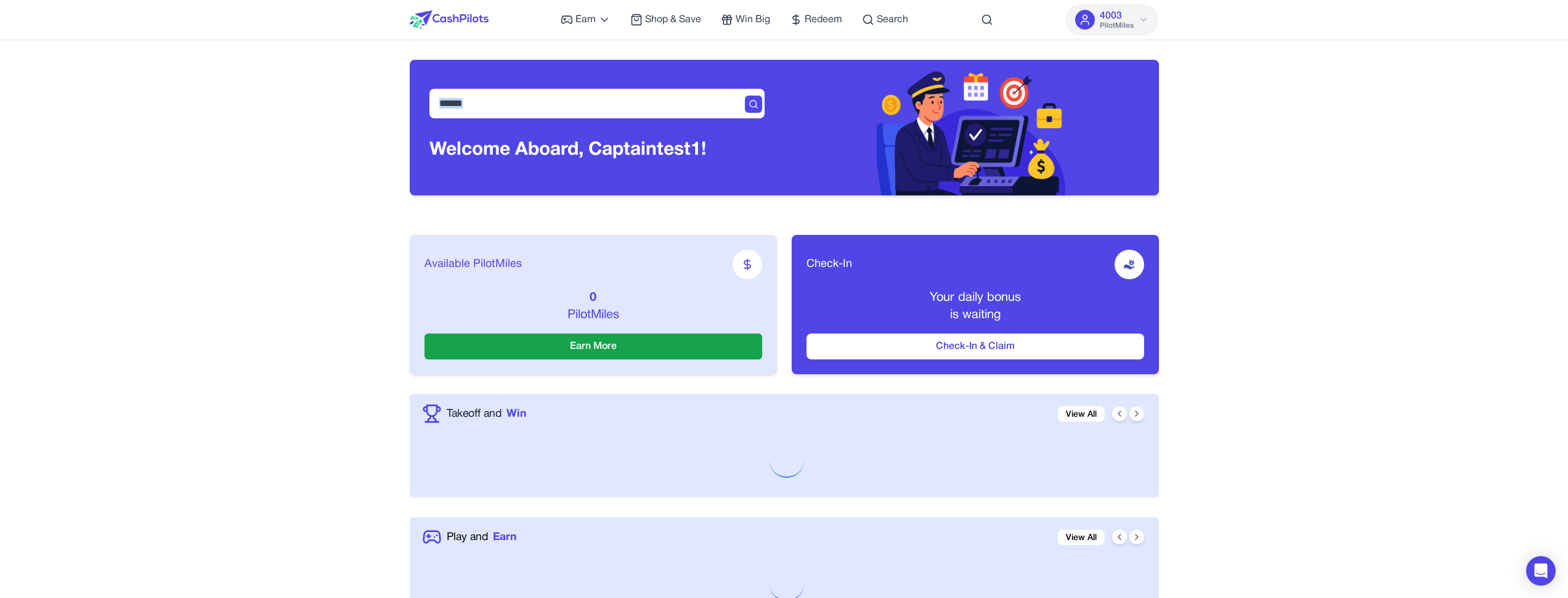
click at [507, 60] on div "Welcome Aboard, Captain test1!" at bounding box center [597, 128] width 375 height 136
drag, startPoint x: 507, startPoint y: 60, endPoint x: 1138, endPoint y: 382, distance: 708.4
click at [1138, 196] on div "Welcome Aboard, Captain test1!" at bounding box center [784, 128] width 749 height 136
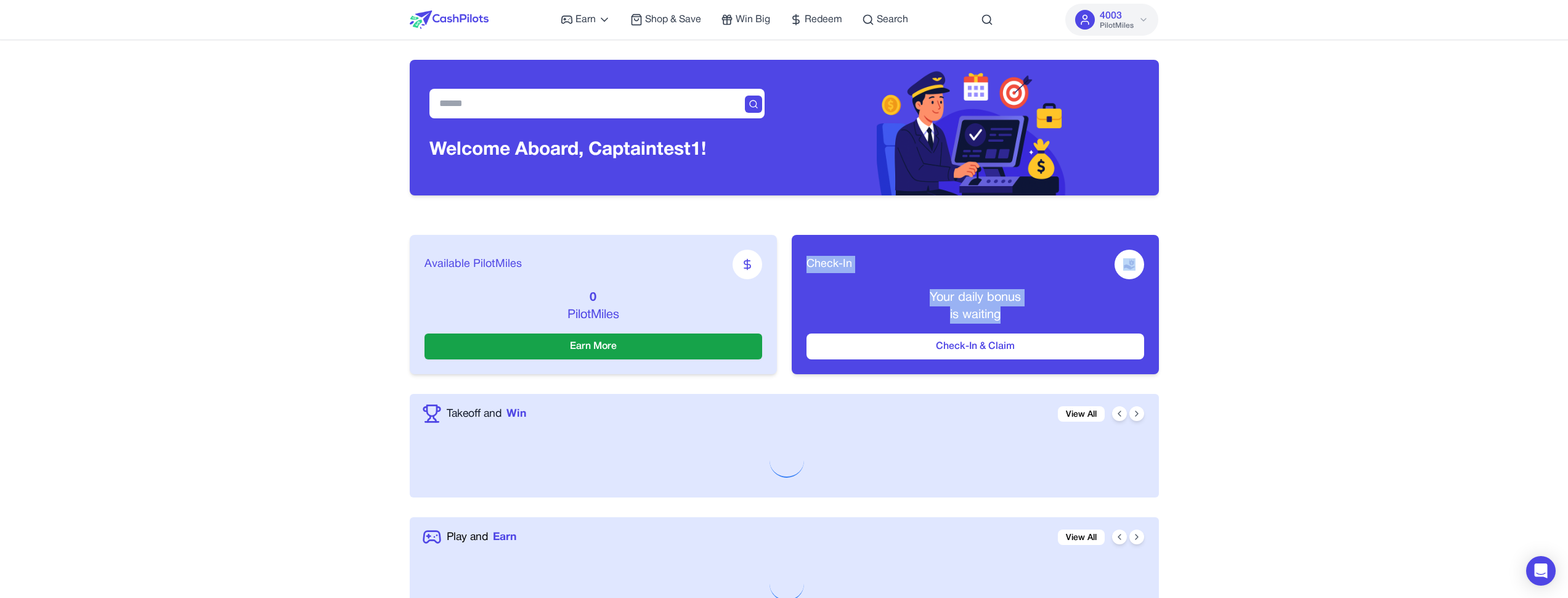
click at [1138, 382] on div "Available PilotMiles 0 PilotMiles Earn More Check-In Your daily bonus is waitin…" at bounding box center [784, 304] width 749 height 179
drag, startPoint x: 1138, startPoint y: 382, endPoint x: 570, endPoint y: 75, distance: 645.7
click at [570, 75] on div "Welcome Aboard, Captain test1!" at bounding box center [597, 128] width 375 height 136
drag, startPoint x: 570, startPoint y: 75, endPoint x: 1150, endPoint y: 372, distance: 651.6
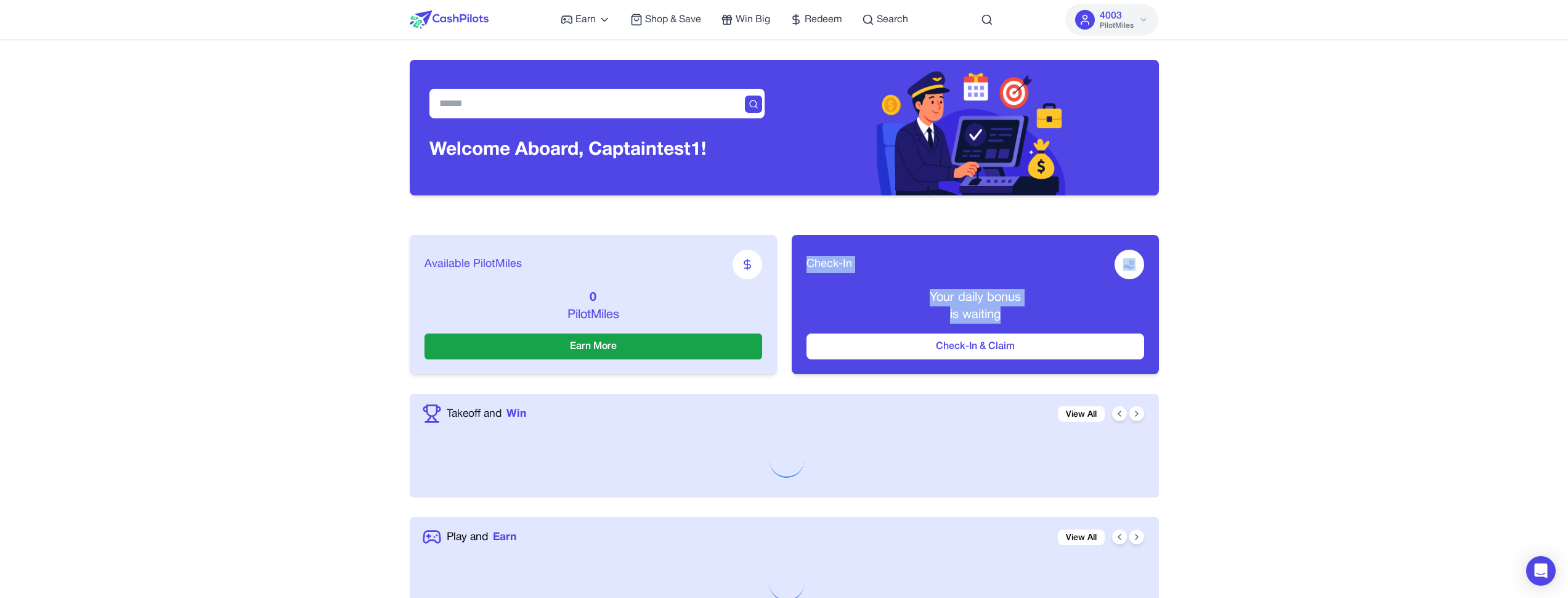
click at [1150, 196] on div "Welcome Aboard, Captain test1!" at bounding box center [784, 128] width 749 height 136
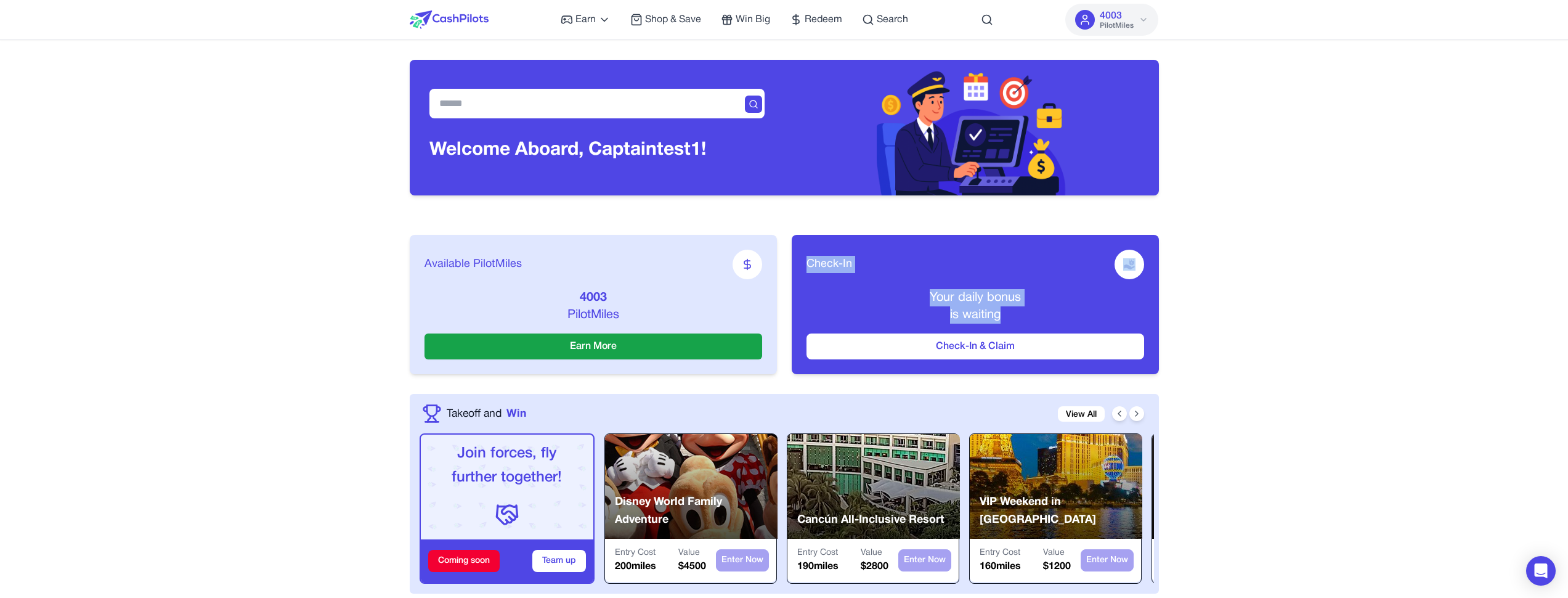
click at [1134, 380] on div "Available PilotMiles 4003 PilotMiles Earn More Check-In Your daily bonus is wai…" at bounding box center [784, 304] width 749 height 179
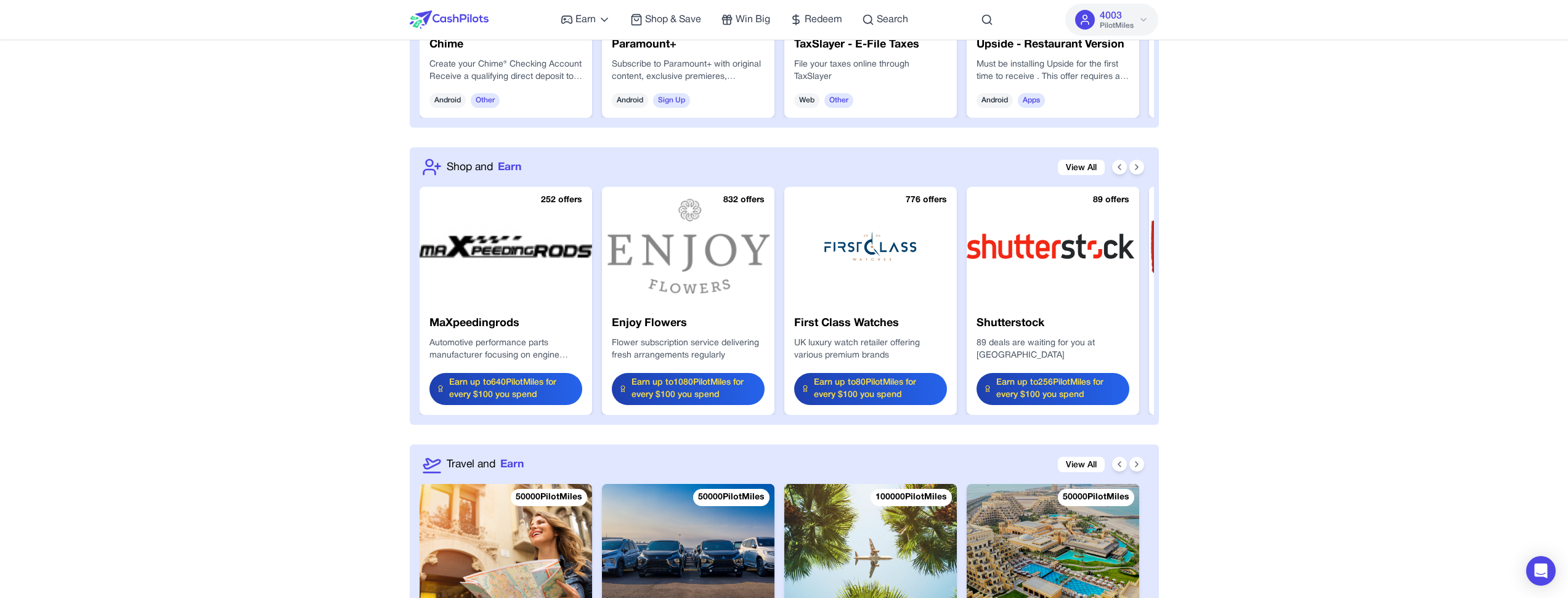
scroll to position [1598, 0]
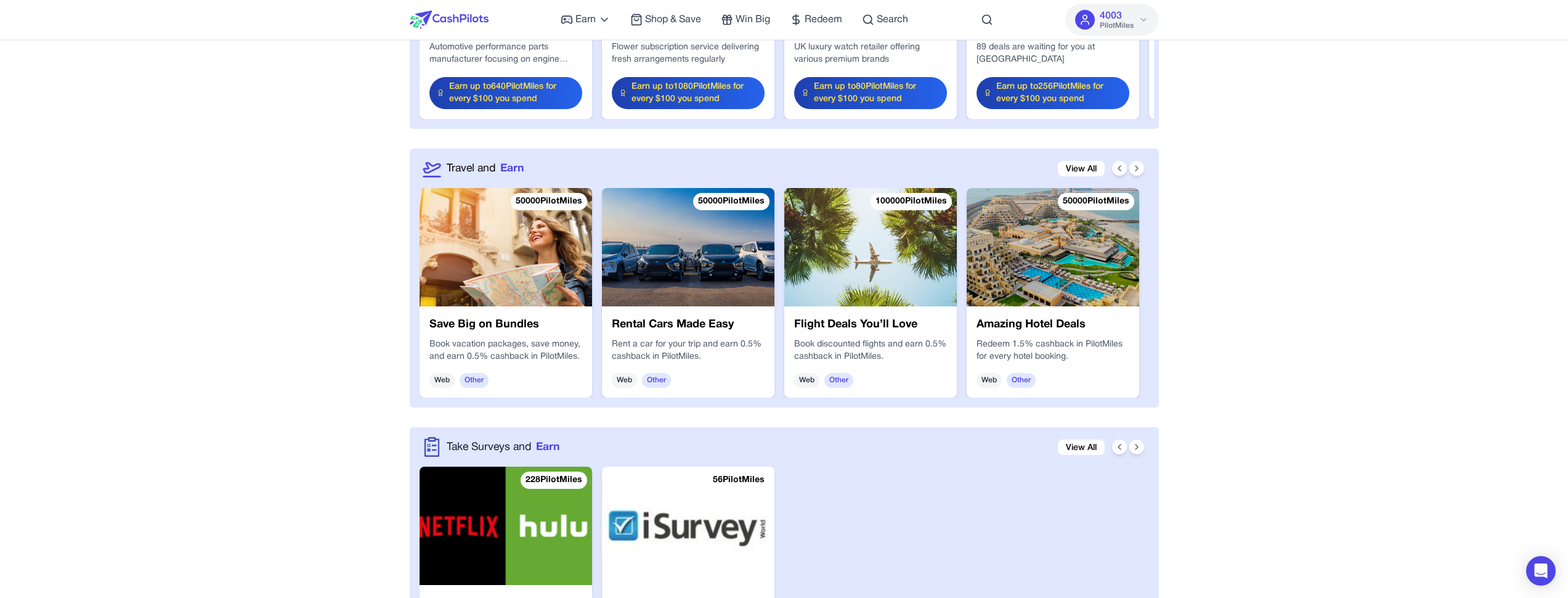
drag, startPoint x: 271, startPoint y: 185, endPoint x: 249, endPoint y: 140, distance: 50.1
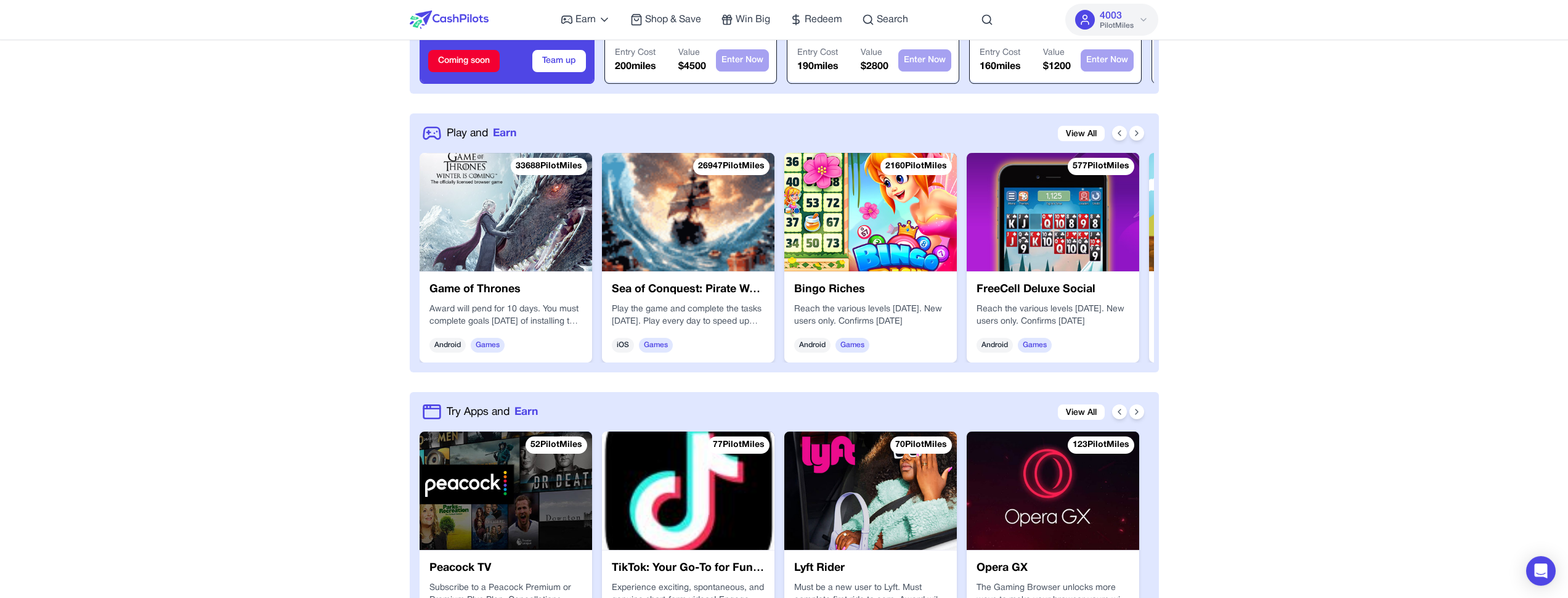
scroll to position [393, 0]
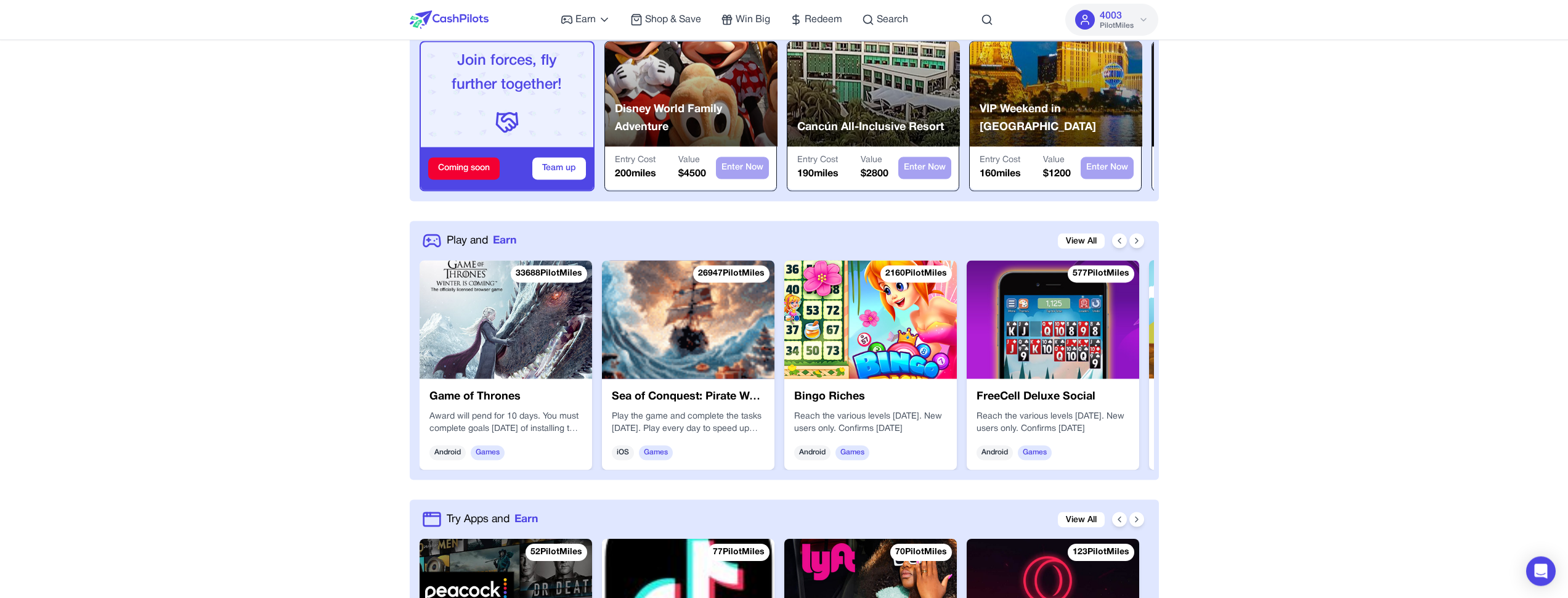
click at [487, 28] on img at bounding box center [449, 19] width 79 height 18
